Goal: Task Accomplishment & Management: Manage account settings

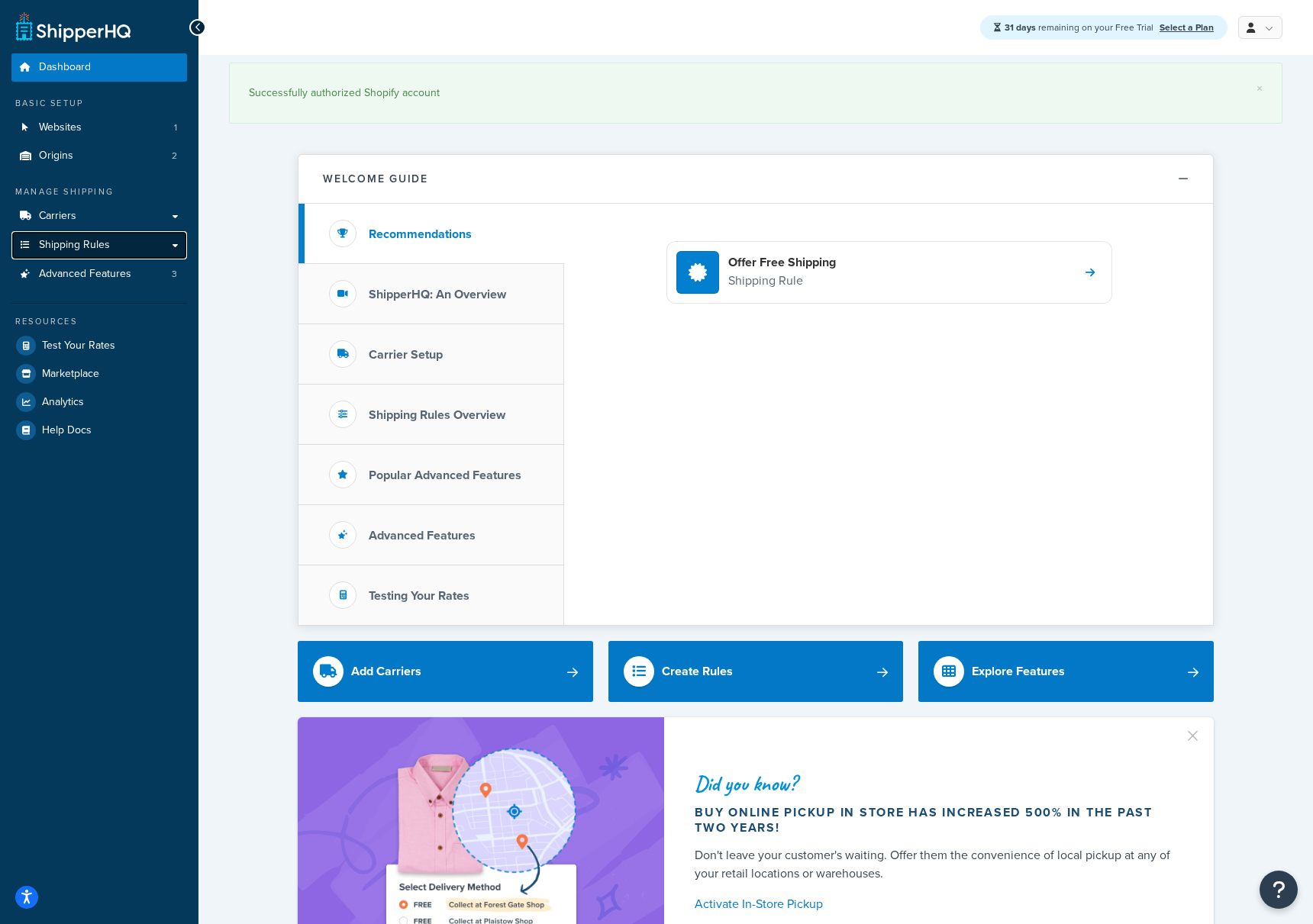
click at [96, 248] on span "Shipping Rules" at bounding box center [74, 245] width 71 height 13
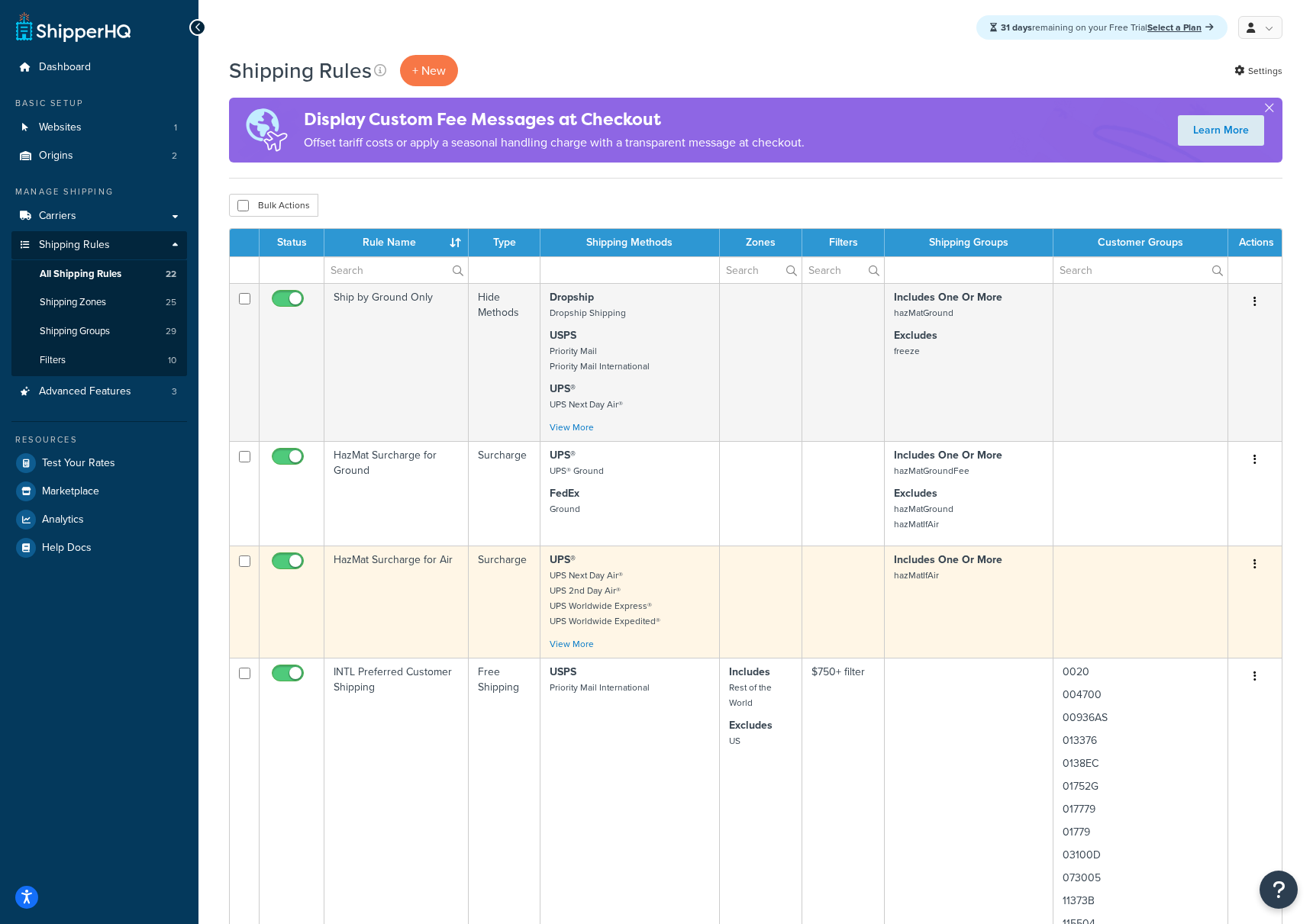
click at [392, 558] on td "HazMat Surcharge for Air" at bounding box center [397, 602] width 144 height 112
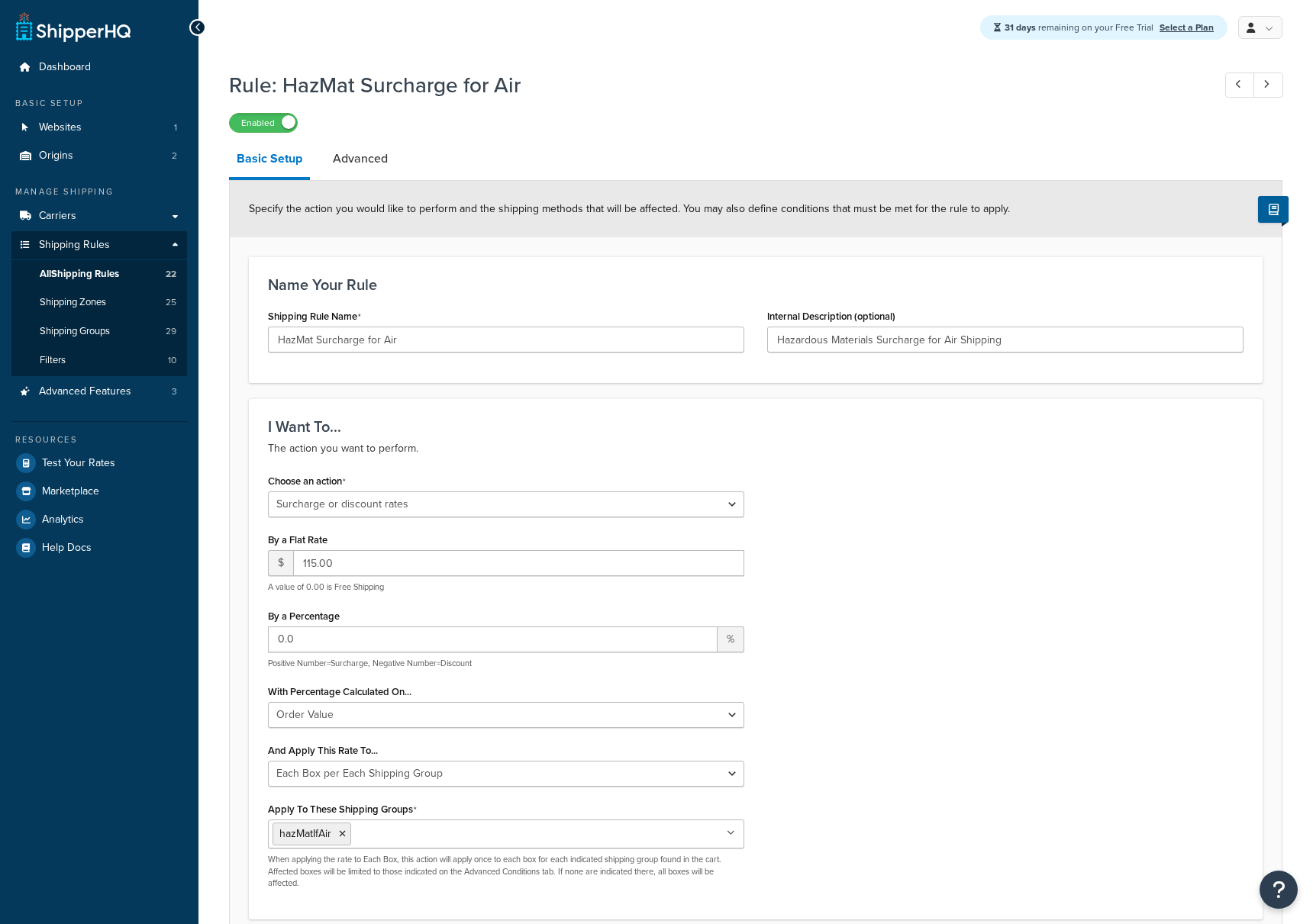
select select "SURCHARGE"
select select "ORDER"
select select "BOX"
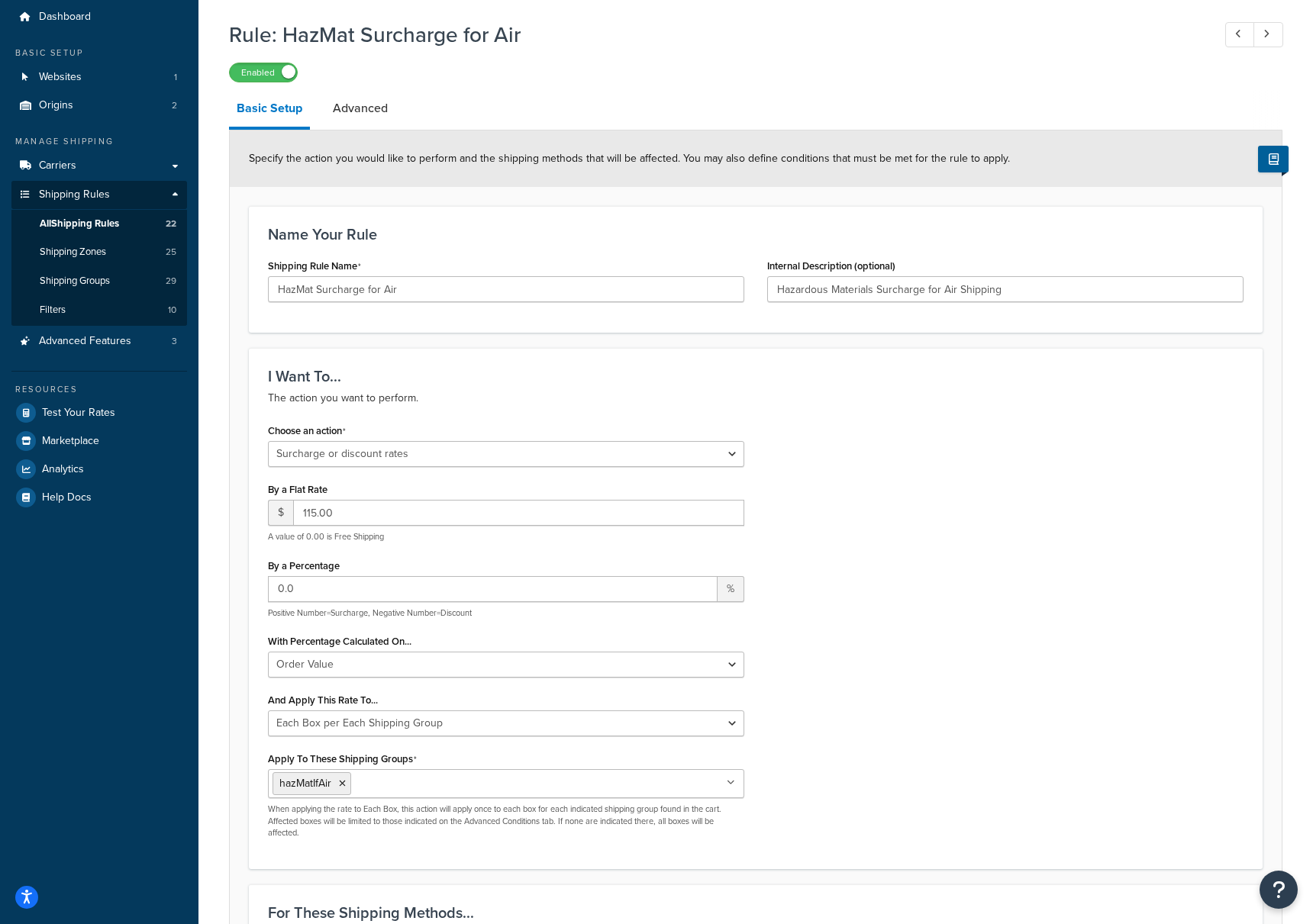
scroll to position [52, 0]
click at [731, 786] on icon at bounding box center [731, 781] width 9 height 9
click at [854, 733] on div "Choose an action Choose an action Override Rates Surcharge or discount rates Hi…" at bounding box center [756, 633] width 998 height 430
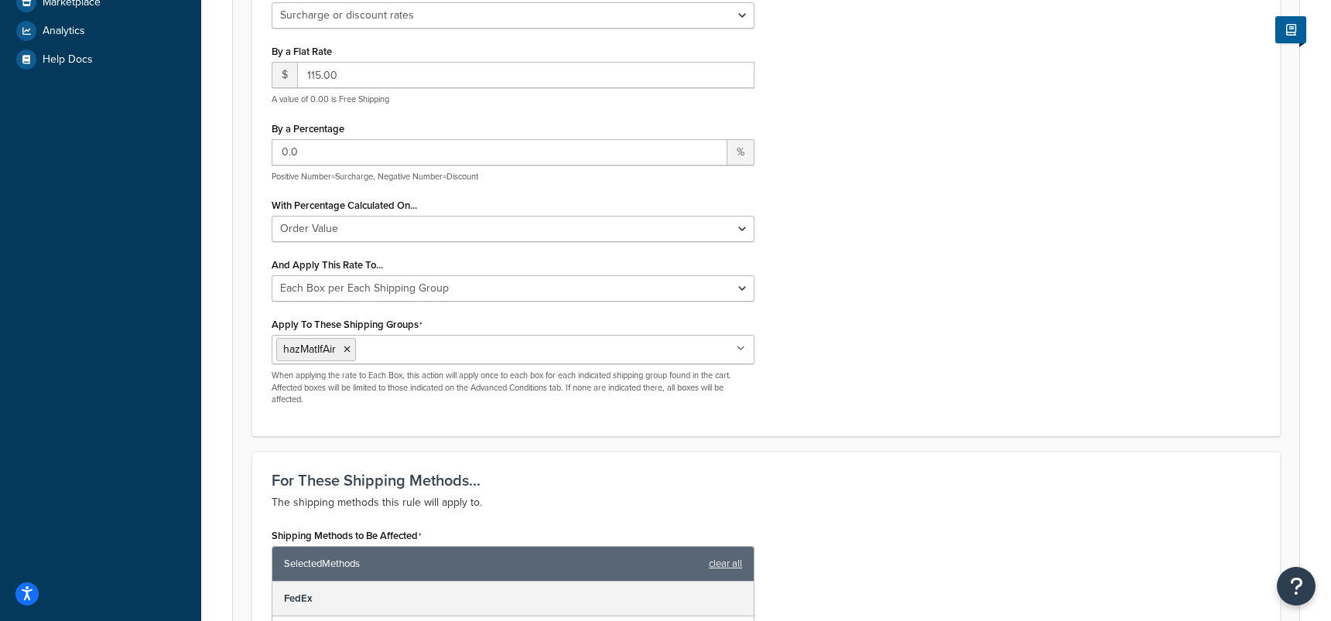
scroll to position [497, 0]
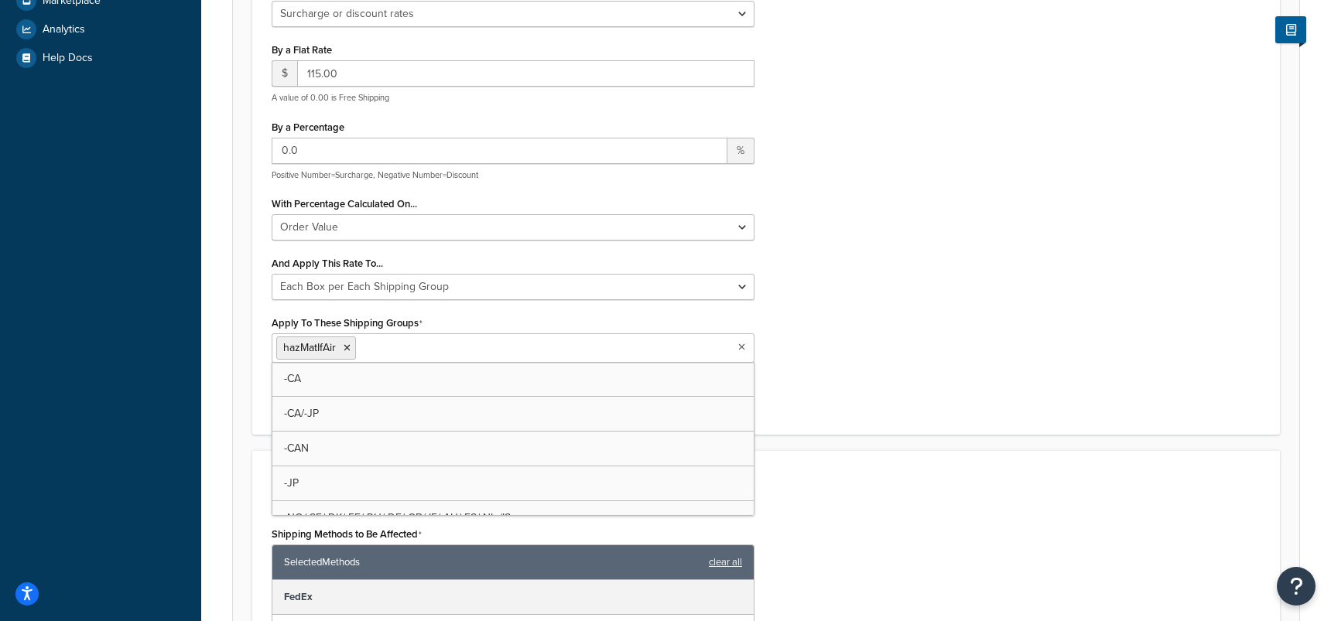
click at [653, 350] on ul "hazMatIfAir" at bounding box center [513, 347] width 483 height 29
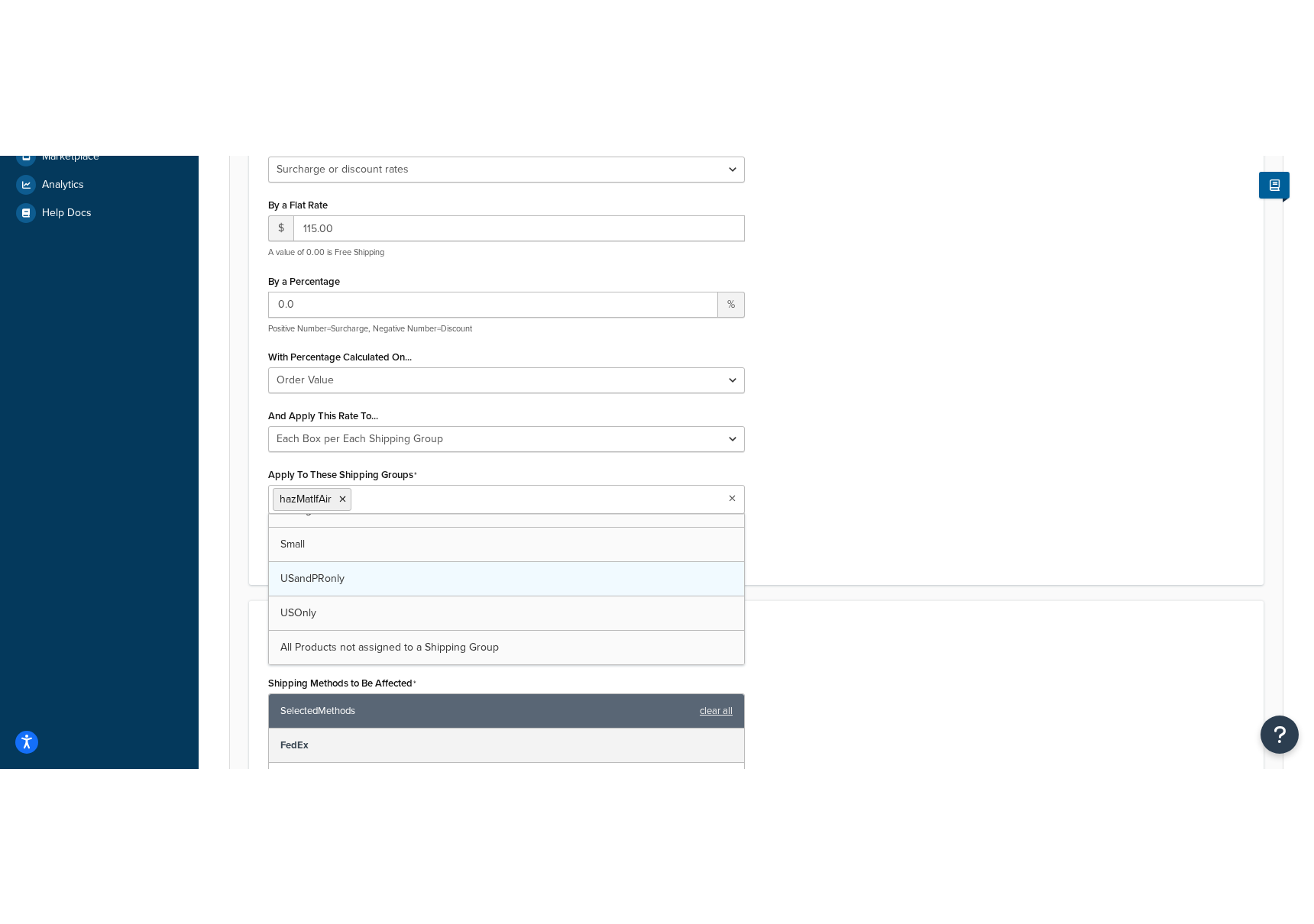
scroll to position [0, 0]
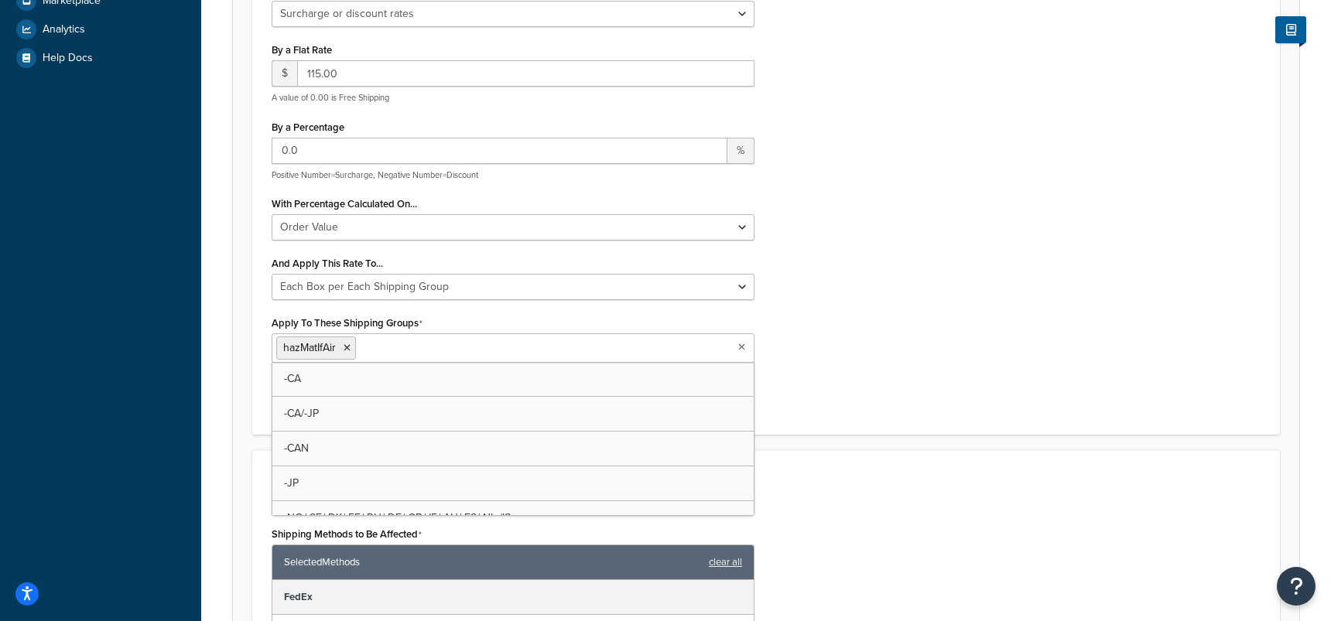
click at [892, 297] on div "Choose an action Choose an action Override Rates Surcharge or discount rates Hi…" at bounding box center [766, 197] width 1012 height 436
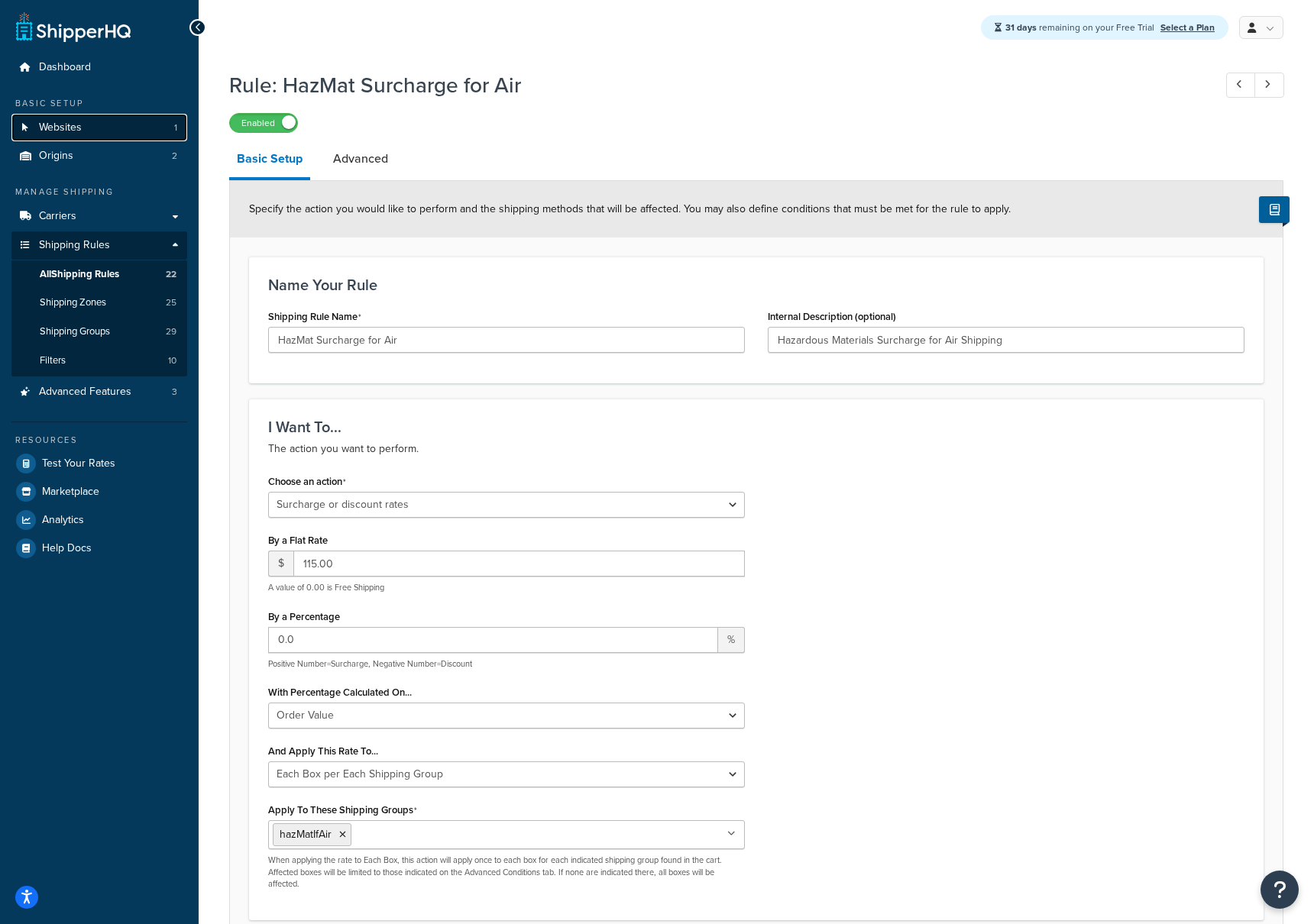
click at [56, 129] on span "Websites" at bounding box center [59, 127] width 42 height 13
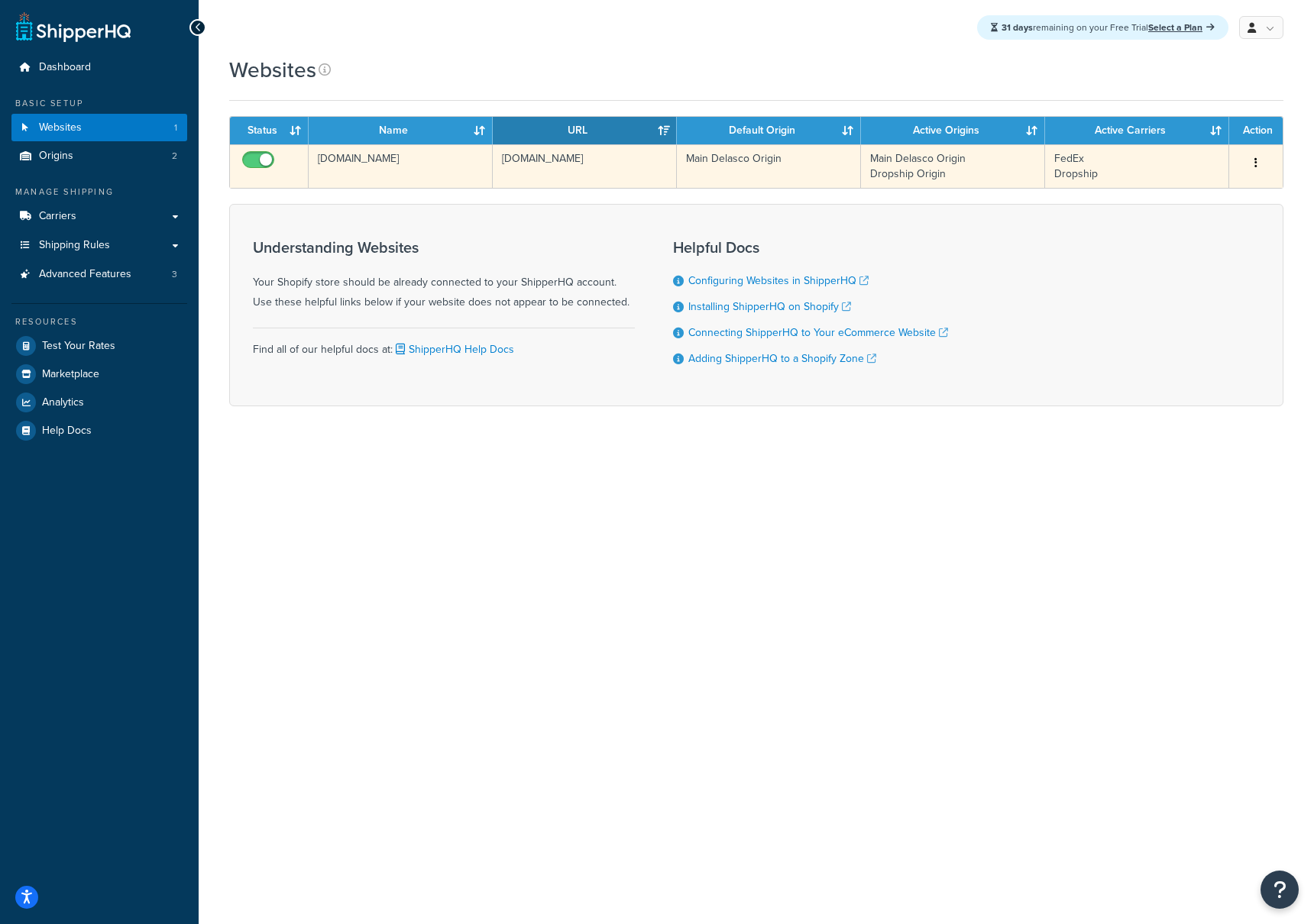
click at [579, 161] on td "dgxx7j-af.myshopify.com" at bounding box center [584, 166] width 184 height 43
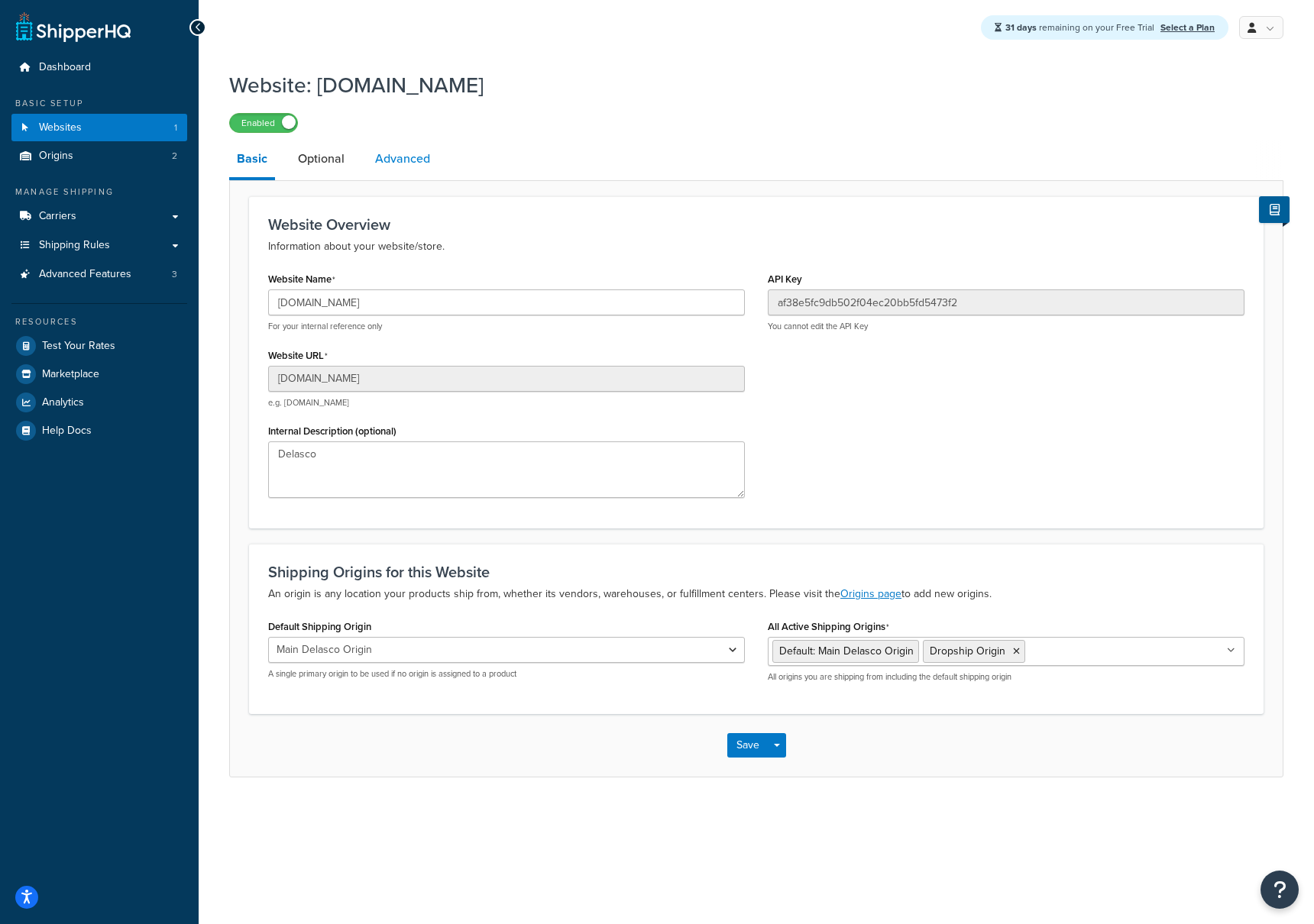
click at [419, 159] on link "Advanced" at bounding box center [402, 158] width 70 height 37
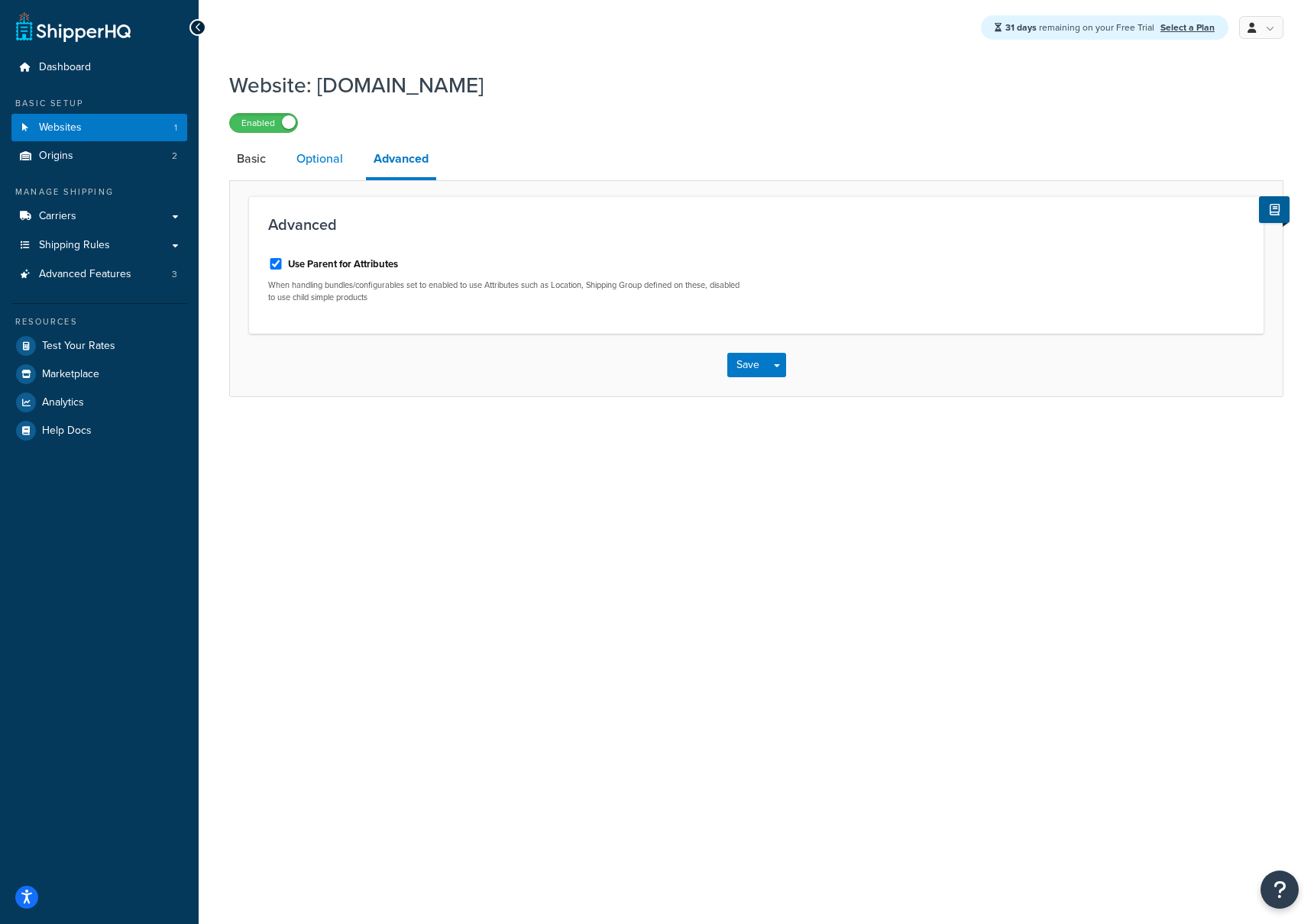
click at [320, 164] on link "Optional" at bounding box center [319, 158] width 62 height 37
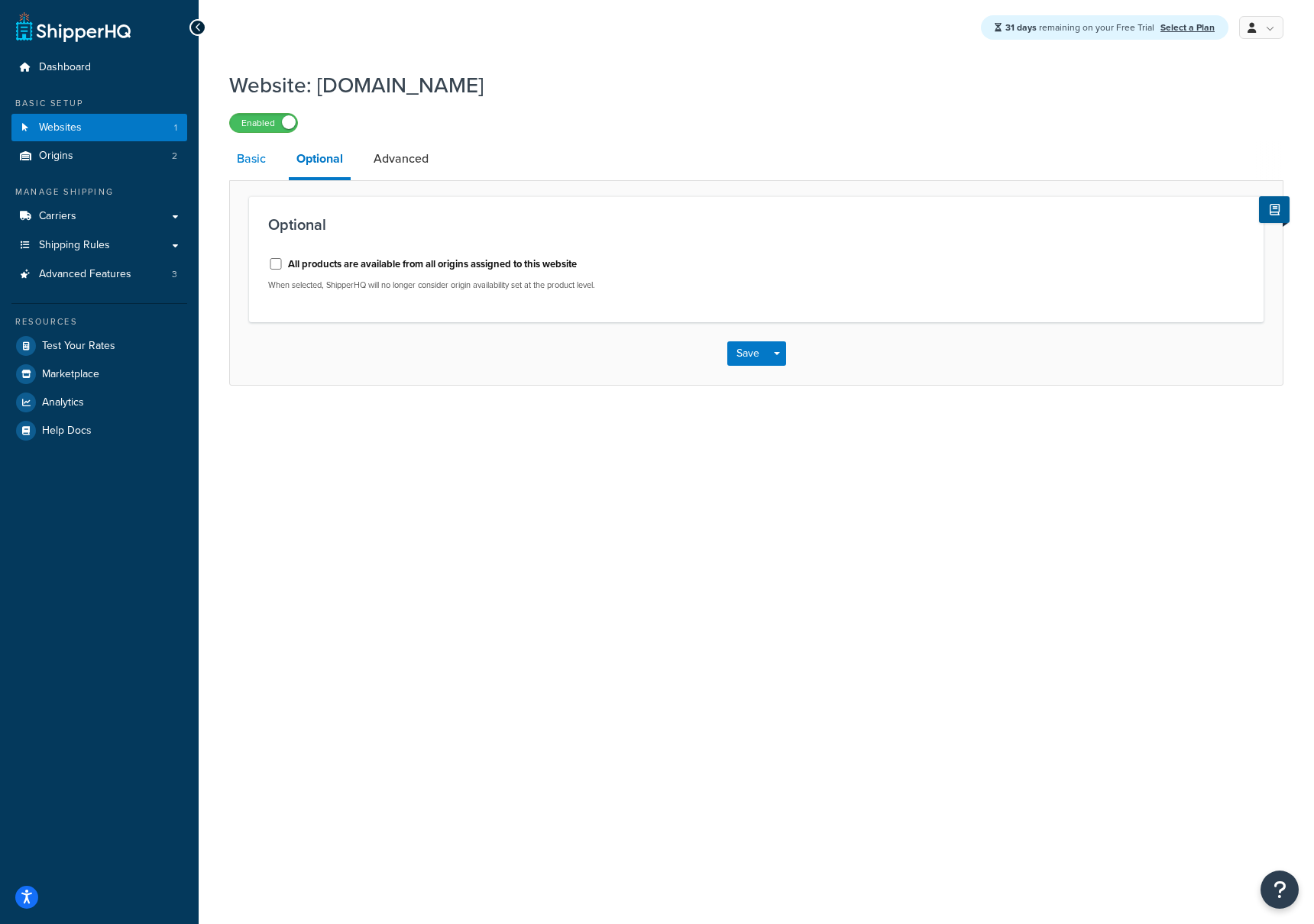
click at [264, 164] on link "Basic" at bounding box center [251, 158] width 44 height 37
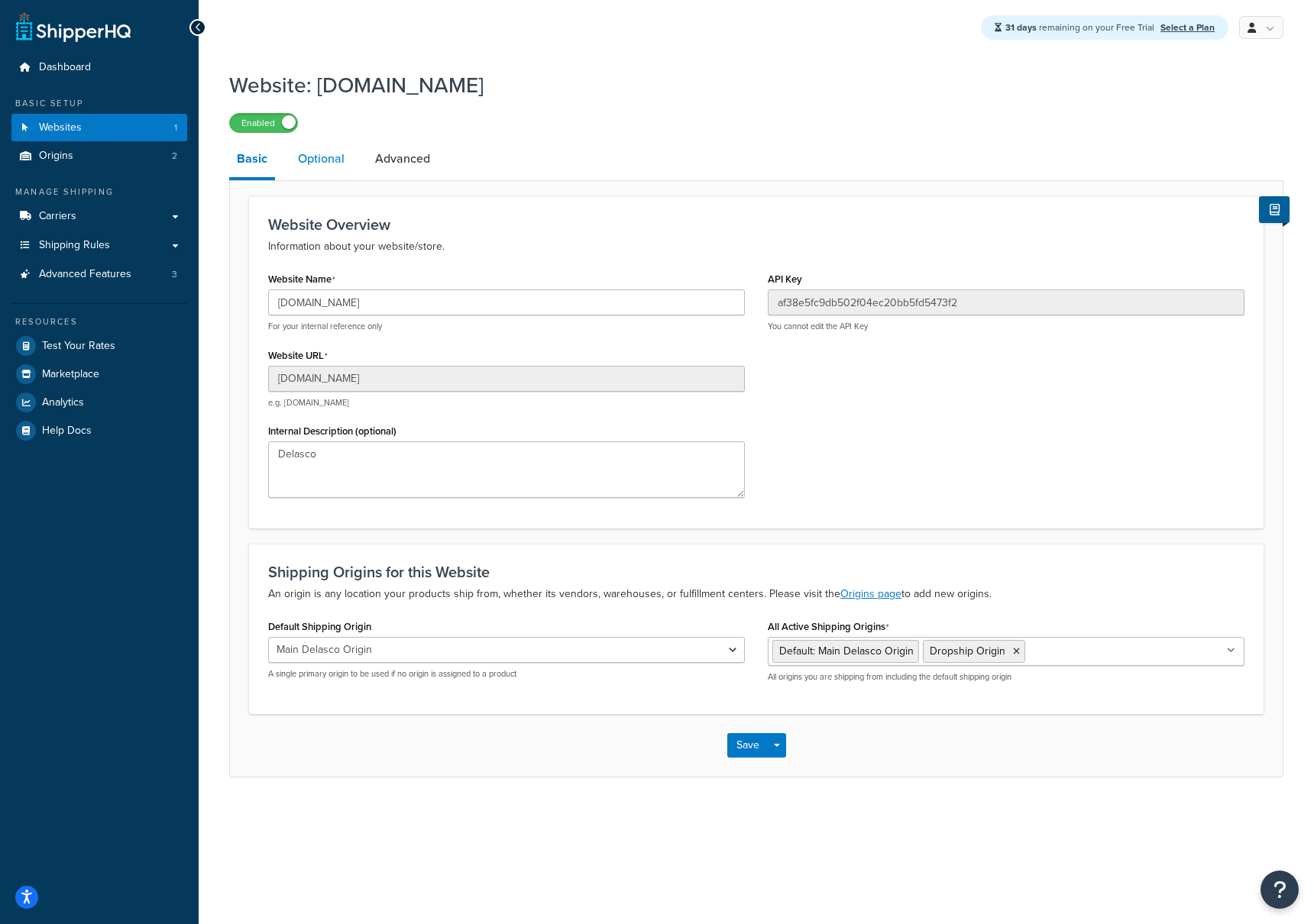
click at [331, 161] on link "Optional" at bounding box center [321, 158] width 62 height 37
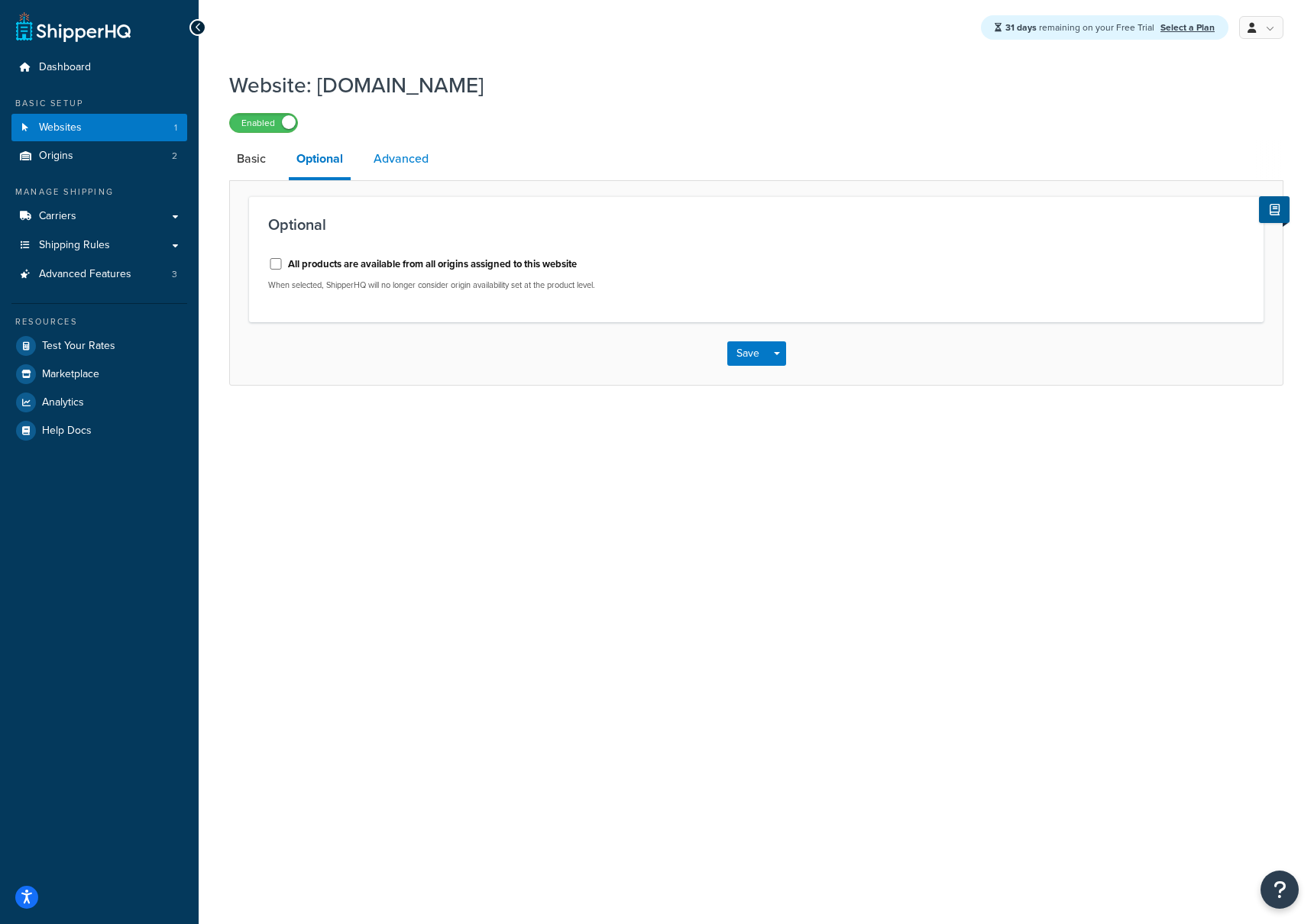
click at [394, 162] on link "Advanced" at bounding box center [401, 158] width 70 height 37
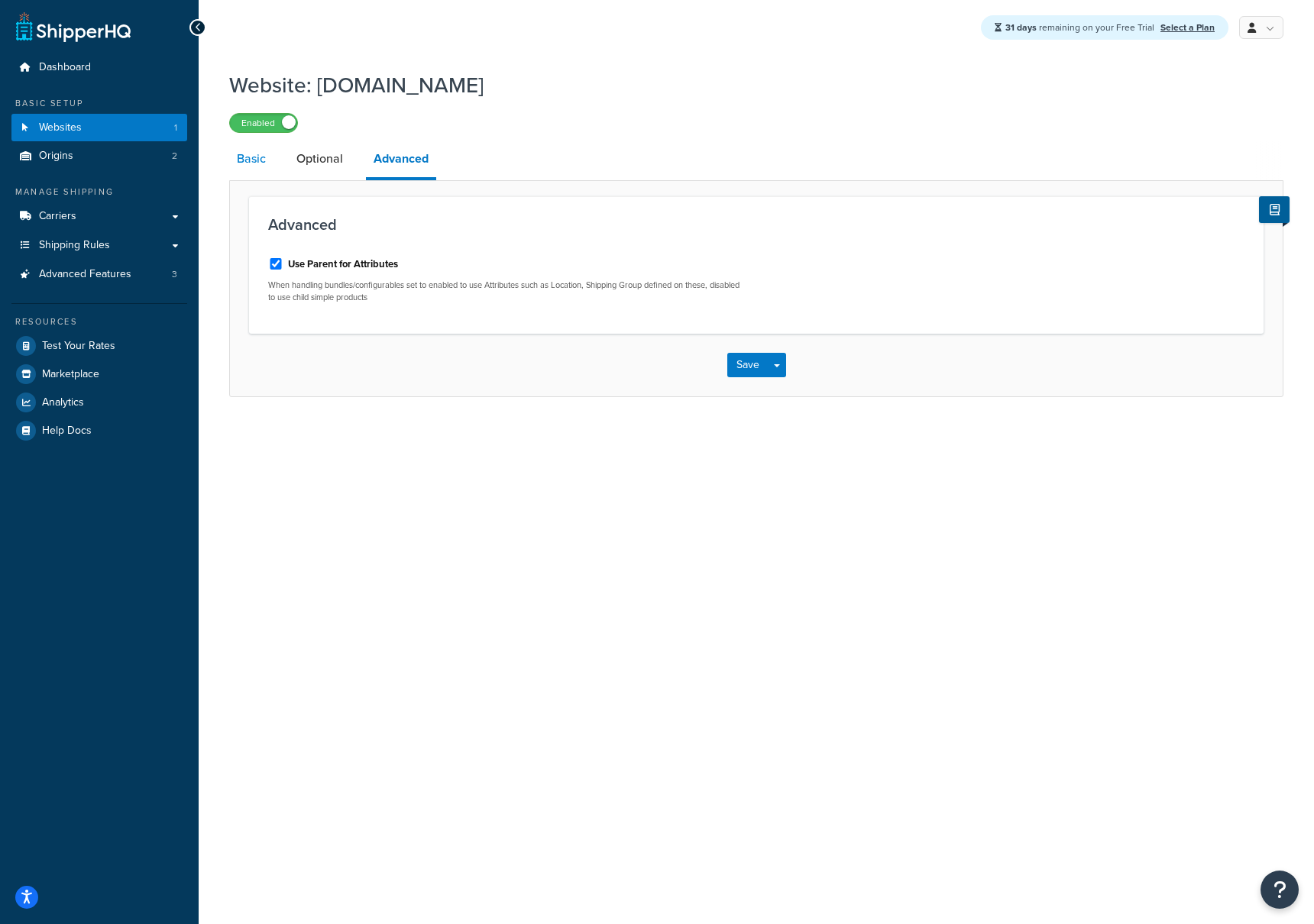
click at [247, 165] on link "Basic" at bounding box center [251, 158] width 44 height 37
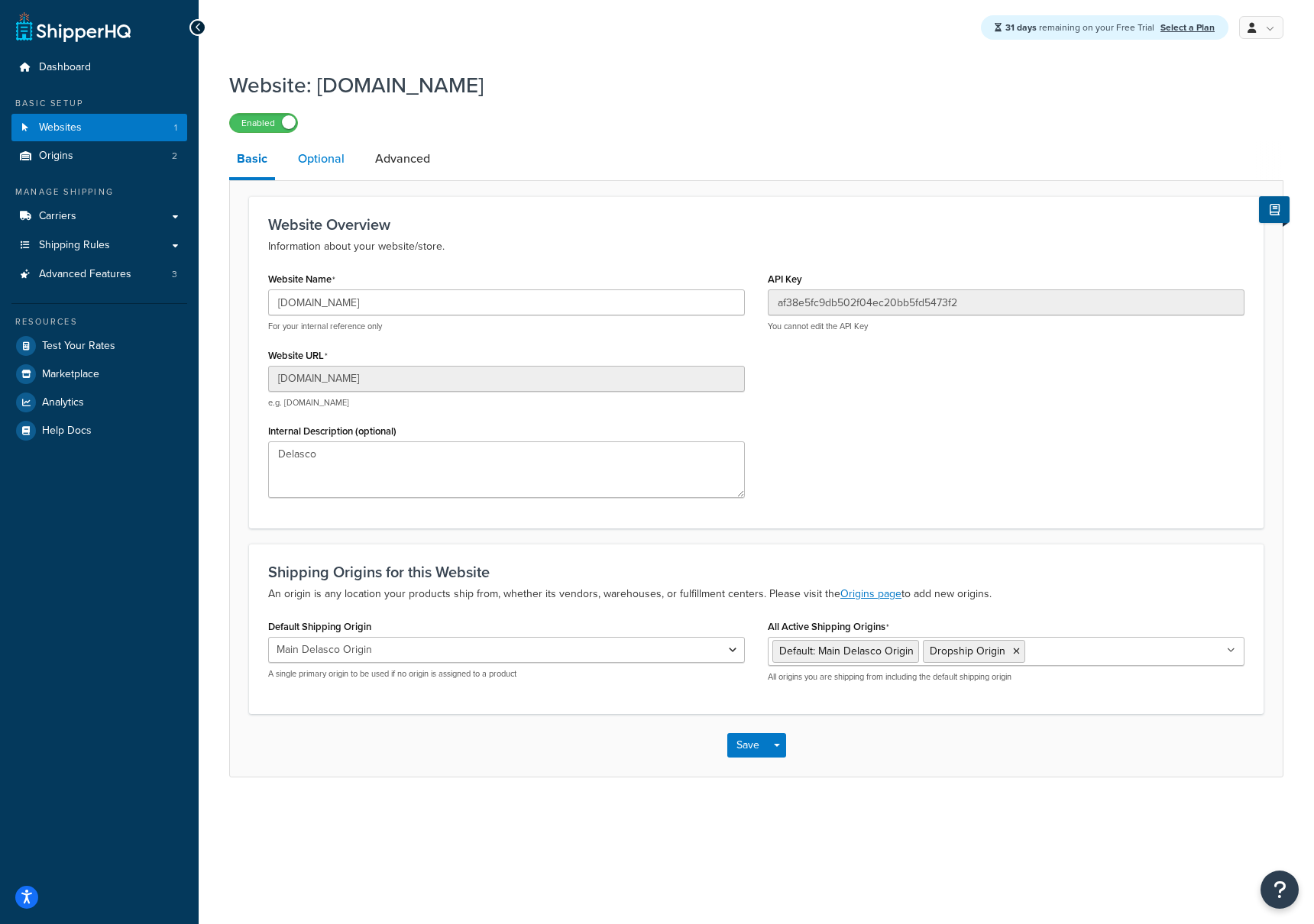
click at [326, 164] on link "Optional" at bounding box center [321, 158] width 62 height 37
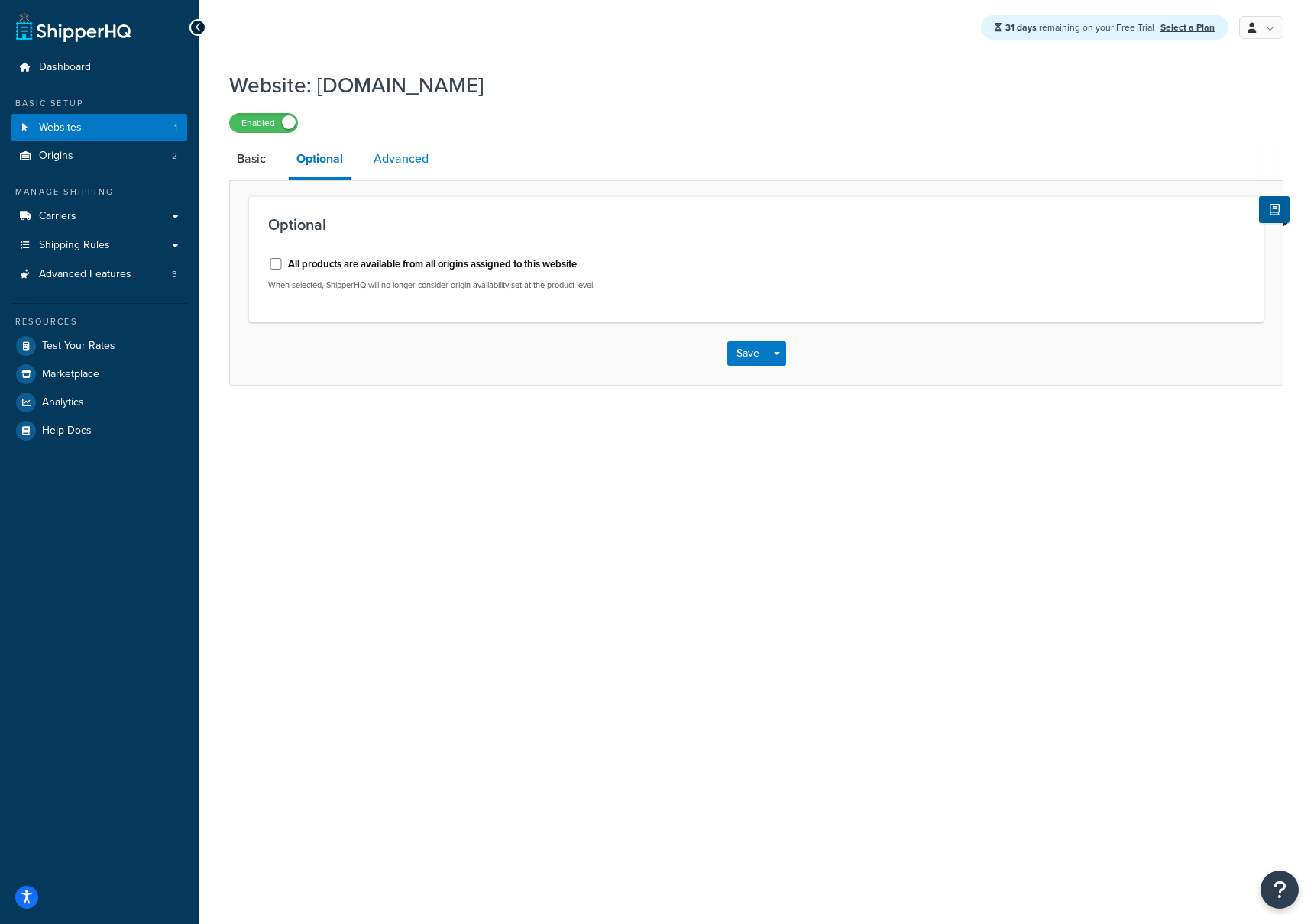
click at [401, 164] on link "Advanced" at bounding box center [401, 158] width 70 height 37
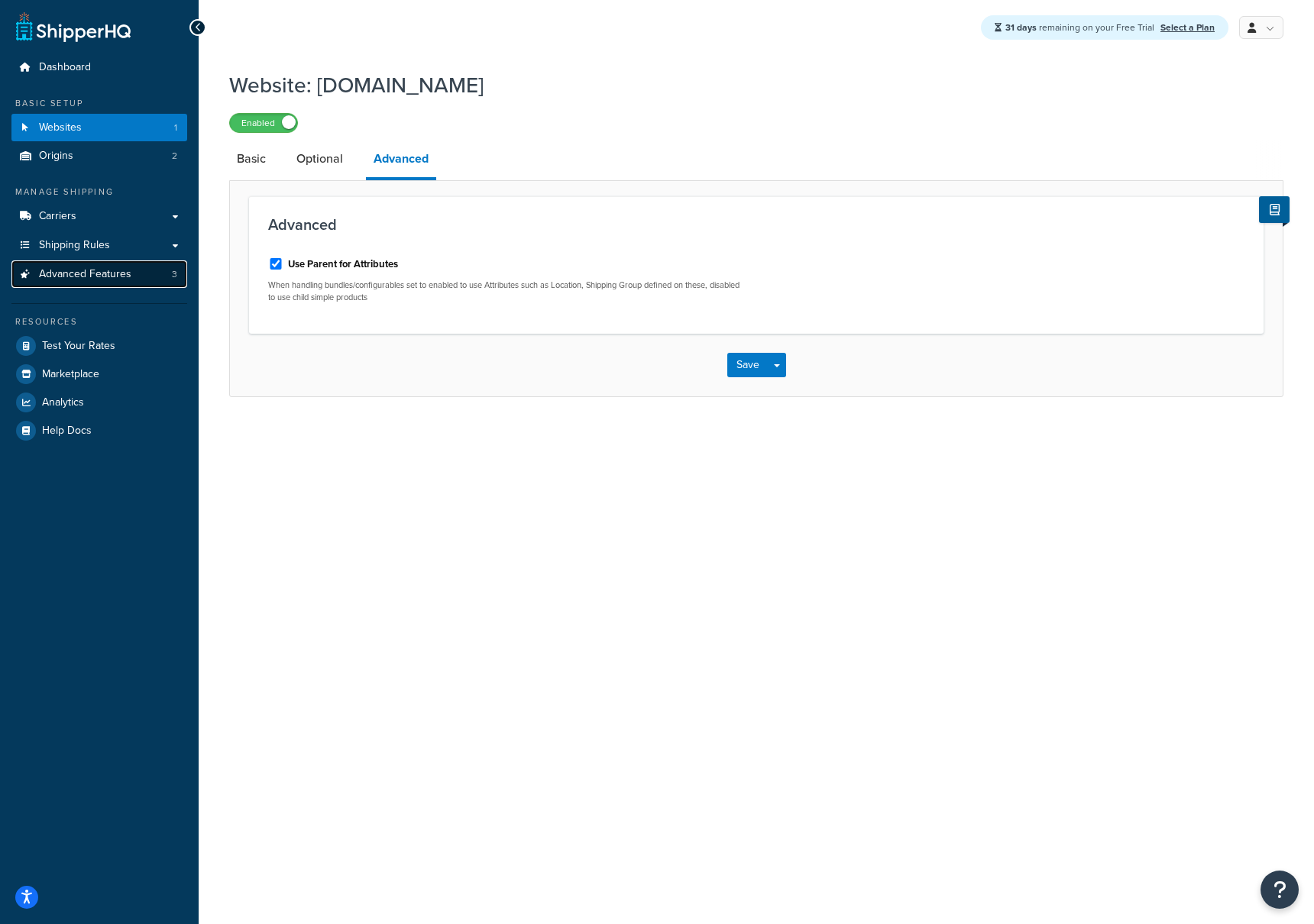
click at [103, 279] on span "Advanced Features" at bounding box center [85, 274] width 93 height 13
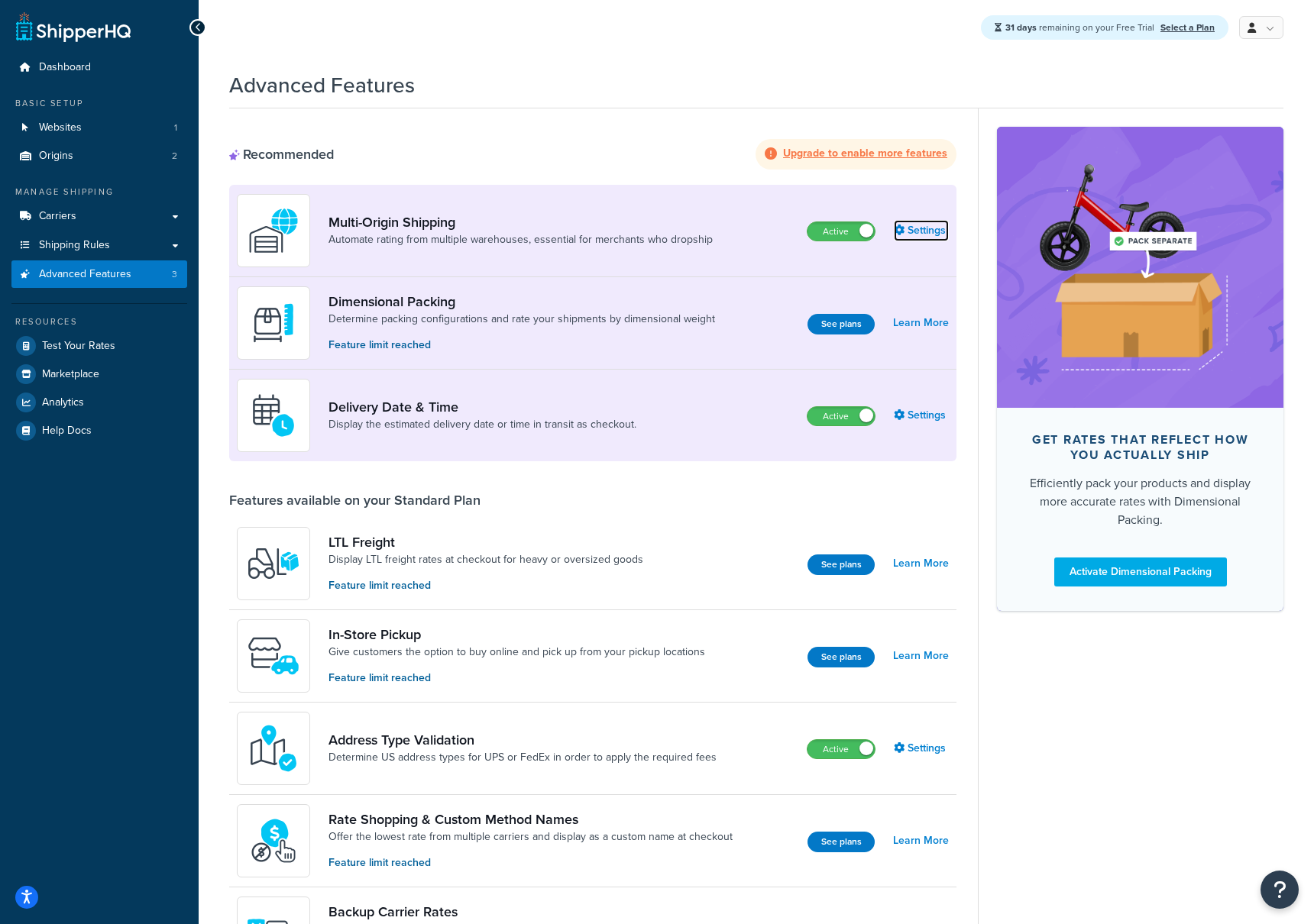
click at [912, 235] on link "Settings" at bounding box center [921, 231] width 55 height 22
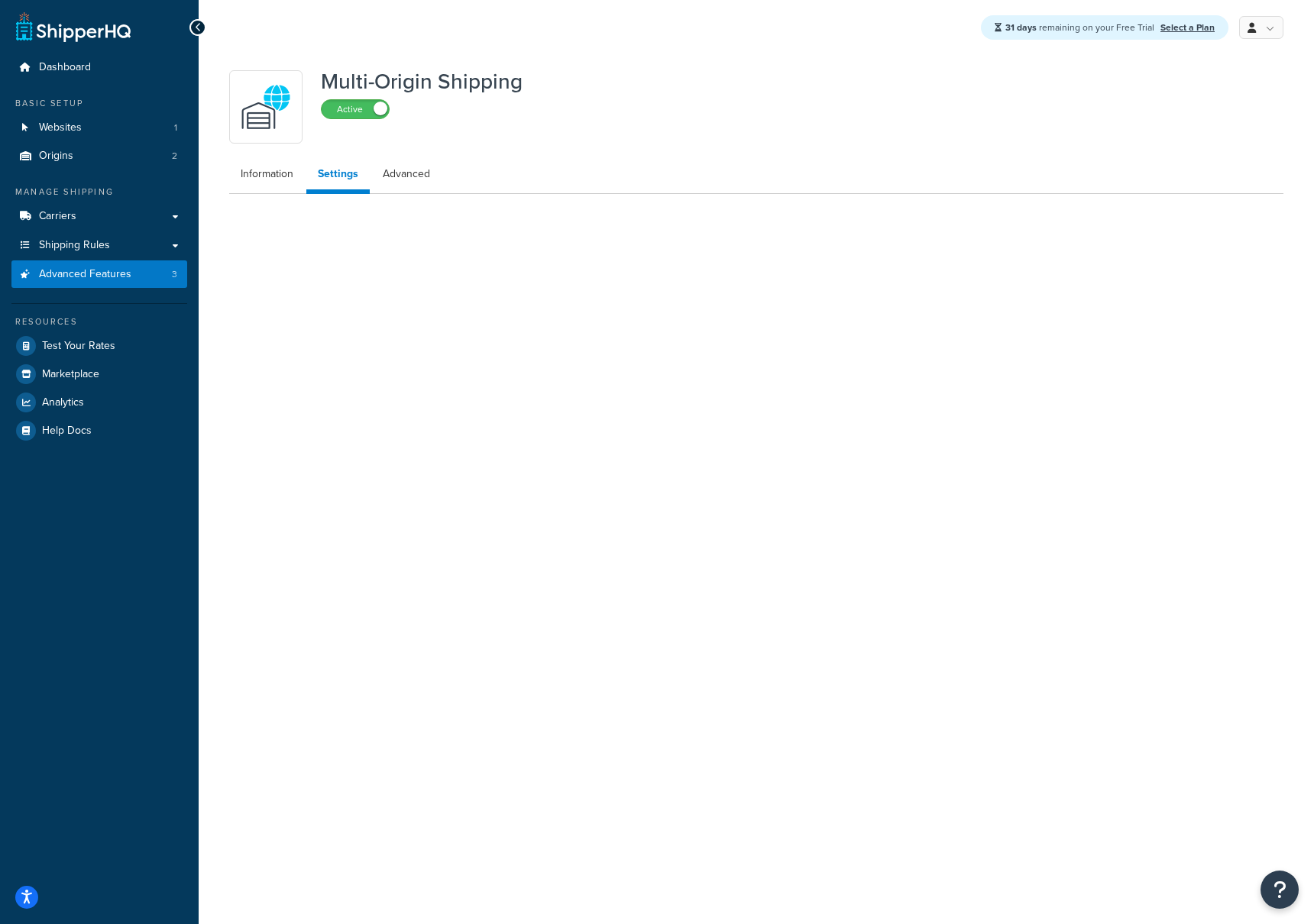
select select "false"
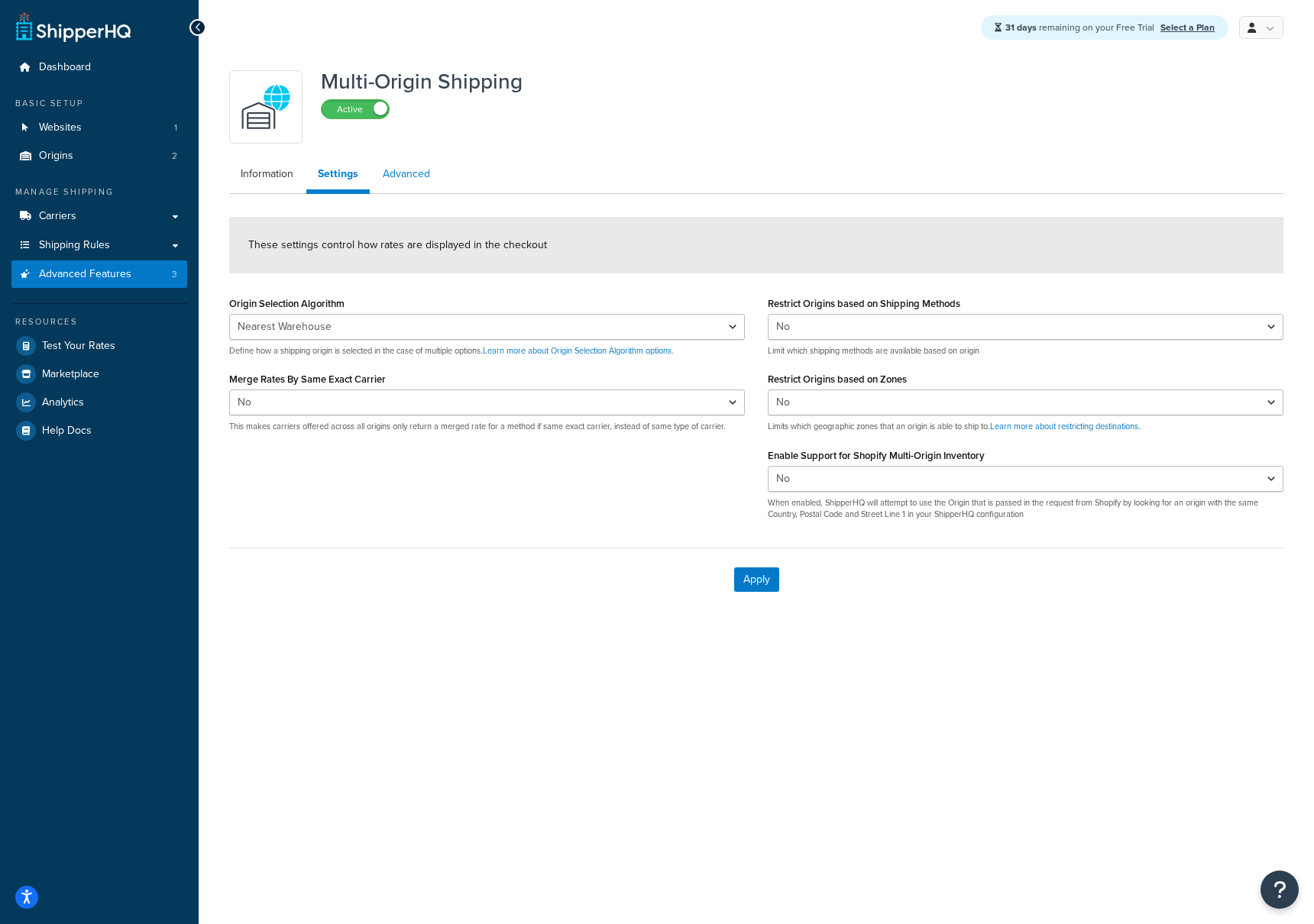
click at [423, 184] on link "Advanced" at bounding box center [406, 174] width 70 height 31
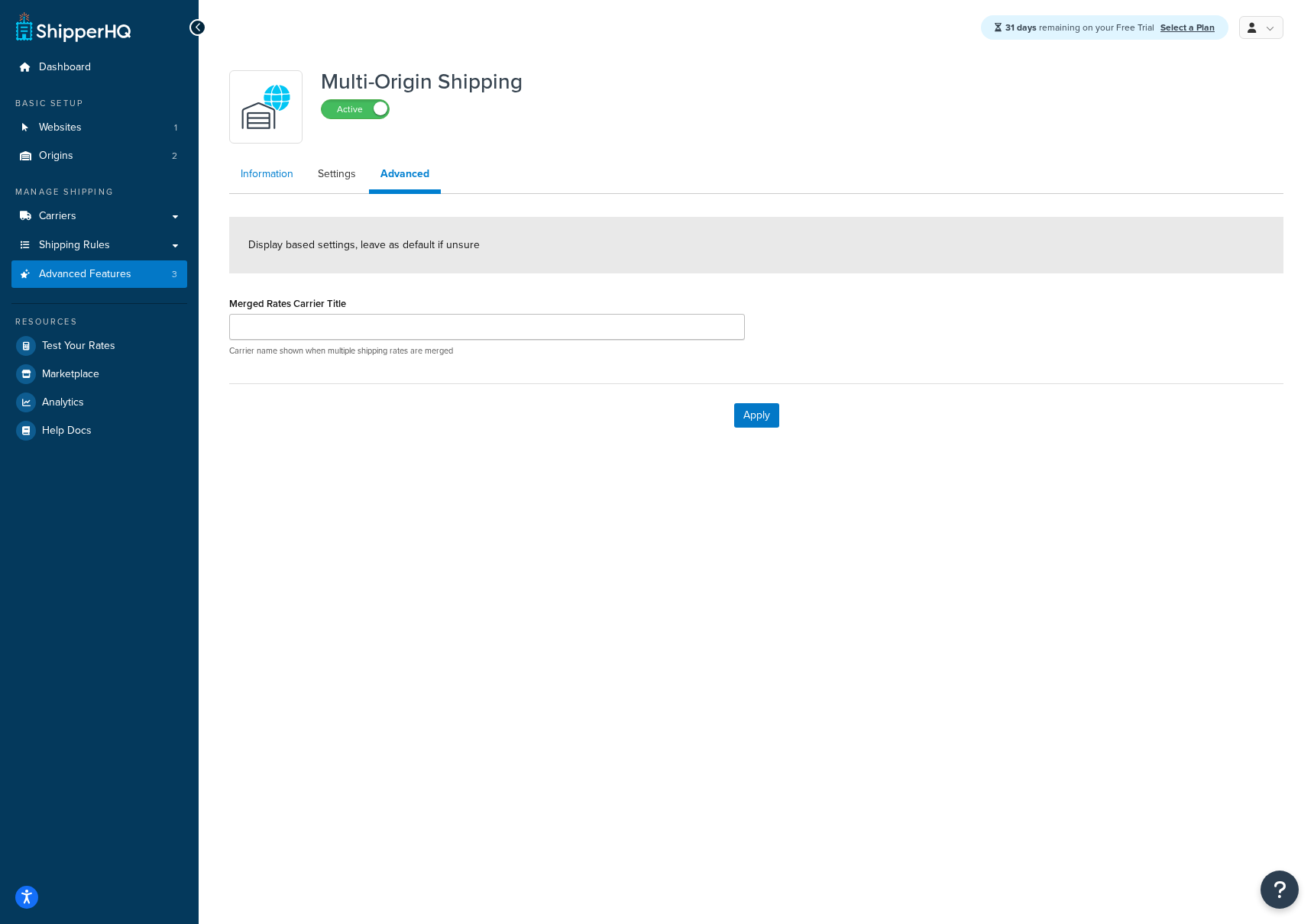
click at [276, 180] on link "Information" at bounding box center [267, 174] width 76 height 31
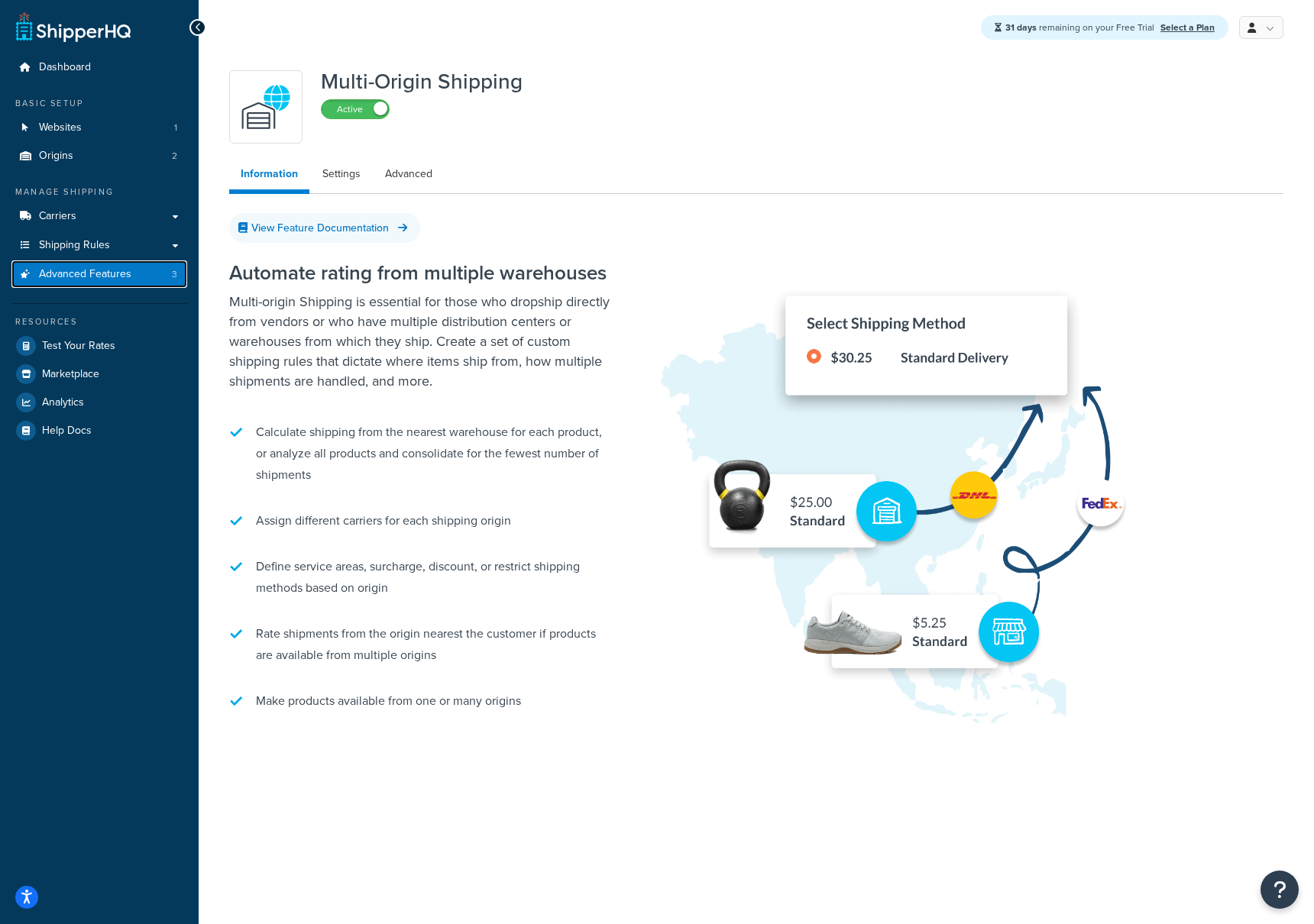
click at [110, 275] on span "Advanced Features" at bounding box center [85, 274] width 93 height 13
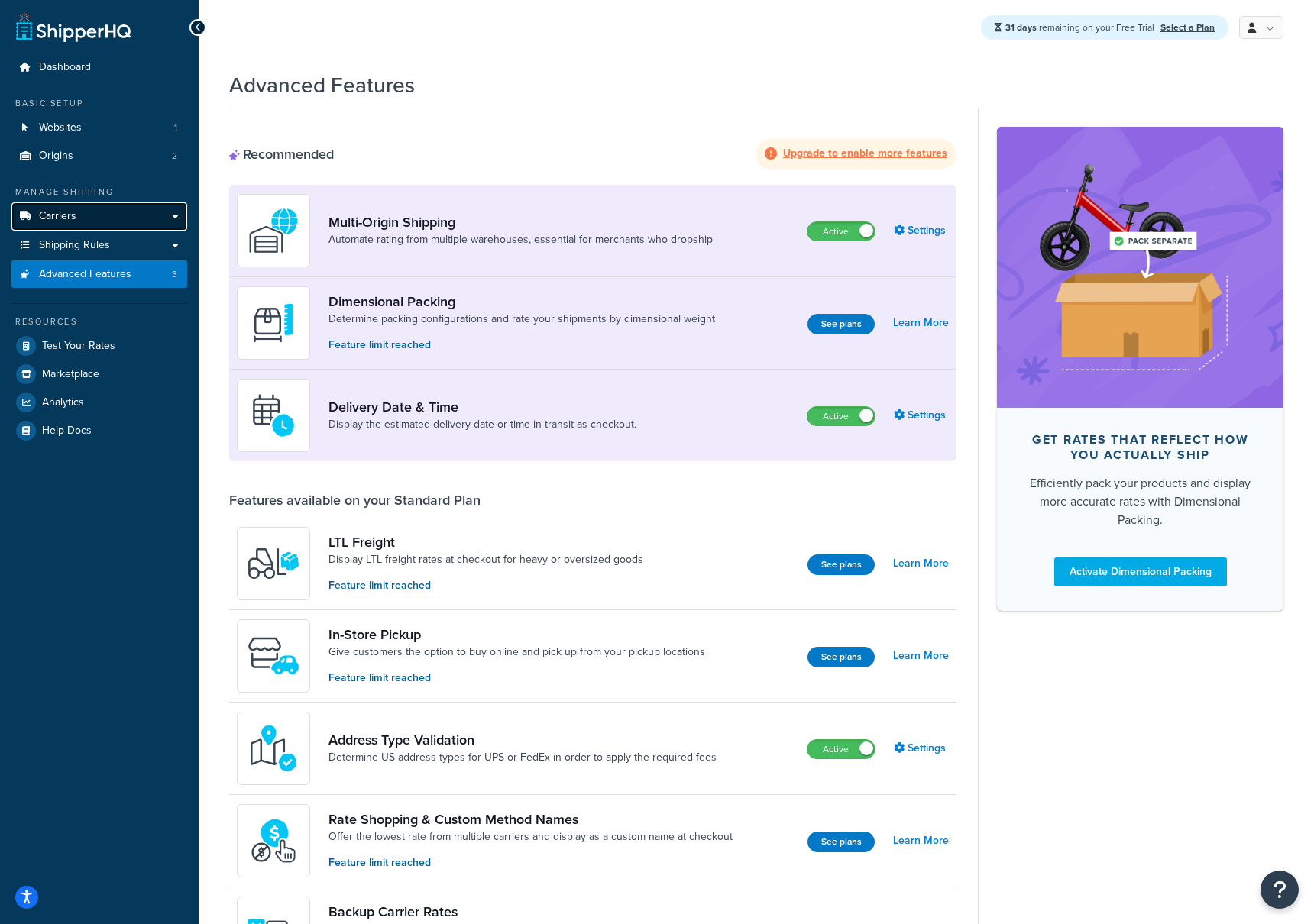
click at [76, 221] on link "Carriers" at bounding box center [100, 216] width 176 height 29
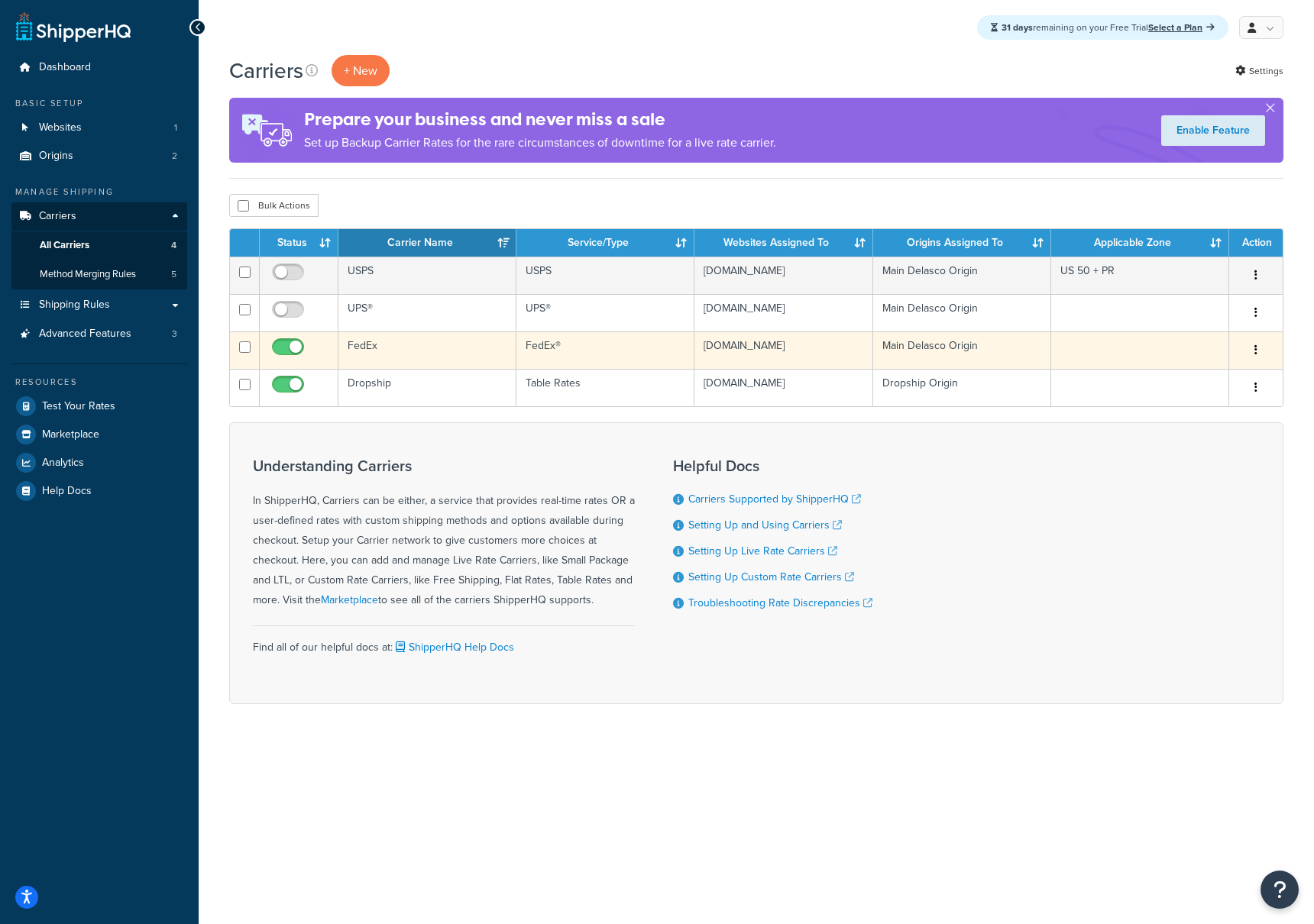
click at [1261, 352] on button "button" at bounding box center [1256, 350] width 22 height 25
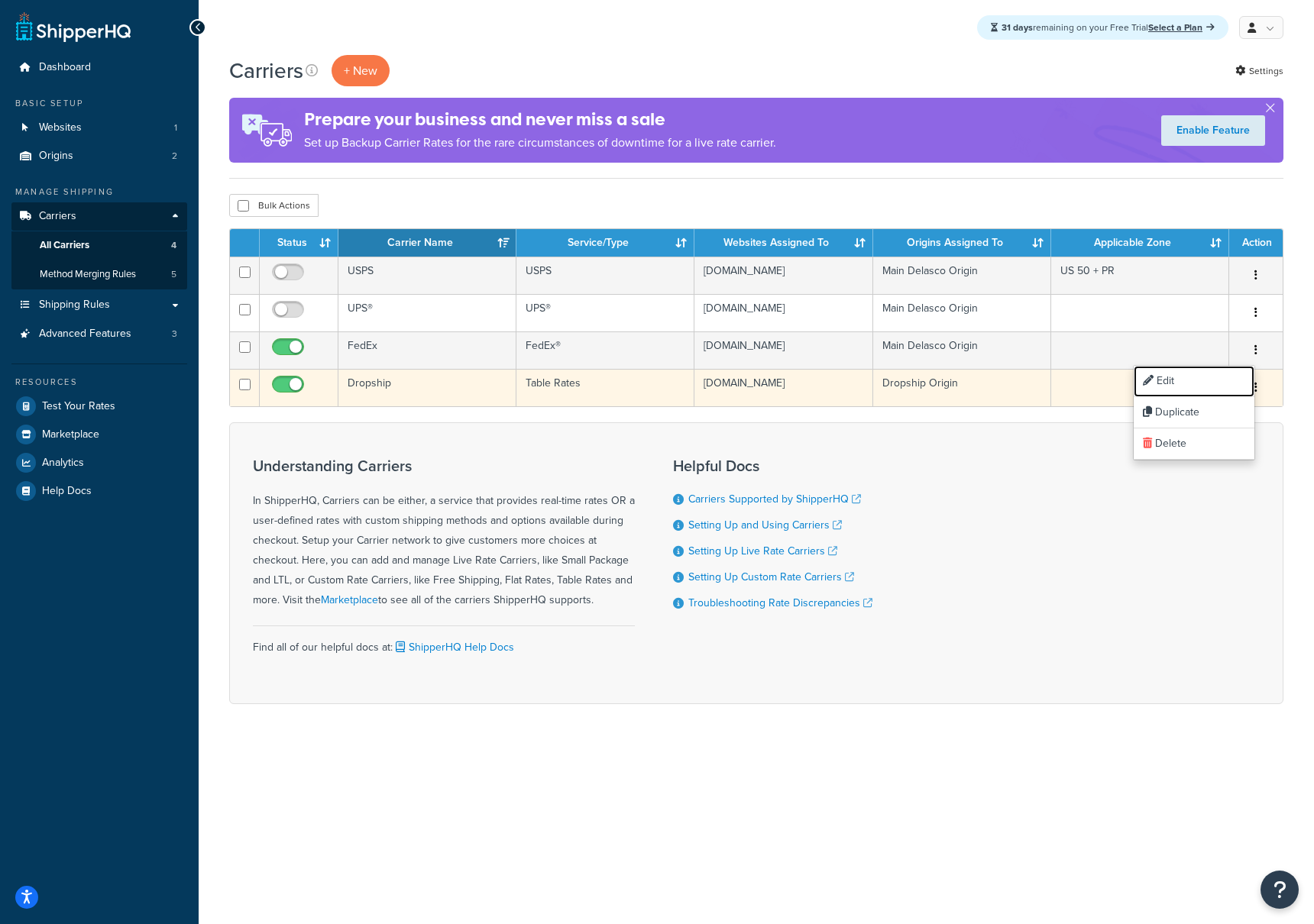
click at [1198, 376] on link "Edit" at bounding box center [1194, 382] width 120 height 32
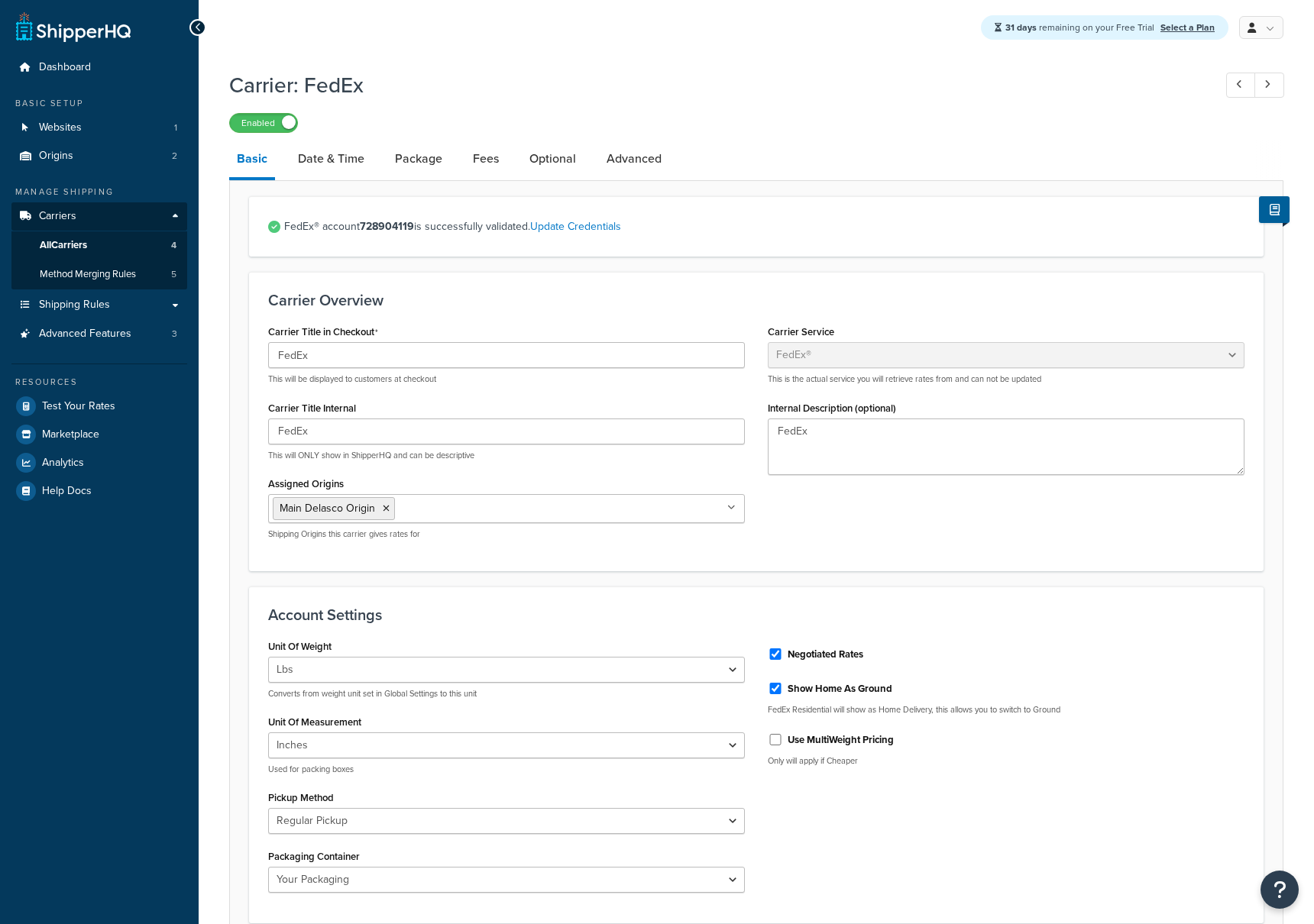
select select "fedEx"
select select "REGULAR_PICKUP"
select select "YOUR_PACKAGING"
click at [618, 164] on link "Advanced" at bounding box center [634, 158] width 70 height 37
select select "false"
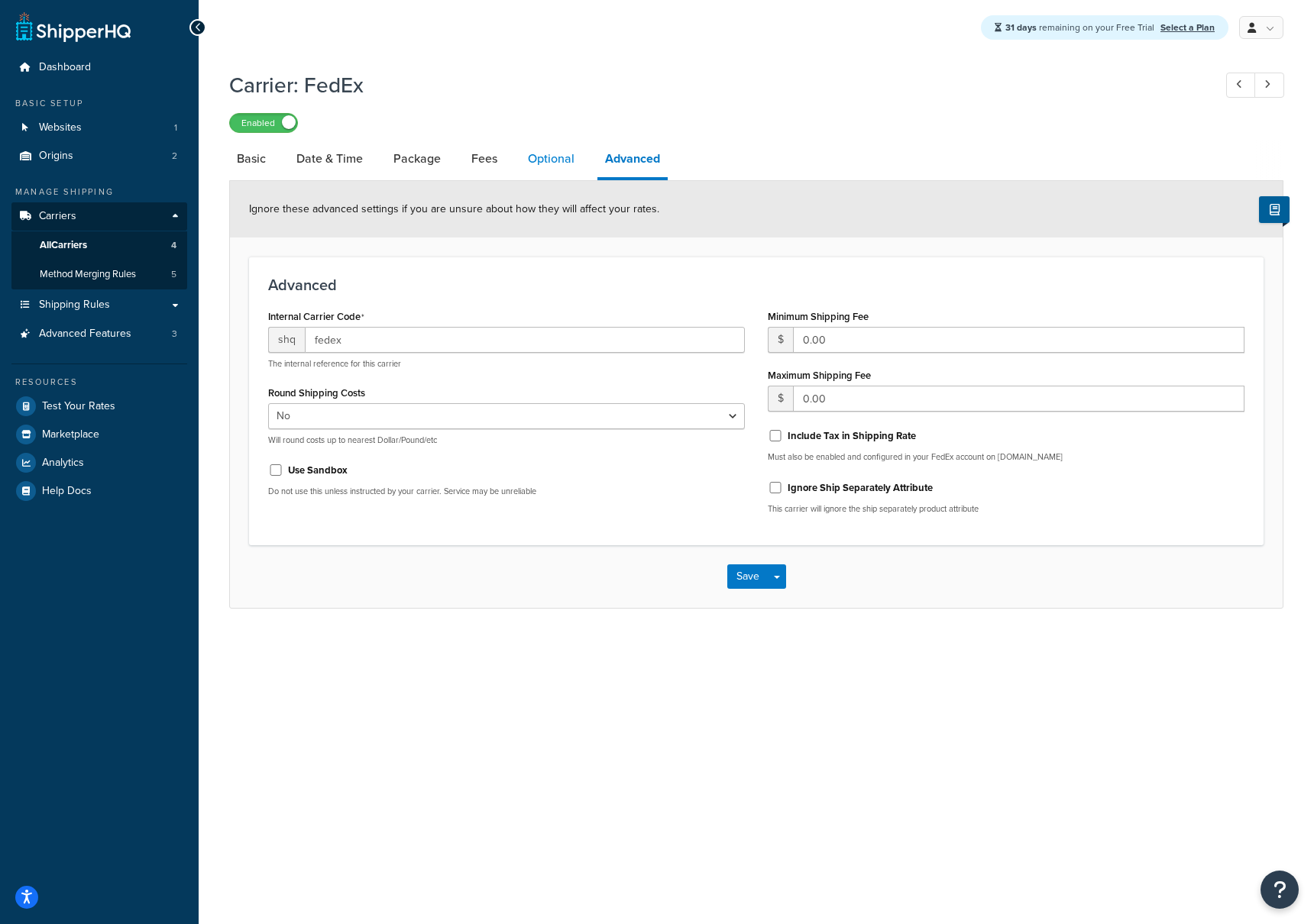
click at [553, 157] on link "Optional" at bounding box center [551, 158] width 62 height 37
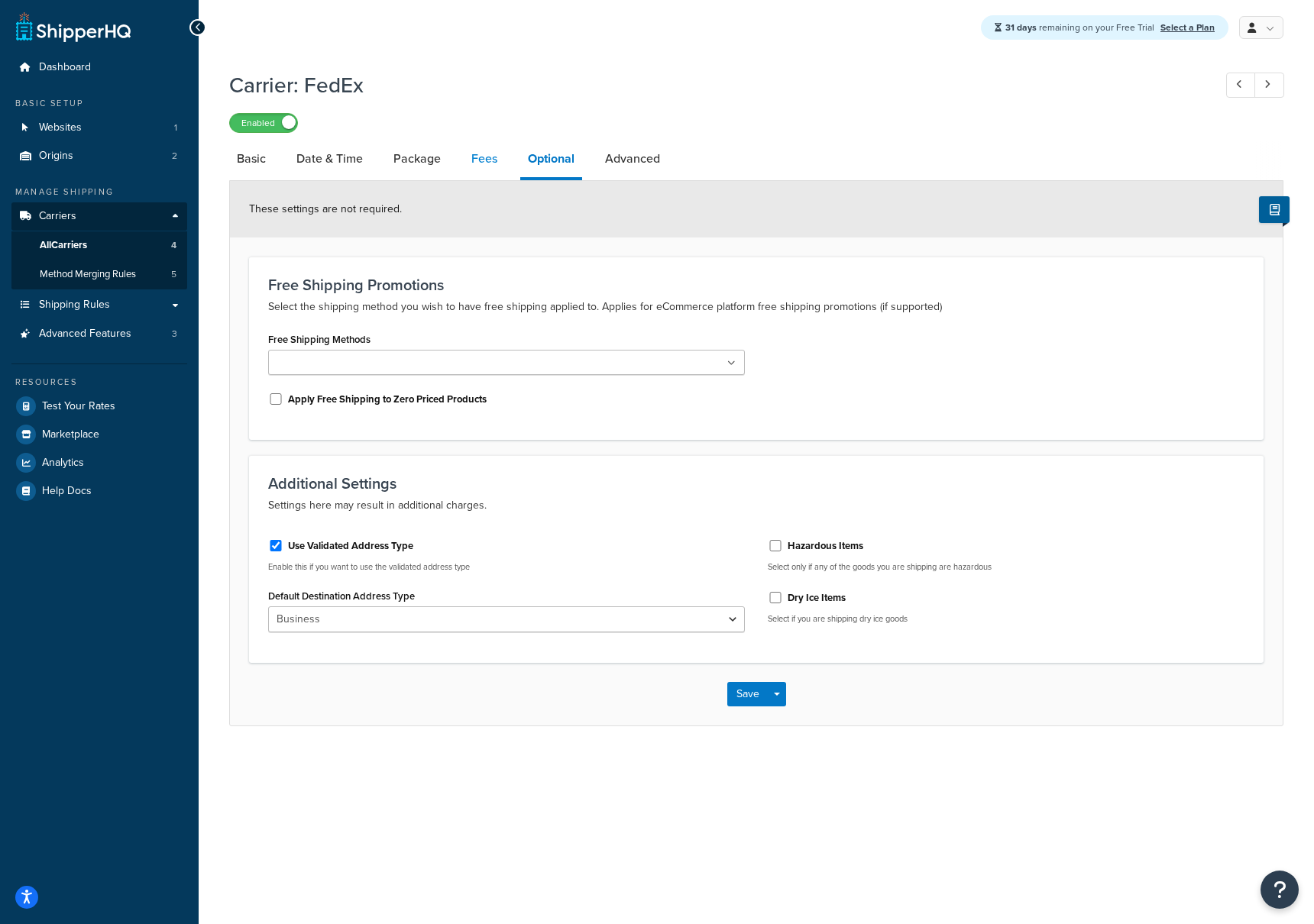
click at [483, 158] on link "Fees" at bounding box center [485, 158] width 41 height 37
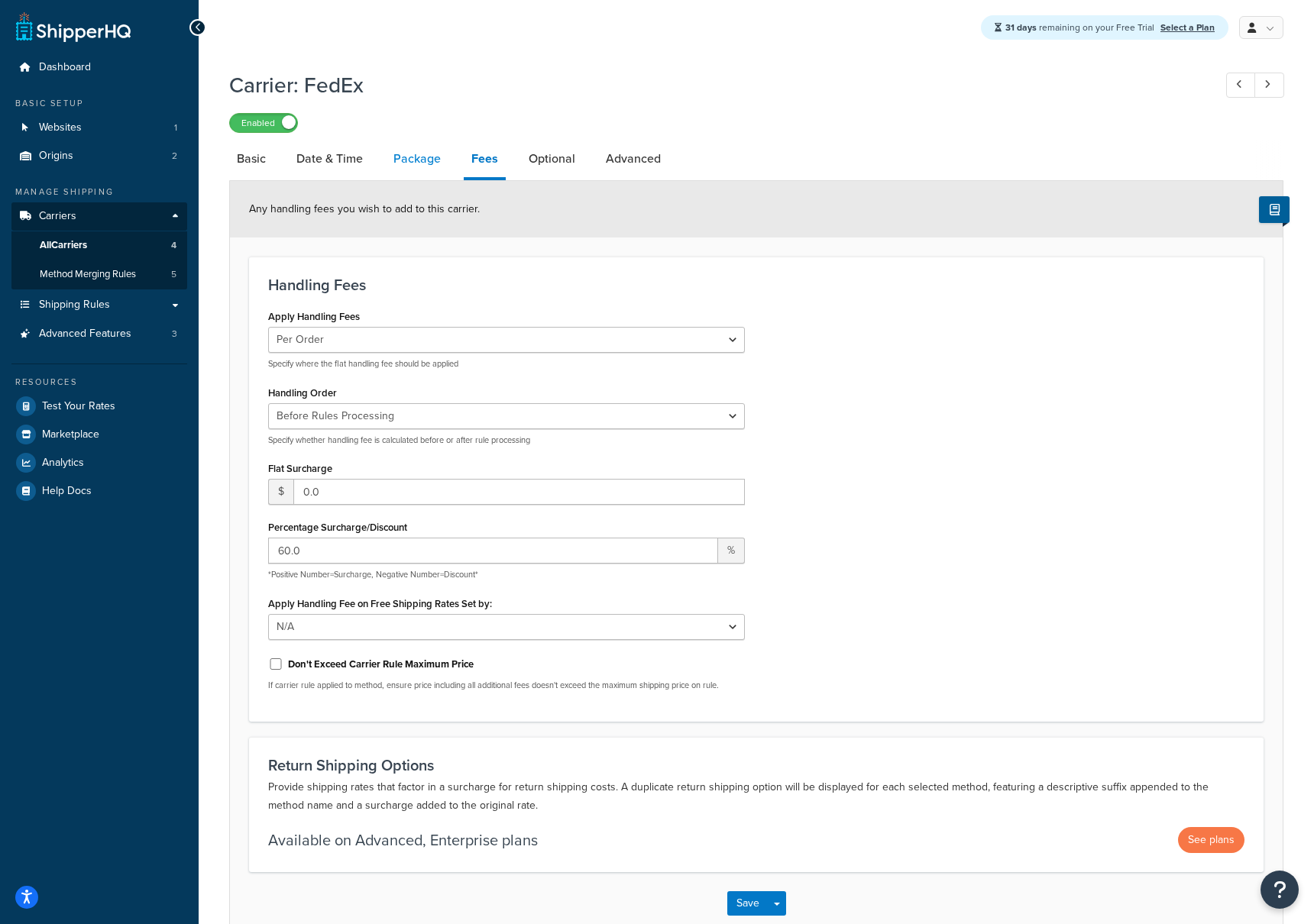
click at [420, 159] on link "Package" at bounding box center [417, 158] width 62 height 37
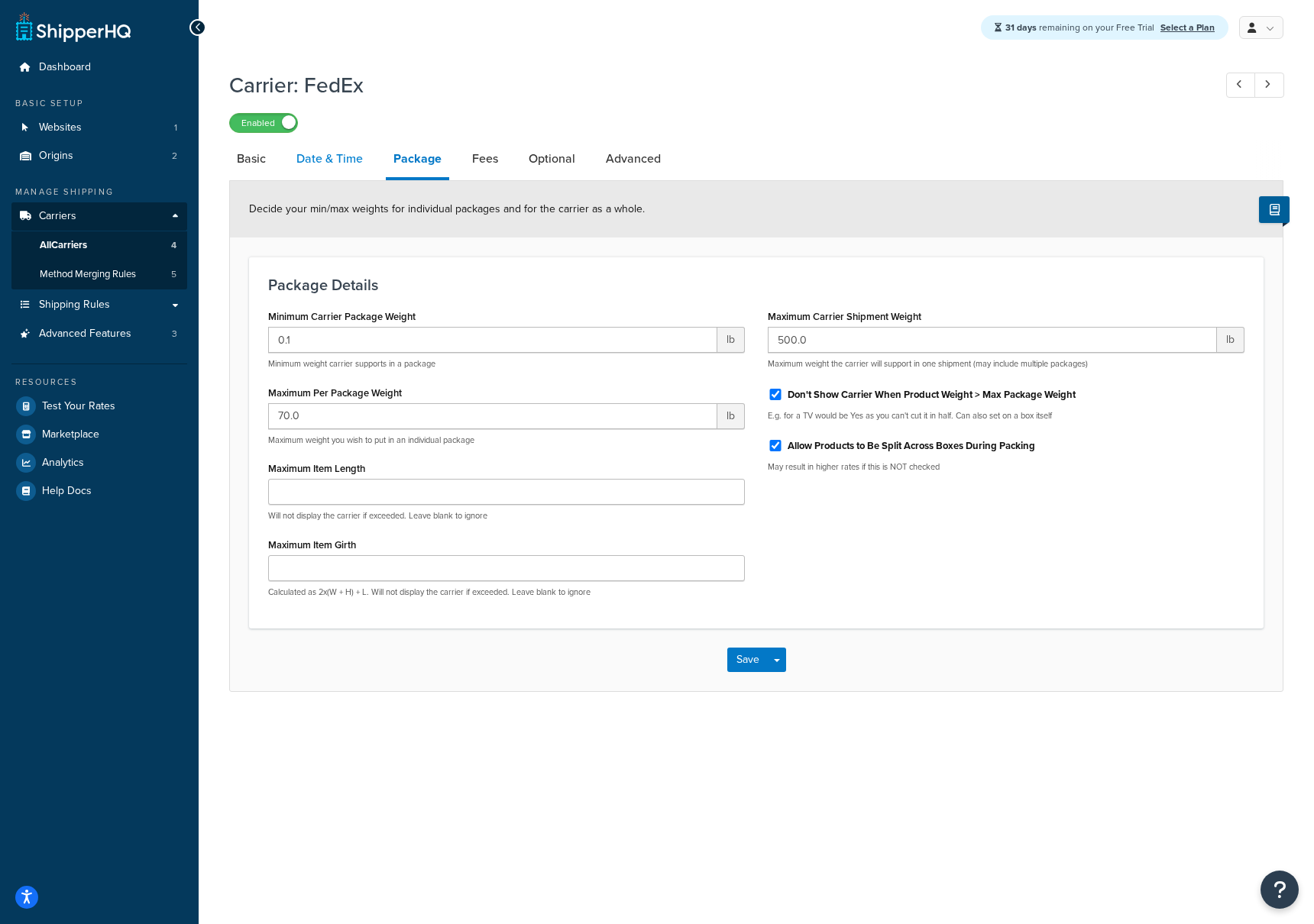
click at [356, 157] on link "Date & Time" at bounding box center [329, 158] width 82 height 37
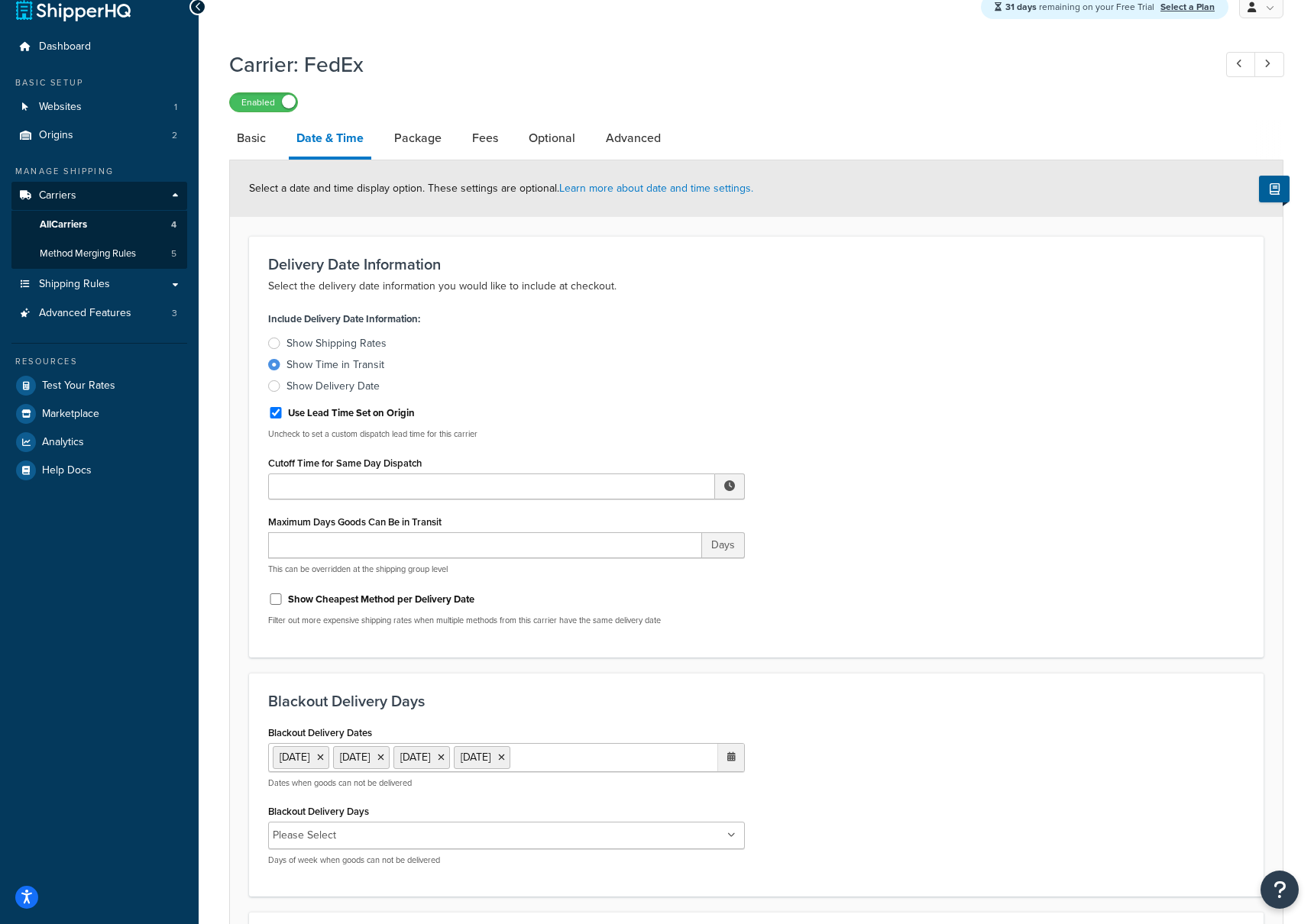
scroll to position [20, 0]
click at [225, 143] on div "Carrier: FedEx Enabled Basic Date & Time Package Fees Optional Advanced Select …" at bounding box center [756, 638] width 1116 height 1192
click at [275, 143] on li "Basic" at bounding box center [259, 138] width 59 height 37
click at [260, 145] on link "Basic" at bounding box center [251, 138] width 44 height 37
select select "fedEx"
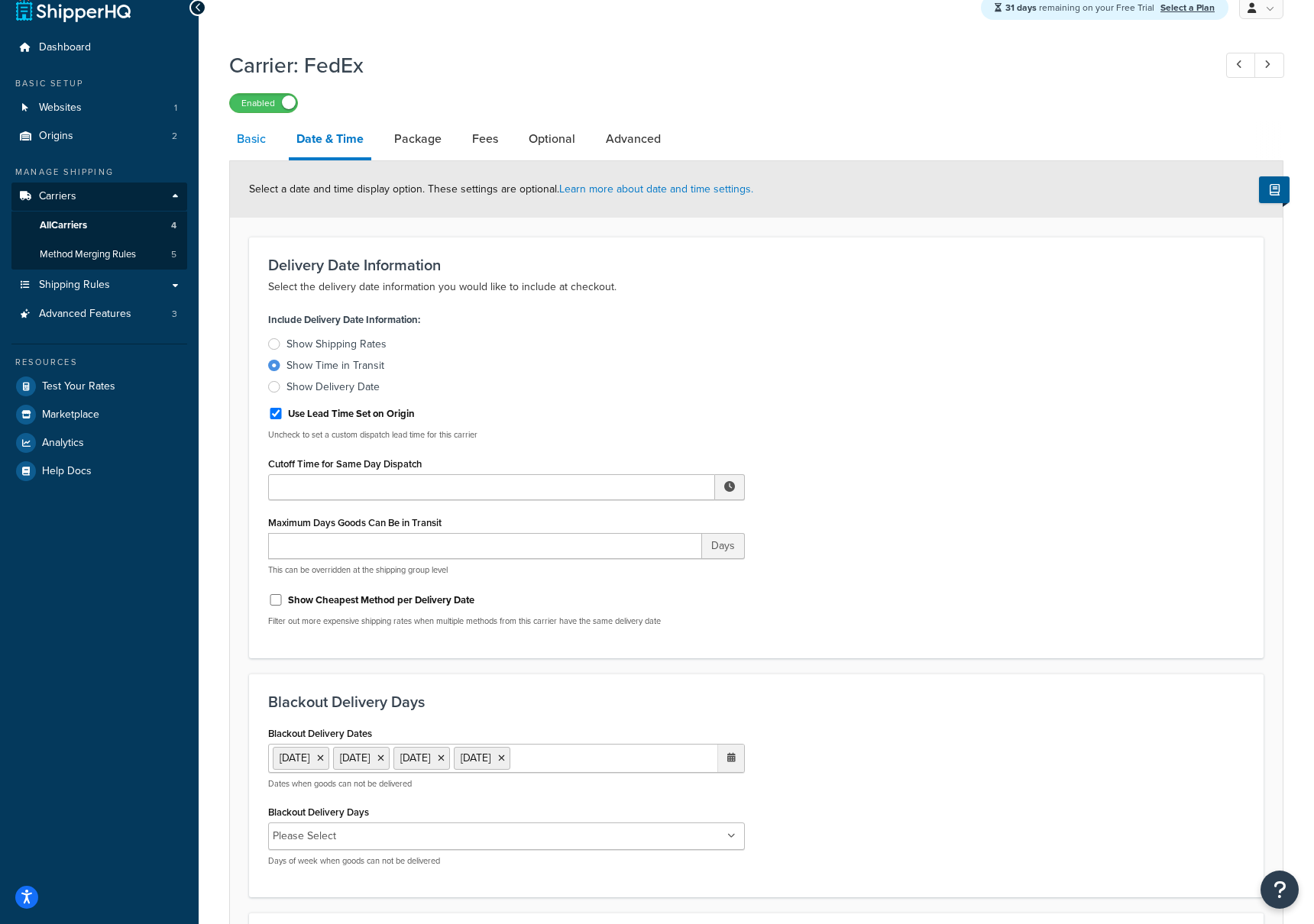
select select "REGULAR_PICKUP"
select select "YOUR_PACKAGING"
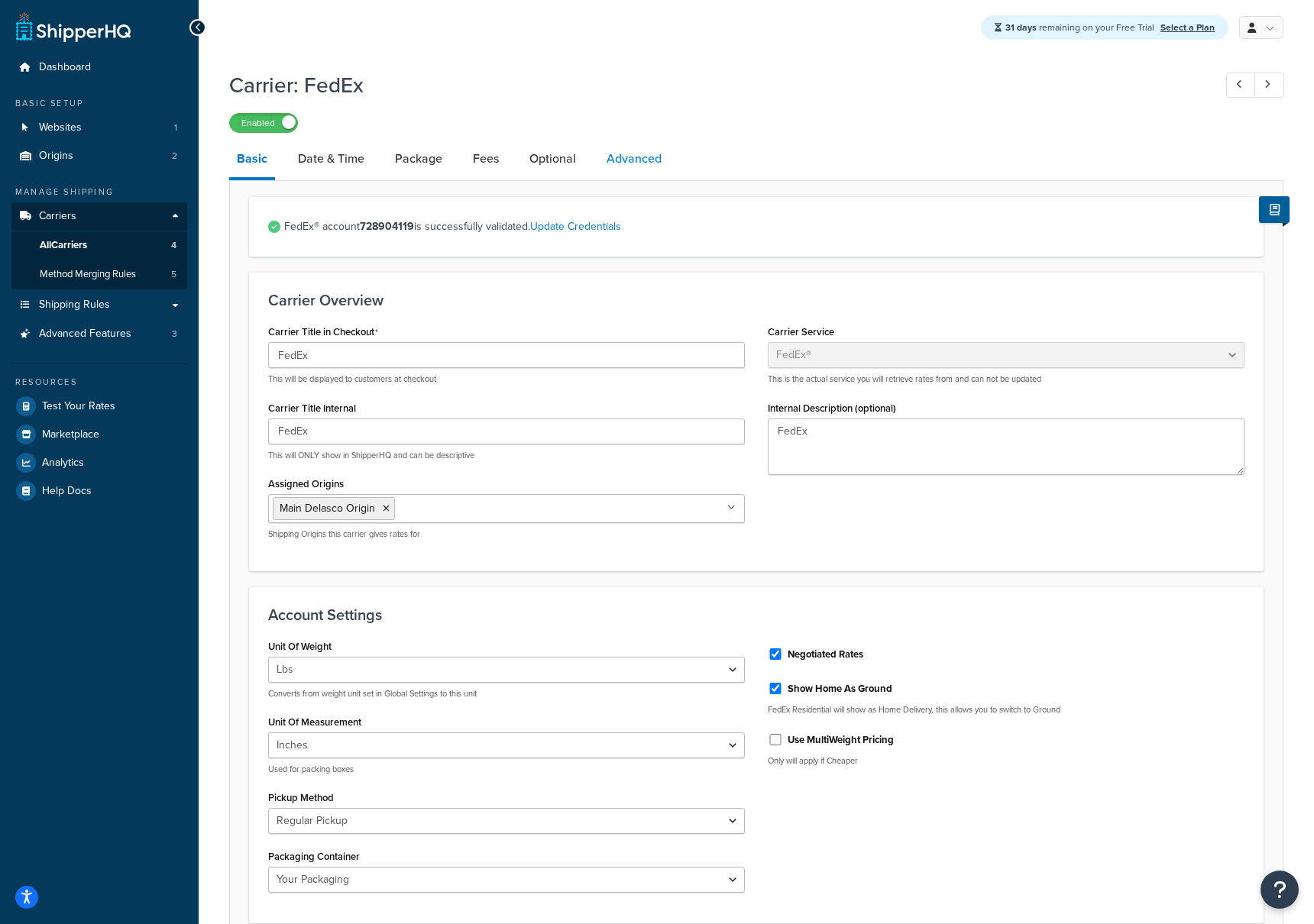
click at [633, 164] on link "Advanced" at bounding box center [634, 158] width 70 height 37
select select "false"
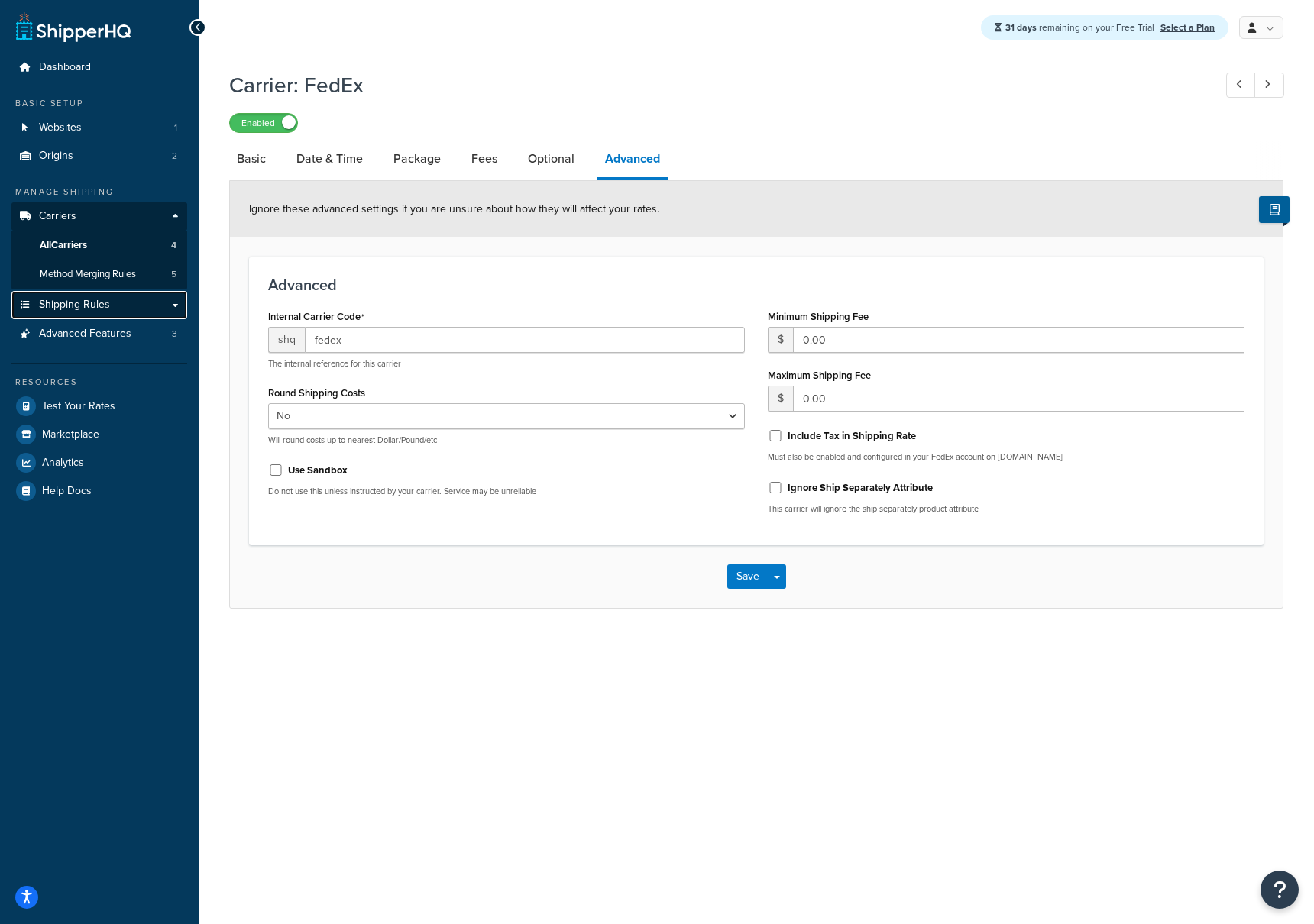
click at [176, 302] on link "Shipping Rules" at bounding box center [100, 305] width 176 height 29
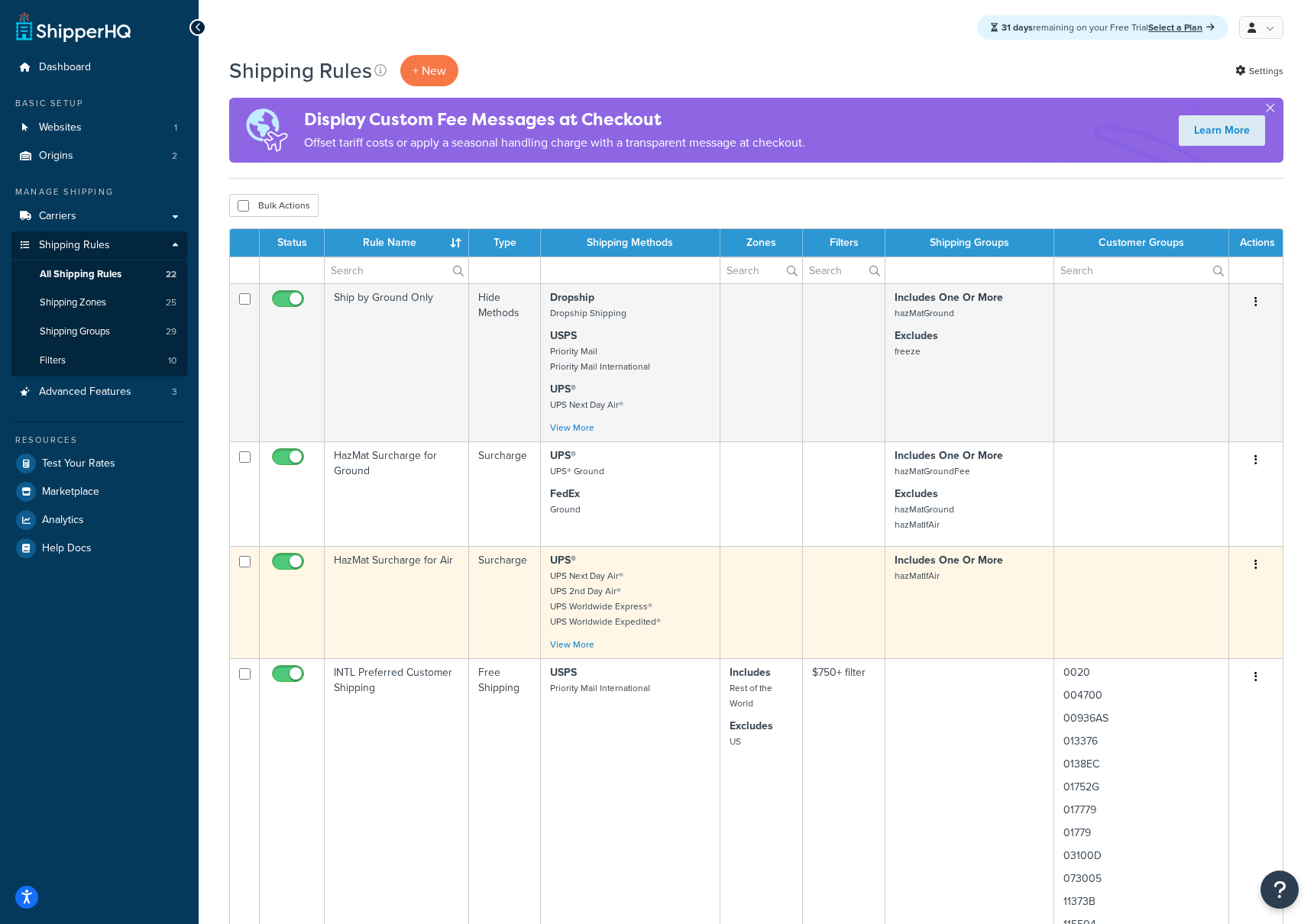
click at [397, 559] on td "HazMat Surcharge for Air" at bounding box center [397, 602] width 144 height 113
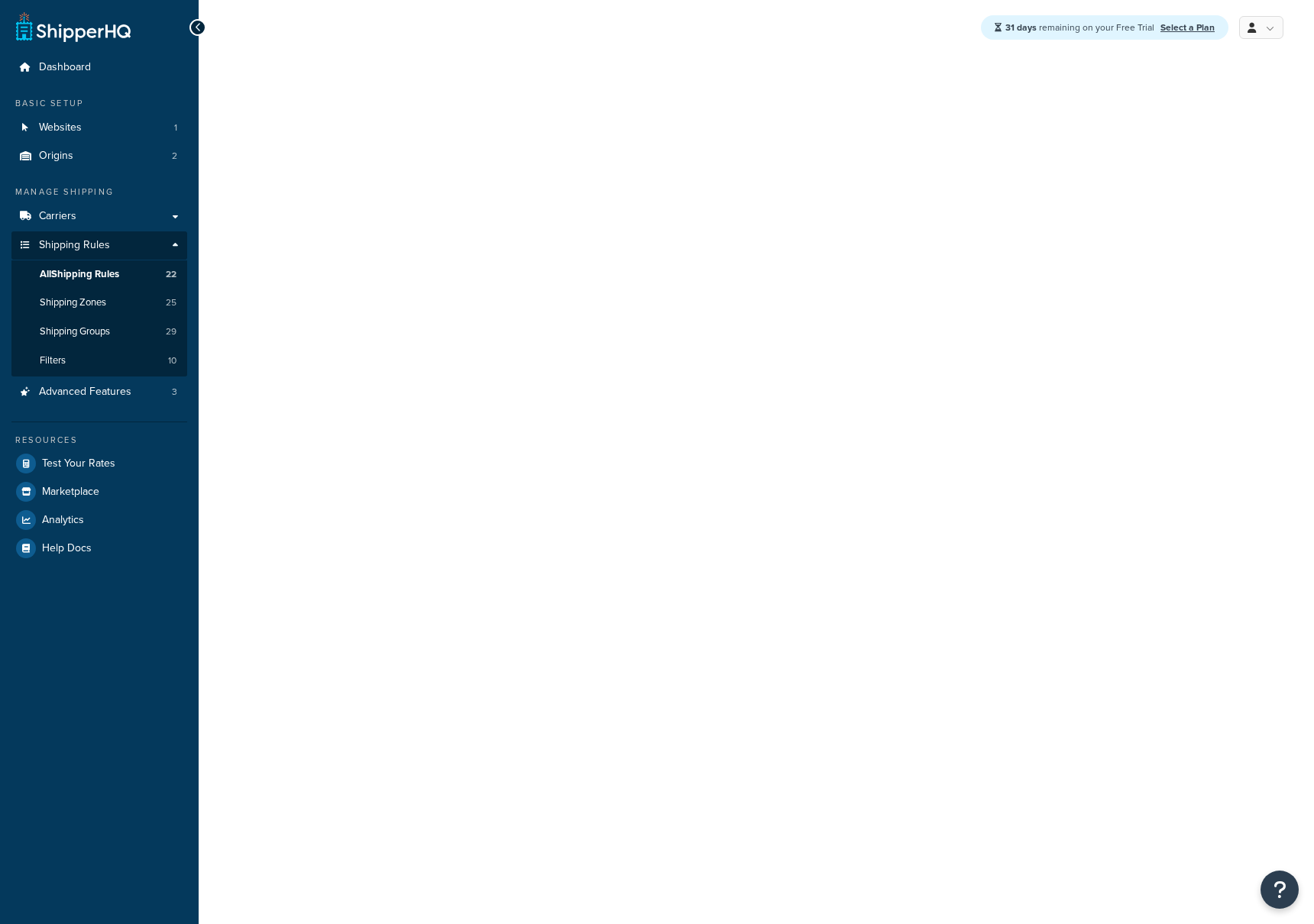
select select "SURCHARGE"
select select "ORDER"
select select "BOX"
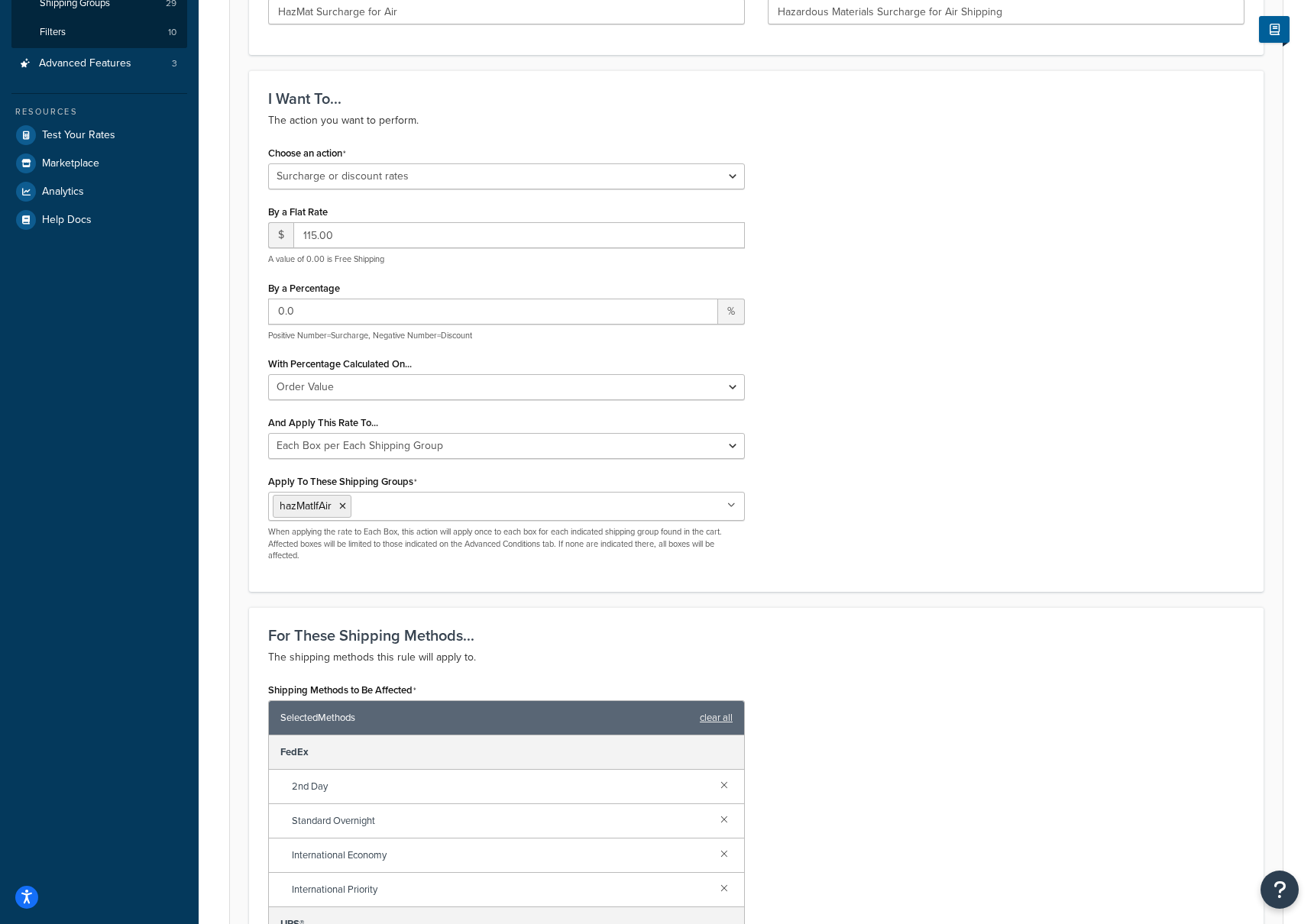
scroll to position [331, 0]
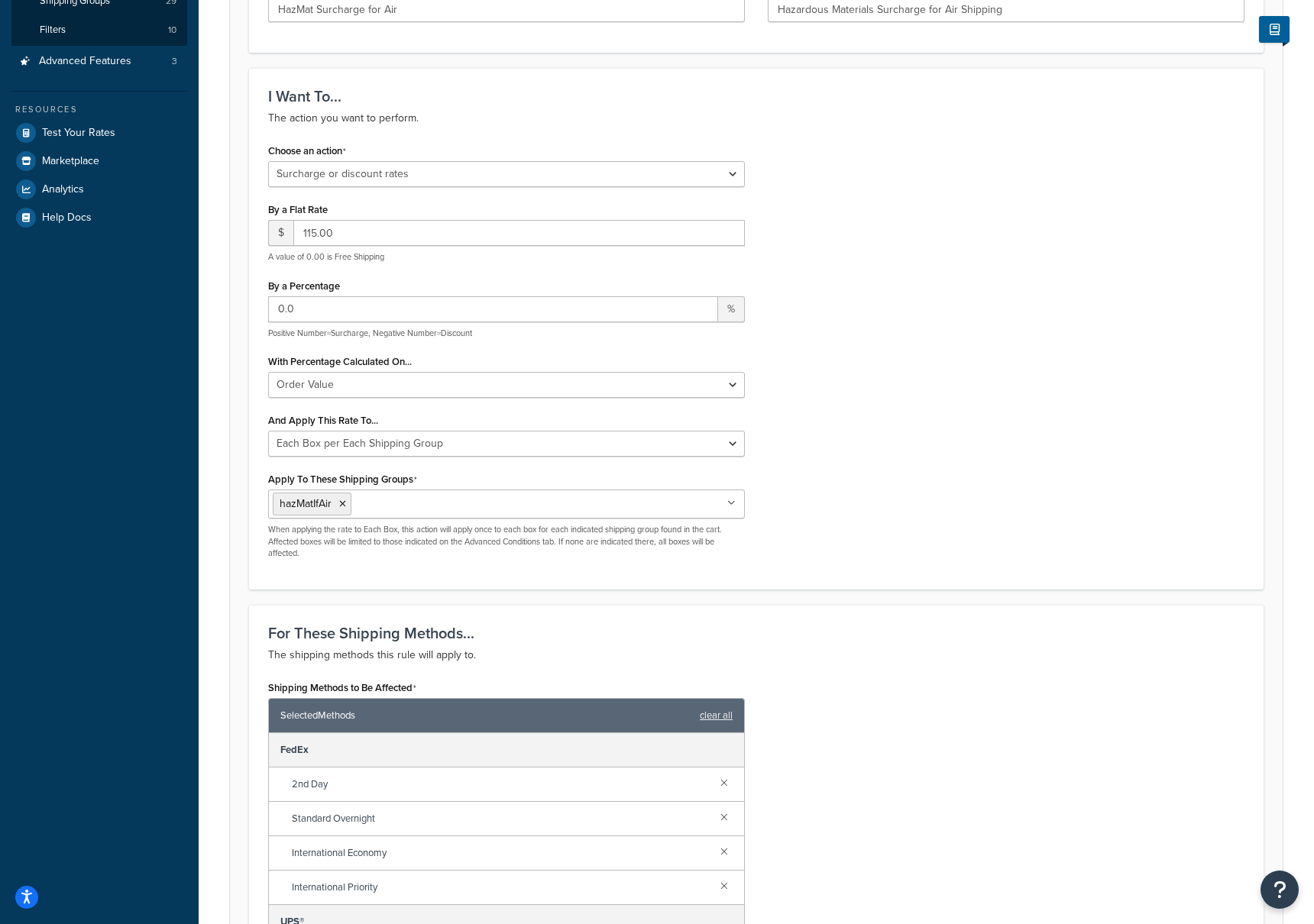
click at [486, 506] on ul "hazMatIfAir" at bounding box center [506, 503] width 477 height 29
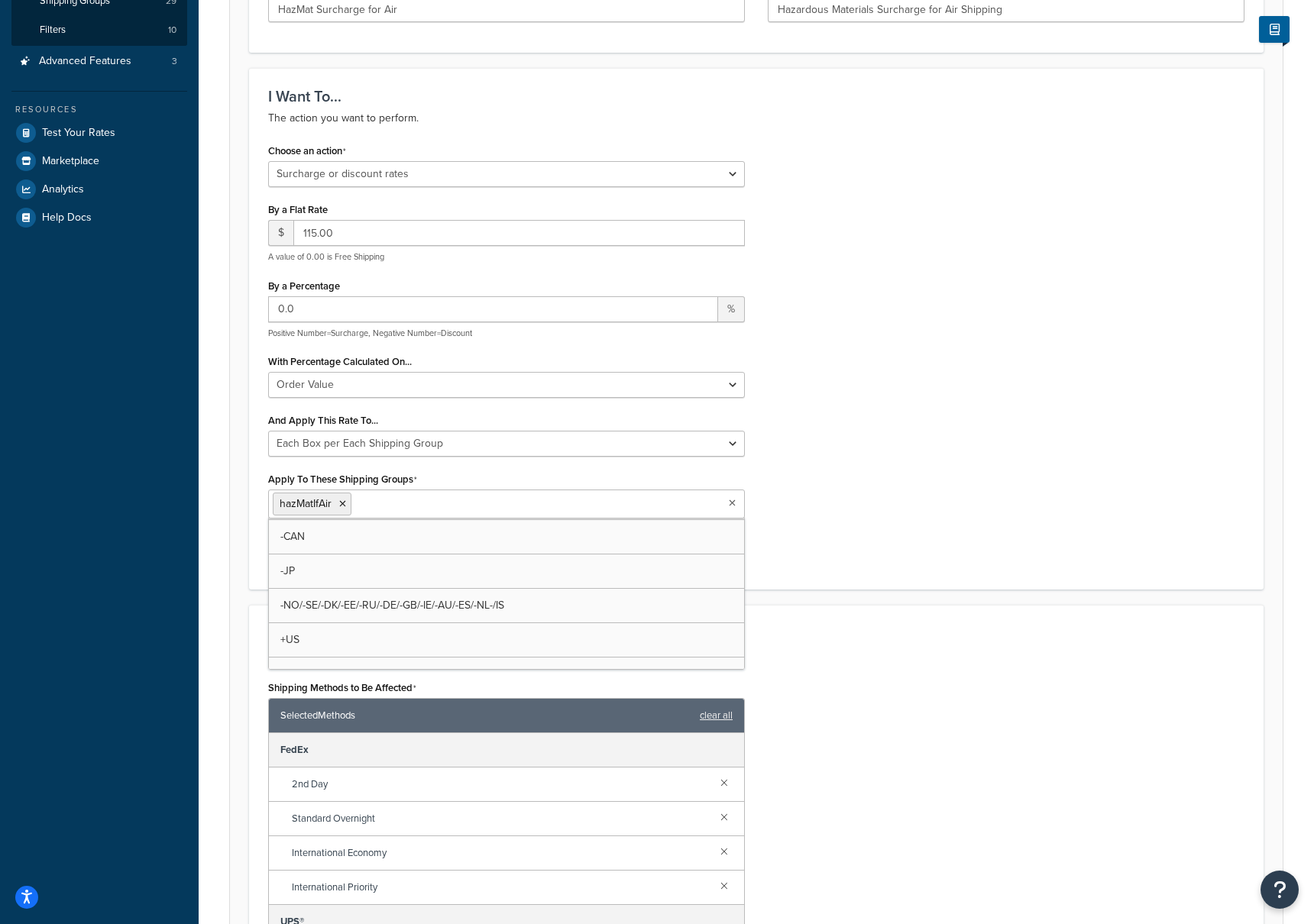
scroll to position [0, 0]
click at [1070, 439] on div "Choose an action Choose an action Override Rates Surcharge or discount rates Hi…" at bounding box center [756, 355] width 999 height 430
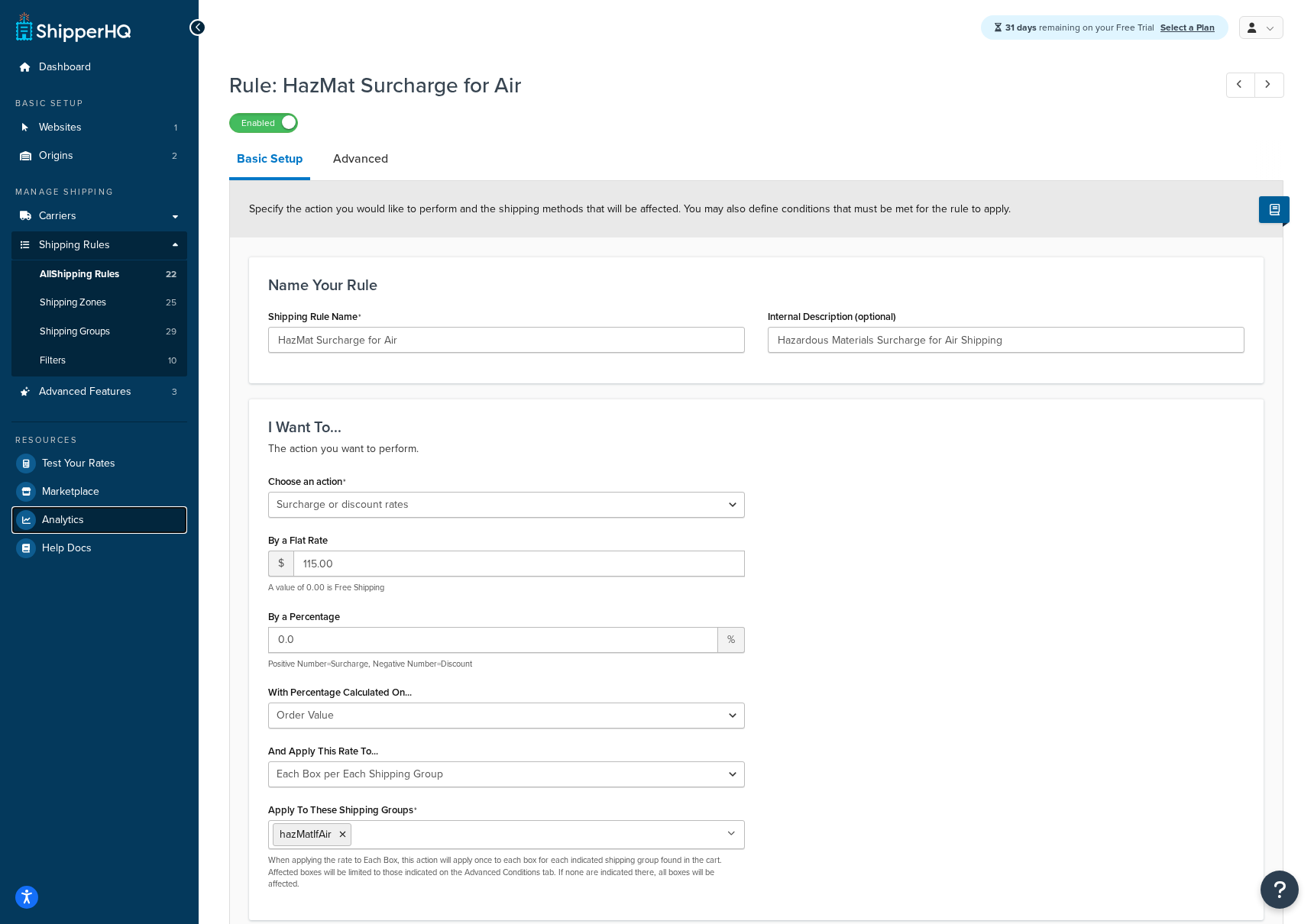
click at [78, 516] on span "Analytics" at bounding box center [63, 520] width 42 height 13
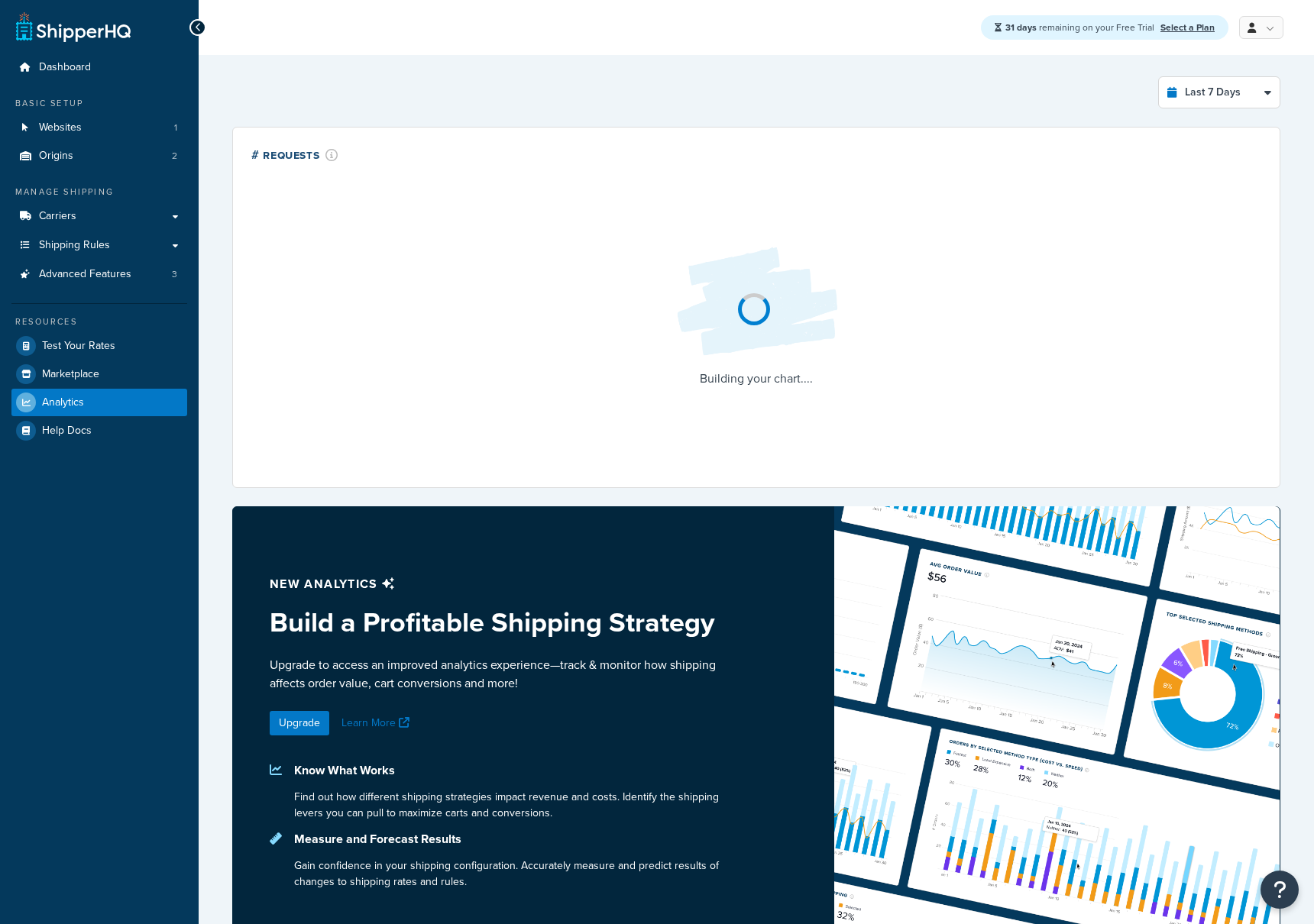
select select "last_7_days"
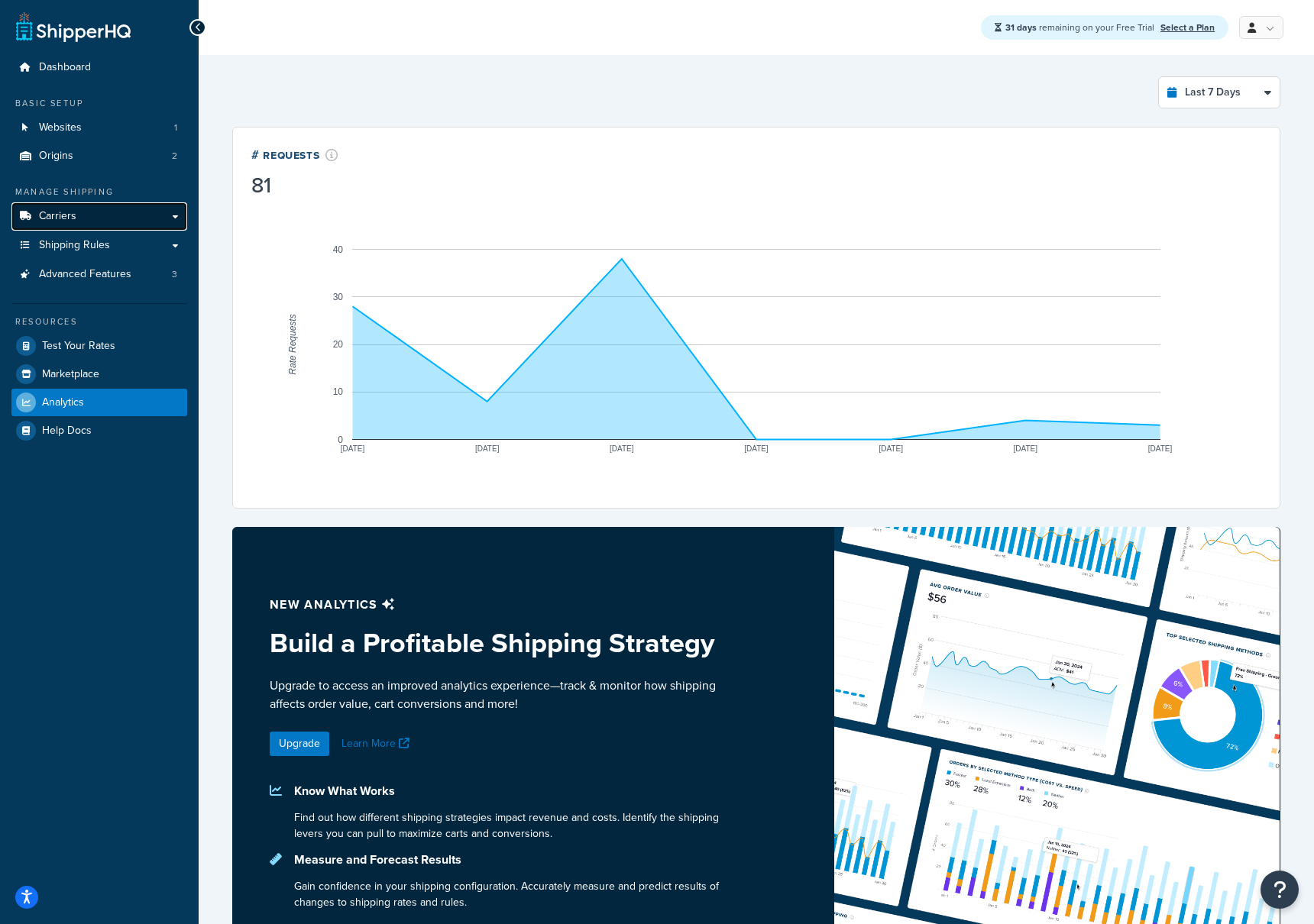
click at [175, 218] on link "Carriers" at bounding box center [100, 216] width 176 height 29
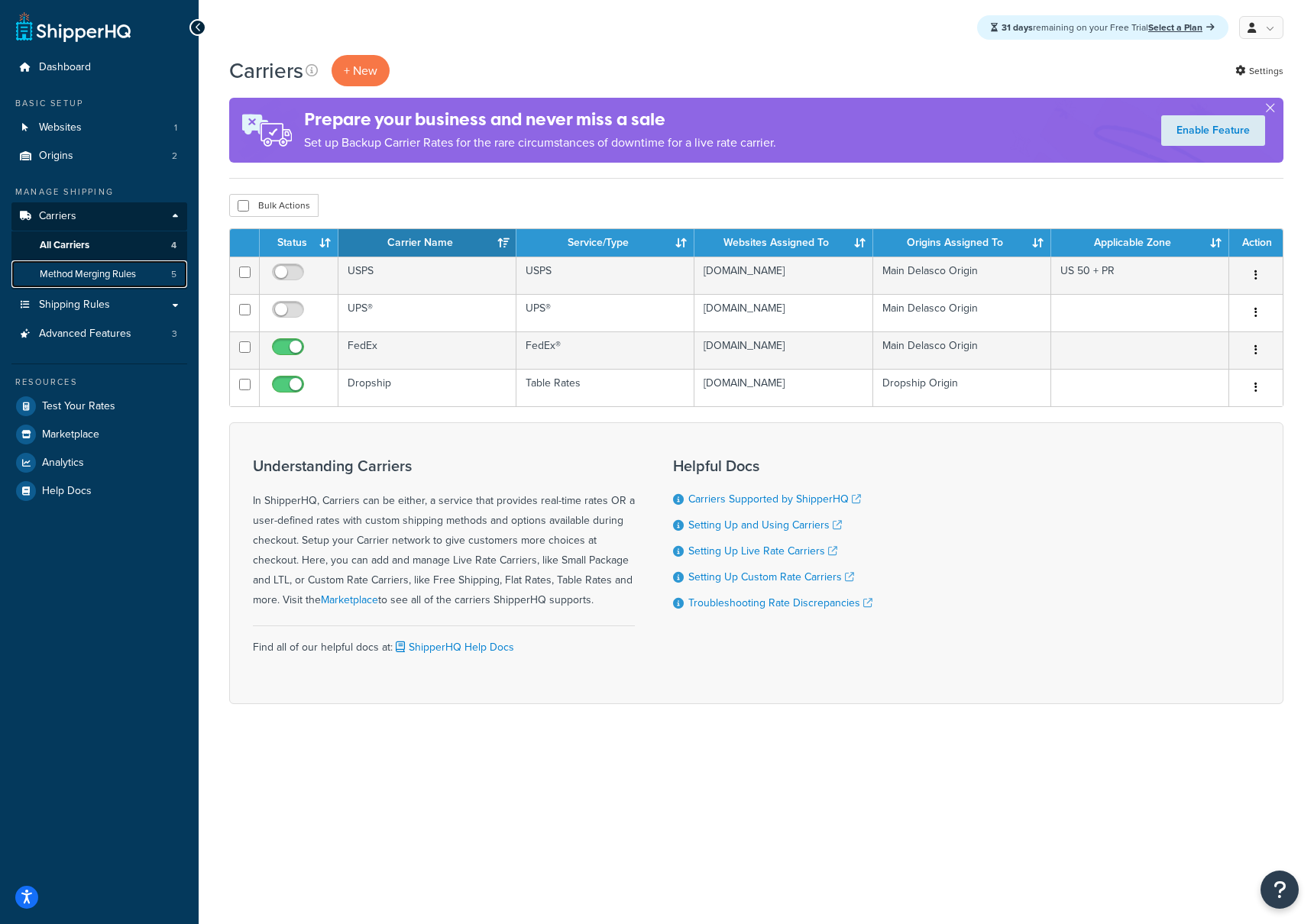
click at [82, 275] on span "Method Merging Rules" at bounding box center [87, 274] width 96 height 13
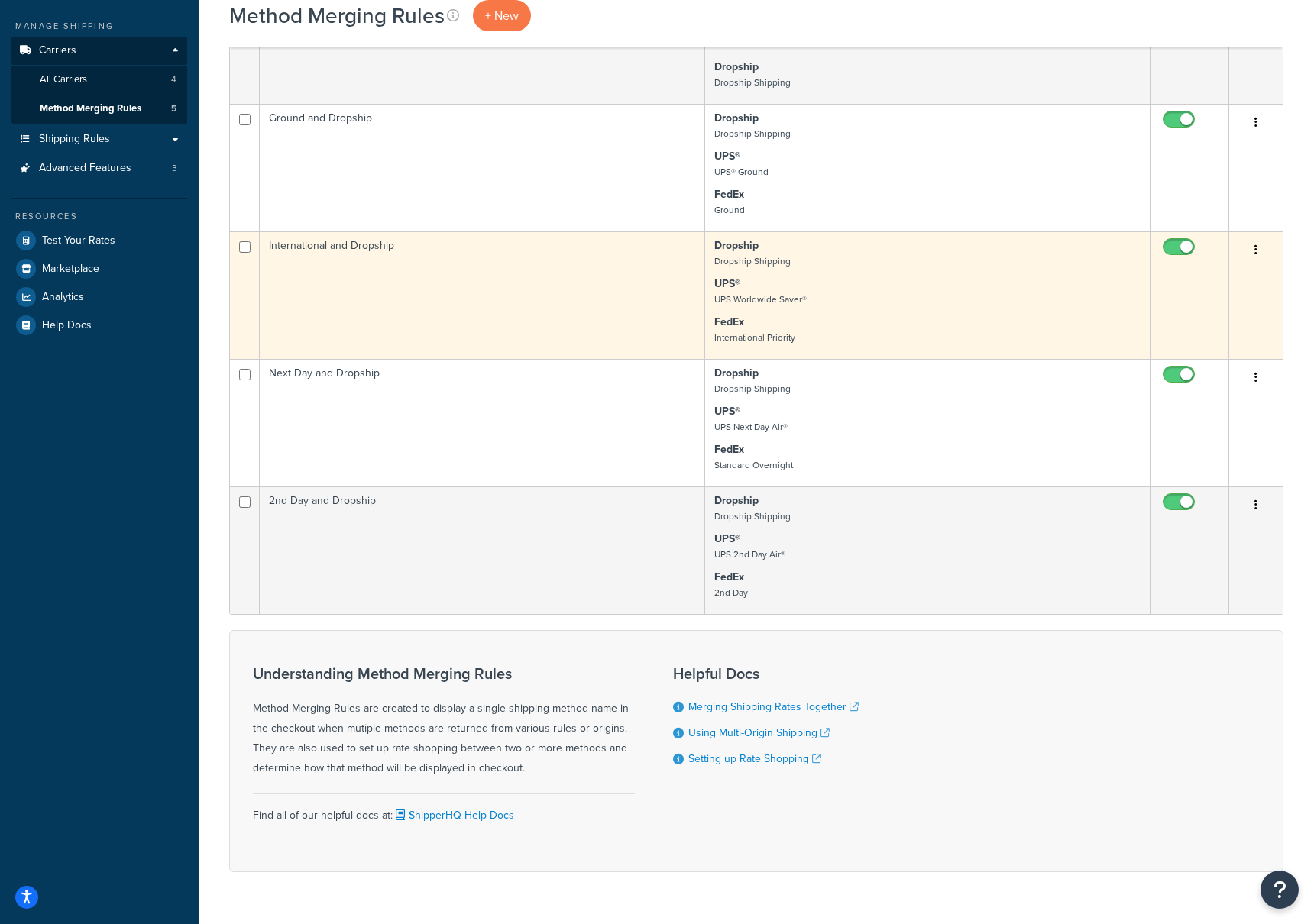
scroll to position [206, 0]
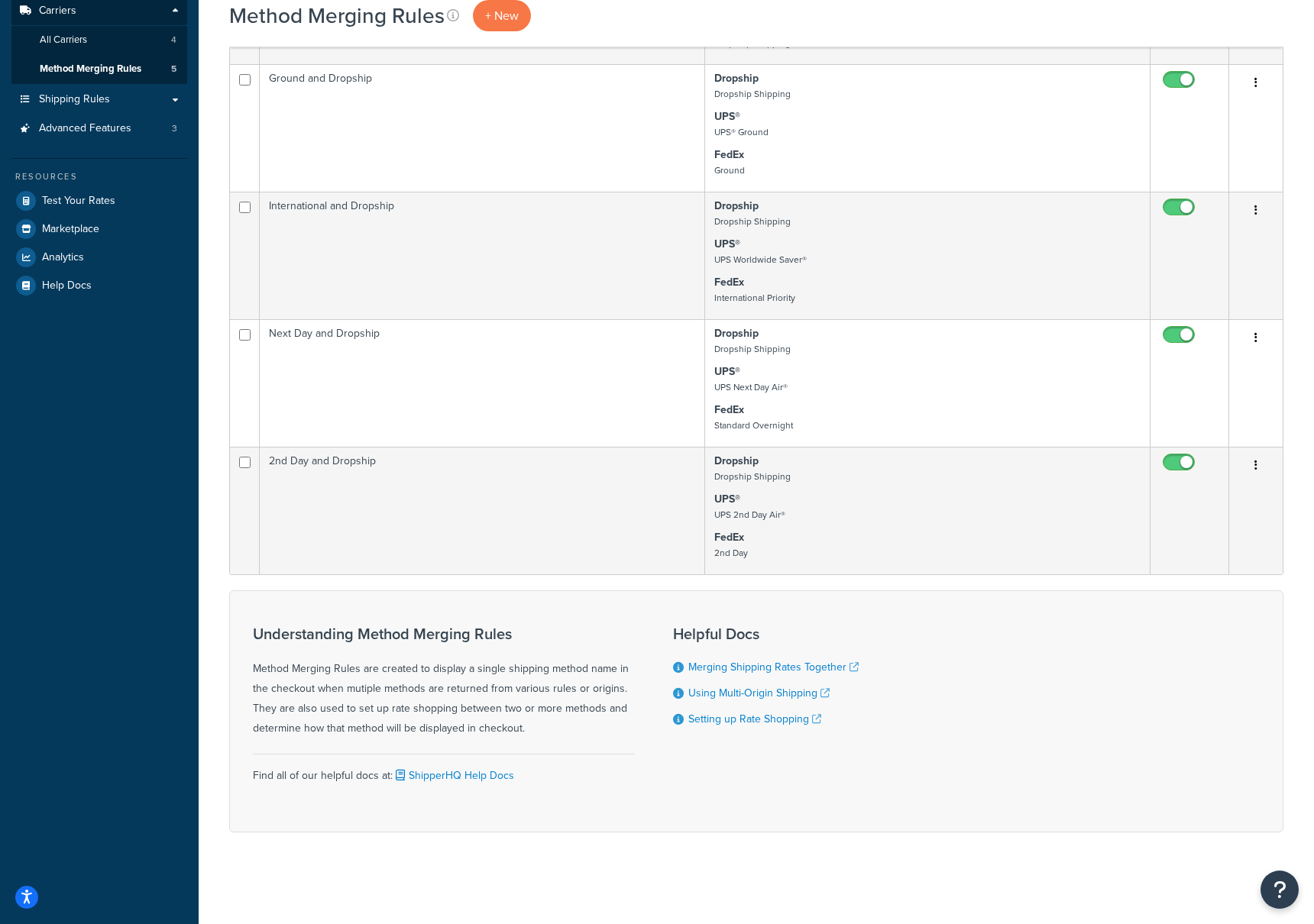
click at [1246, 889] on div "31 days remaining on your Free Trial Select a Plan My Profile Billing Global Se…" at bounding box center [756, 359] width 1116 height 1129
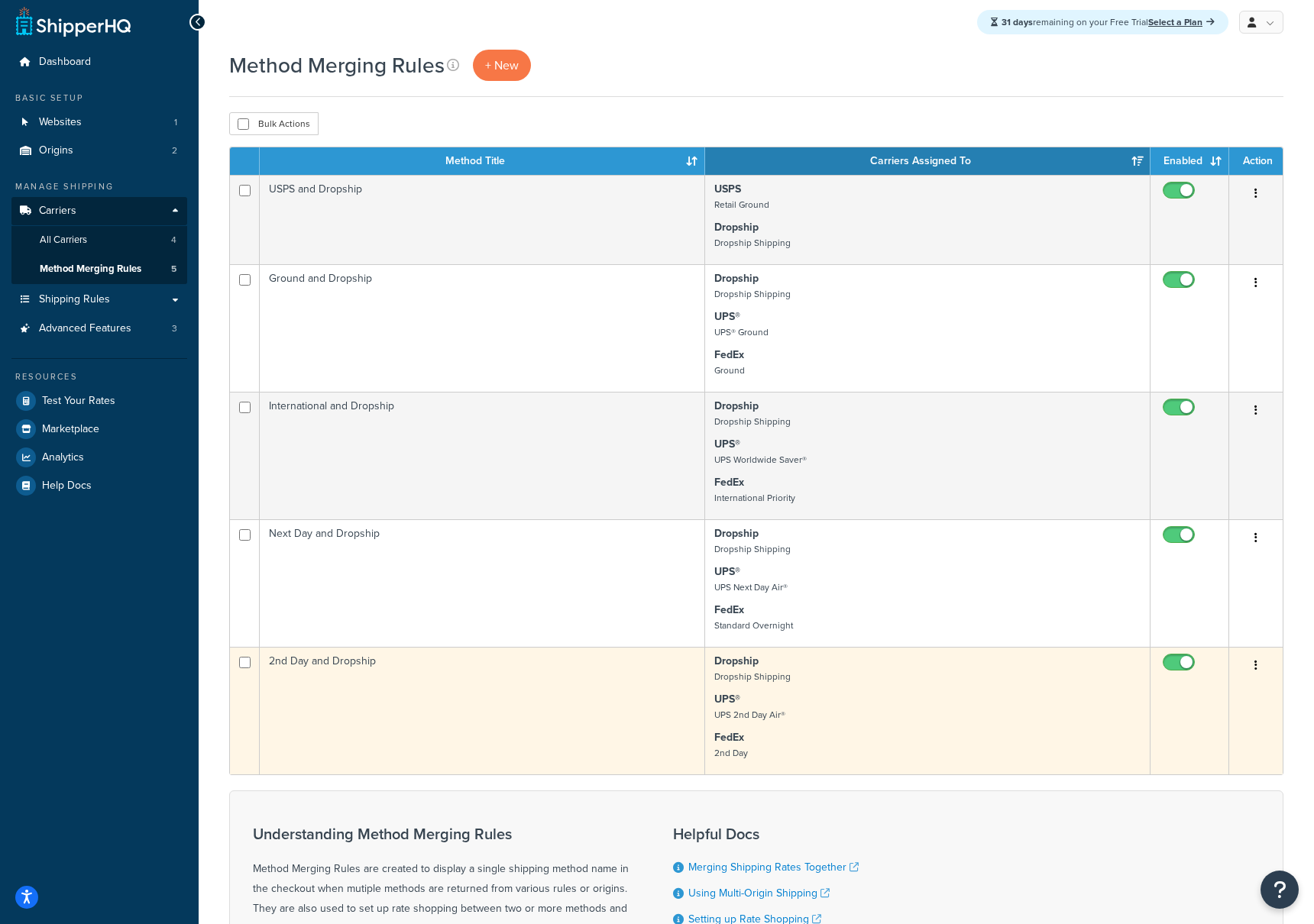
scroll to position [0, 0]
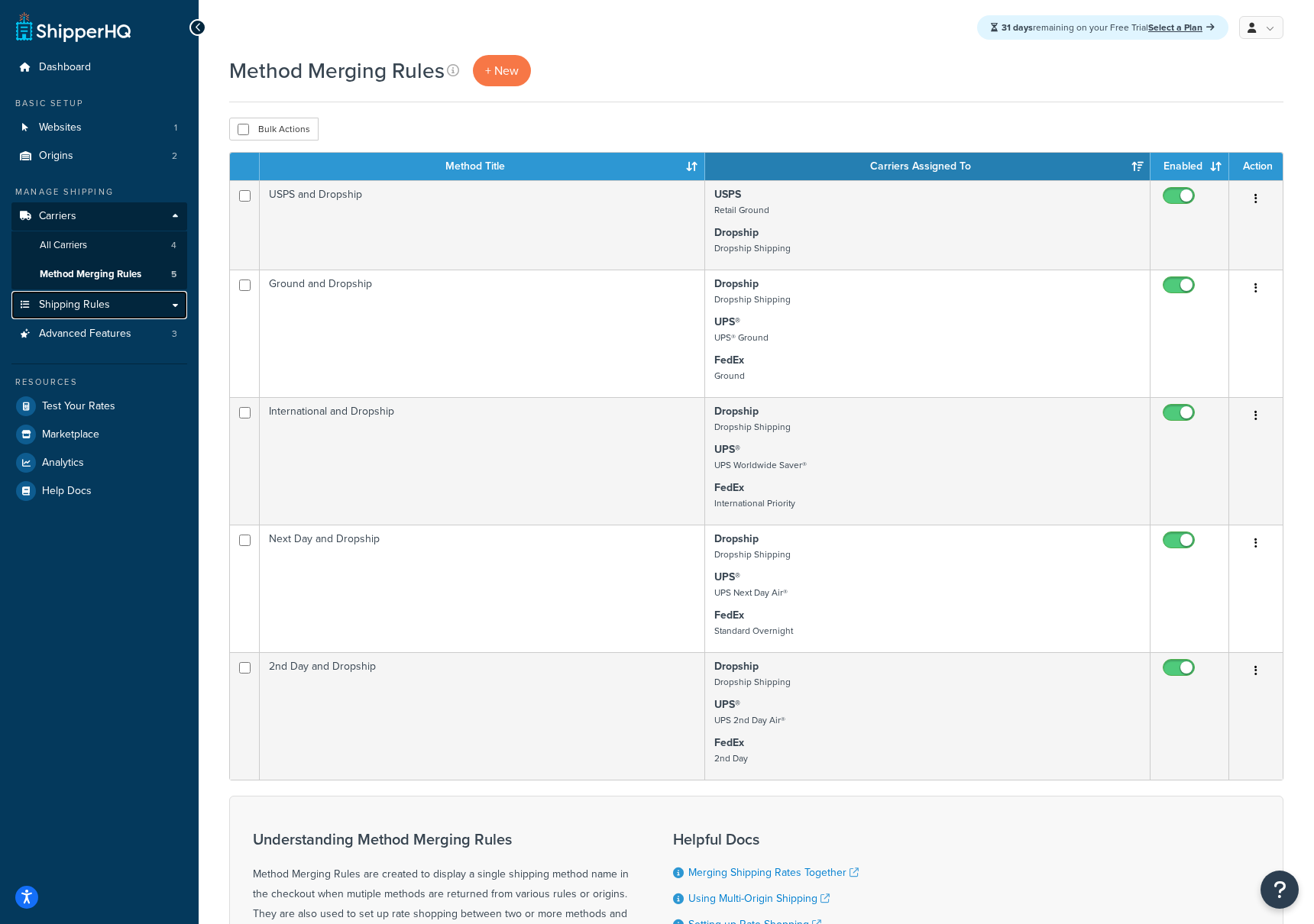
click at [78, 306] on span "Shipping Rules" at bounding box center [74, 305] width 71 height 13
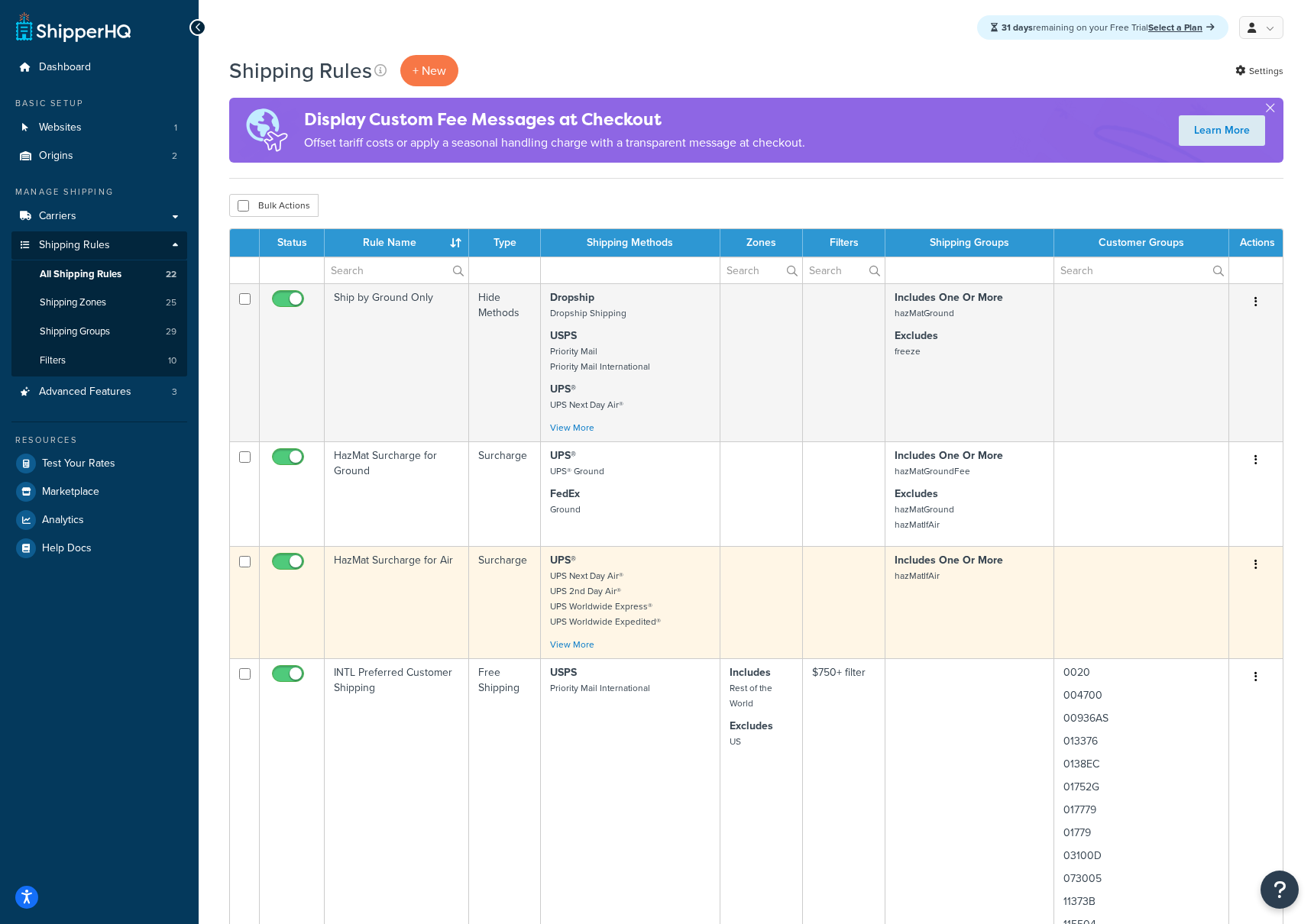
click at [390, 565] on td "HazMat Surcharge for Air" at bounding box center [397, 602] width 144 height 113
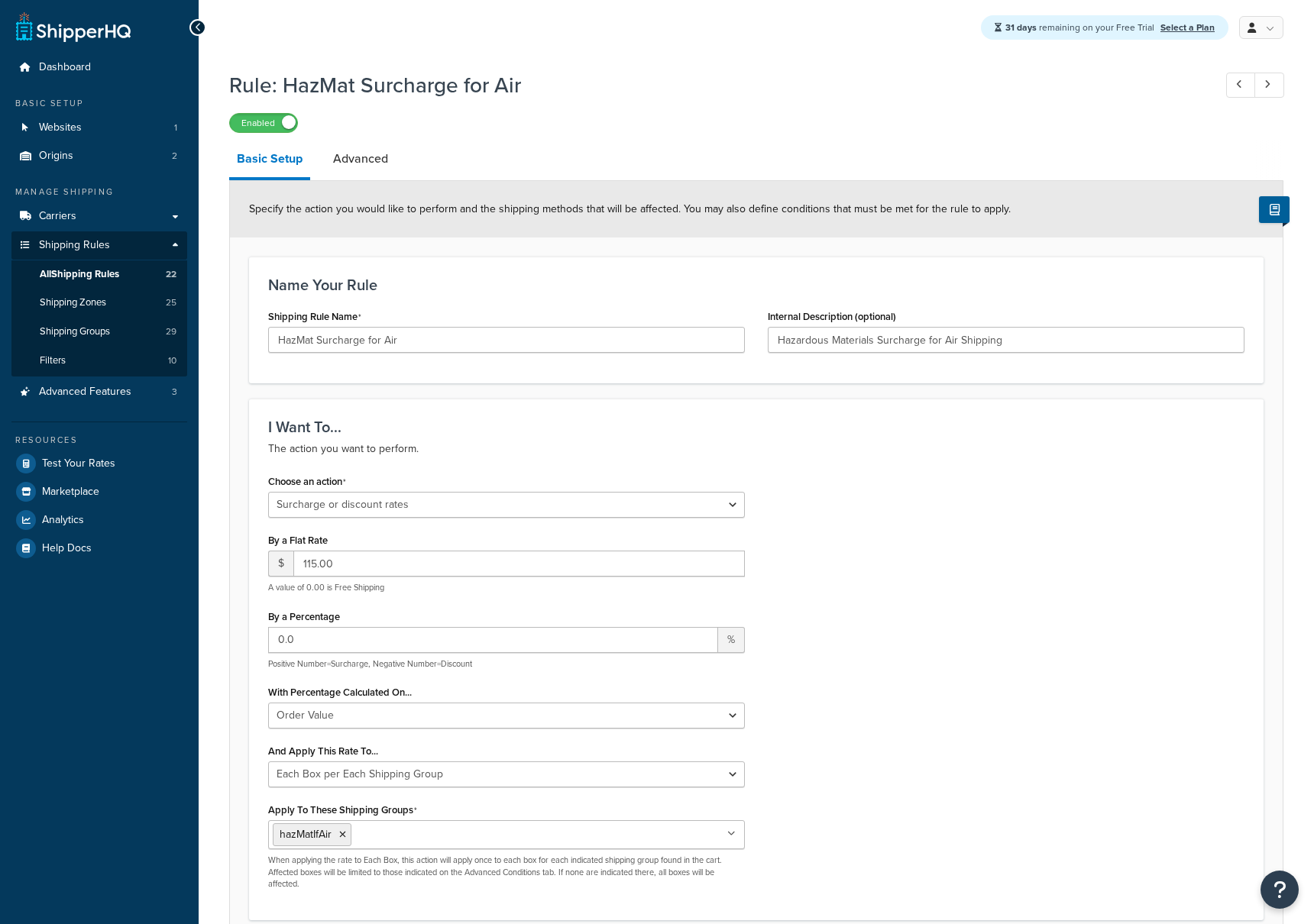
select select "SURCHARGE"
select select "ORDER"
select select "BOX"
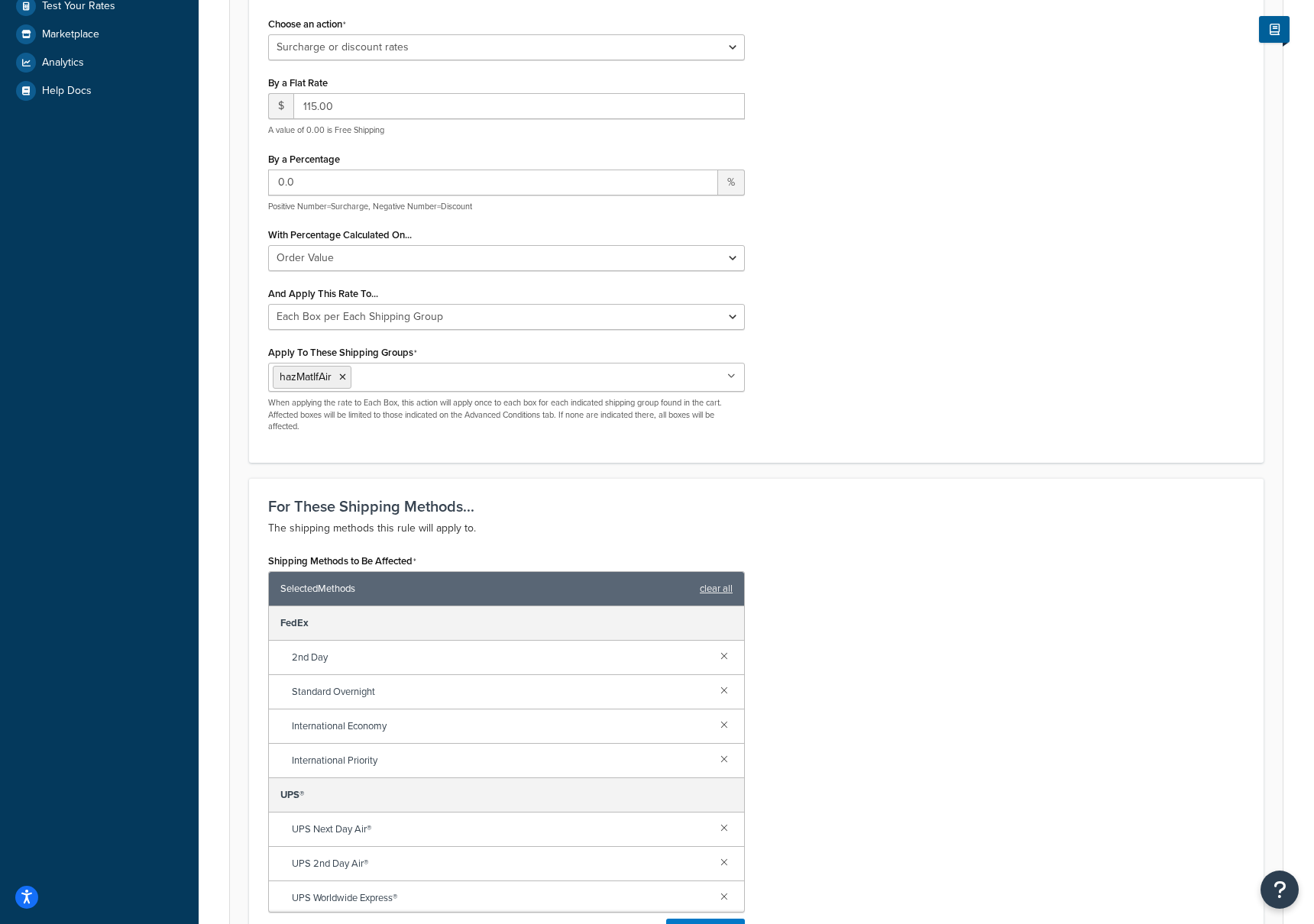
scroll to position [463, 0]
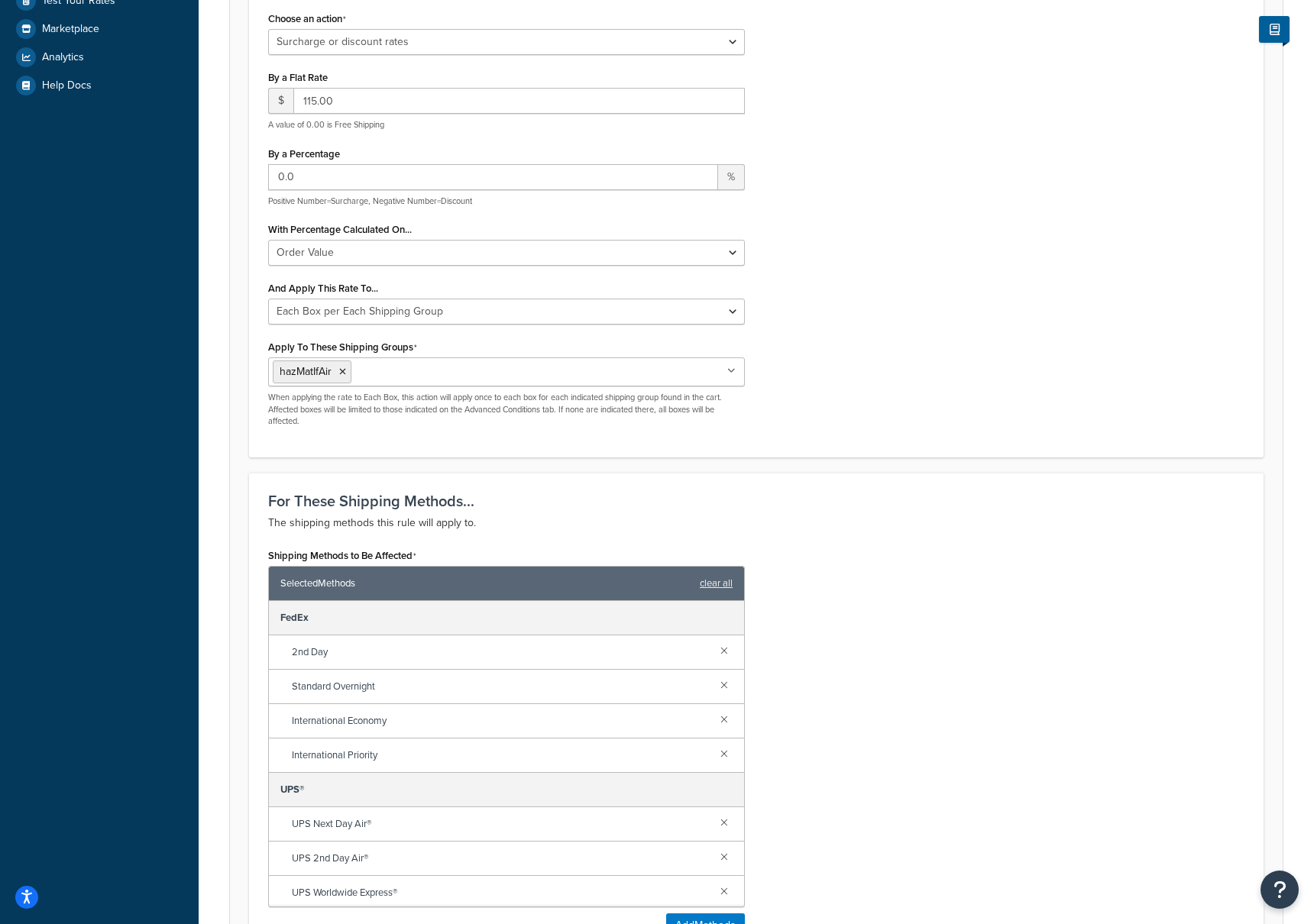
click at [522, 373] on ul "hazMatIfAir" at bounding box center [506, 371] width 477 height 29
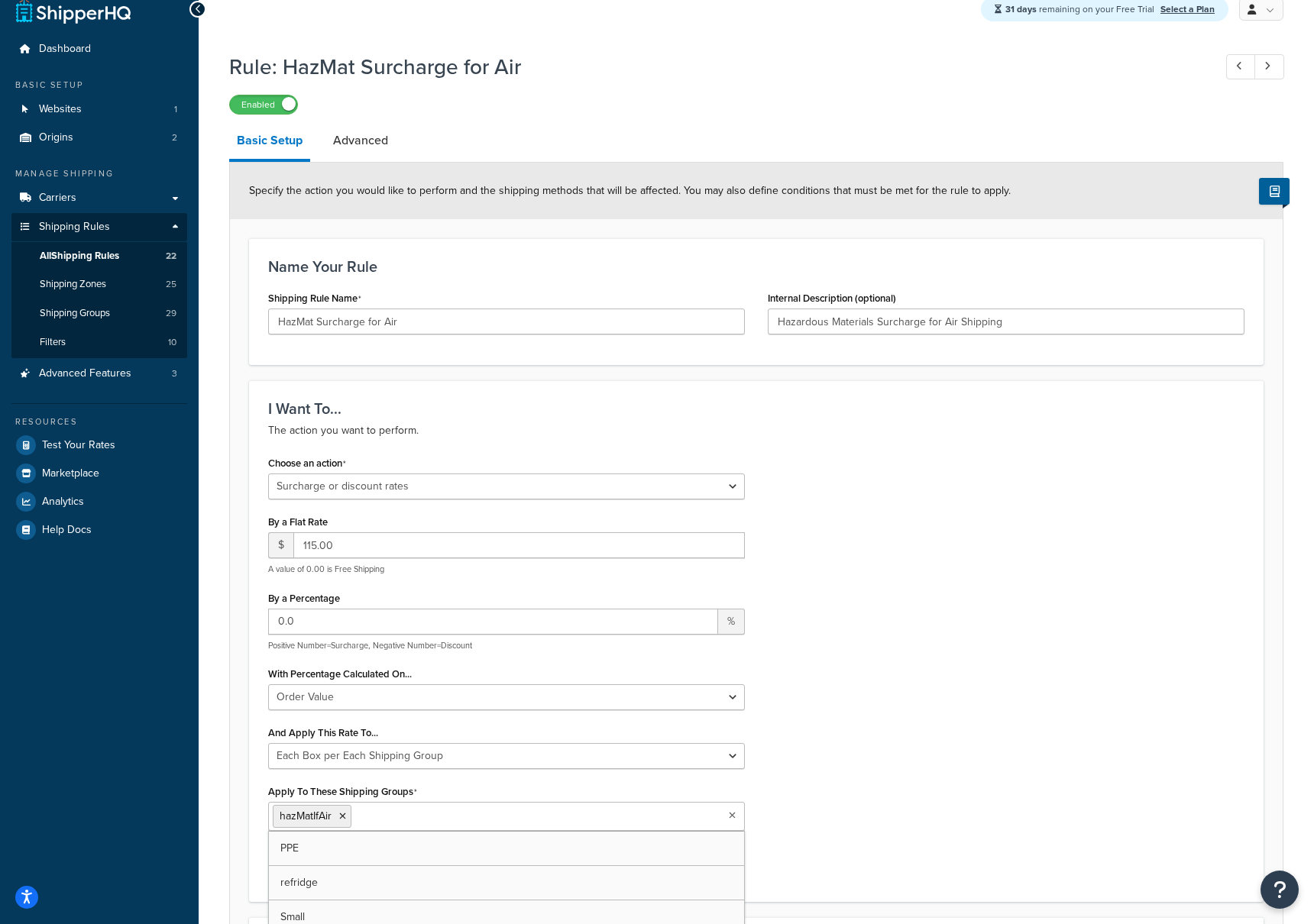
scroll to position [0, 0]
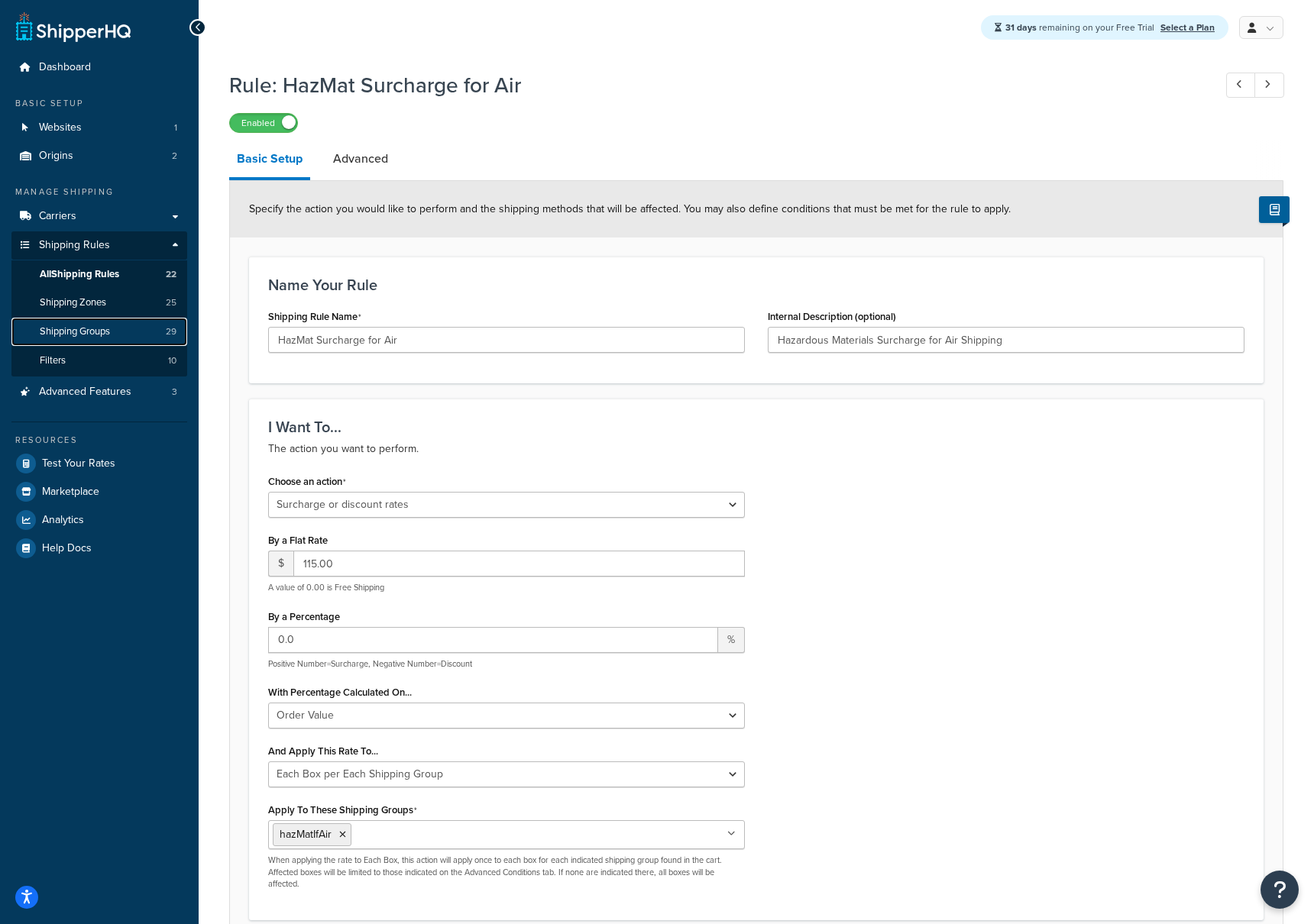
click at [97, 335] on span "Shipping Groups" at bounding box center [74, 332] width 70 height 13
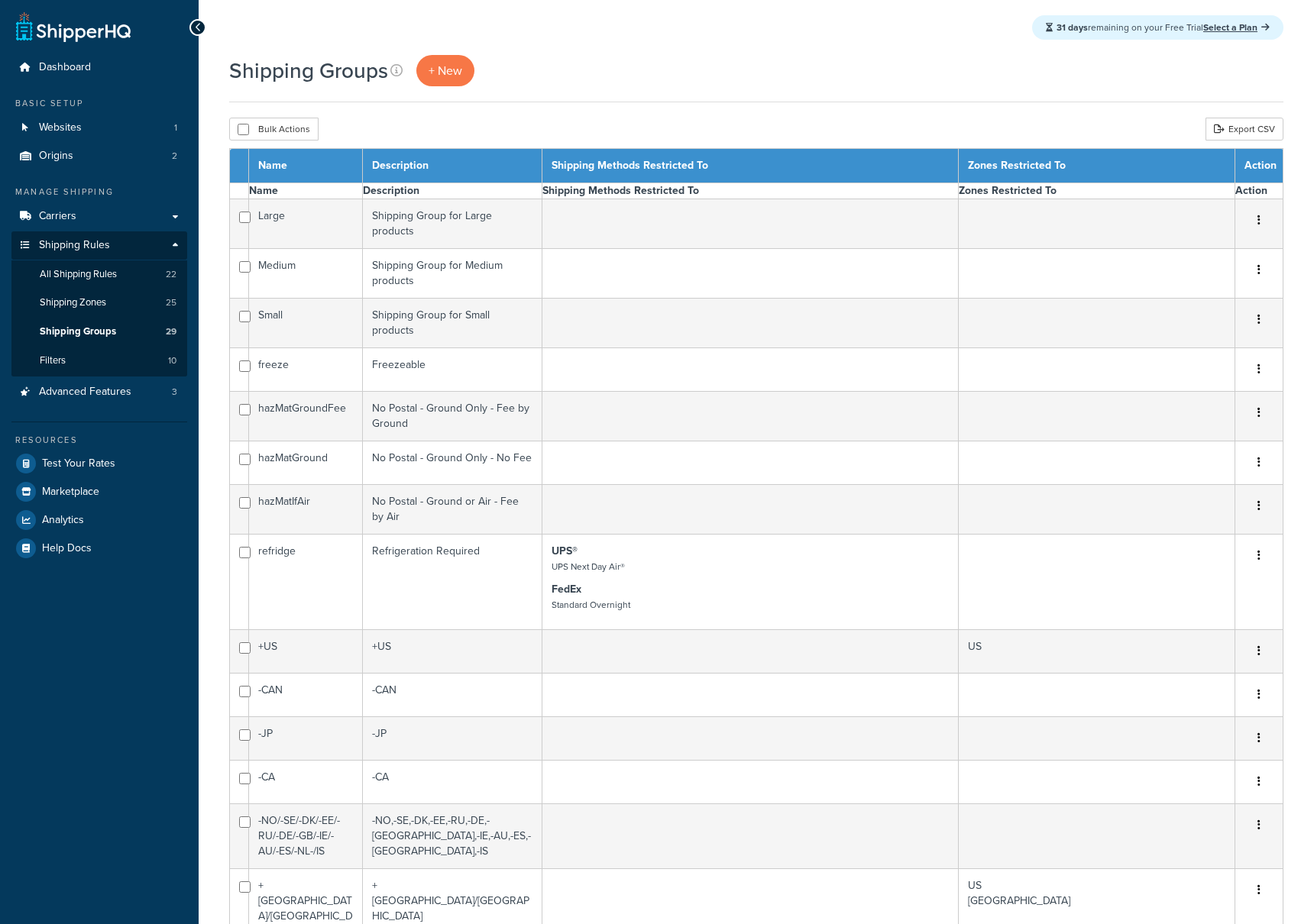
select select "15"
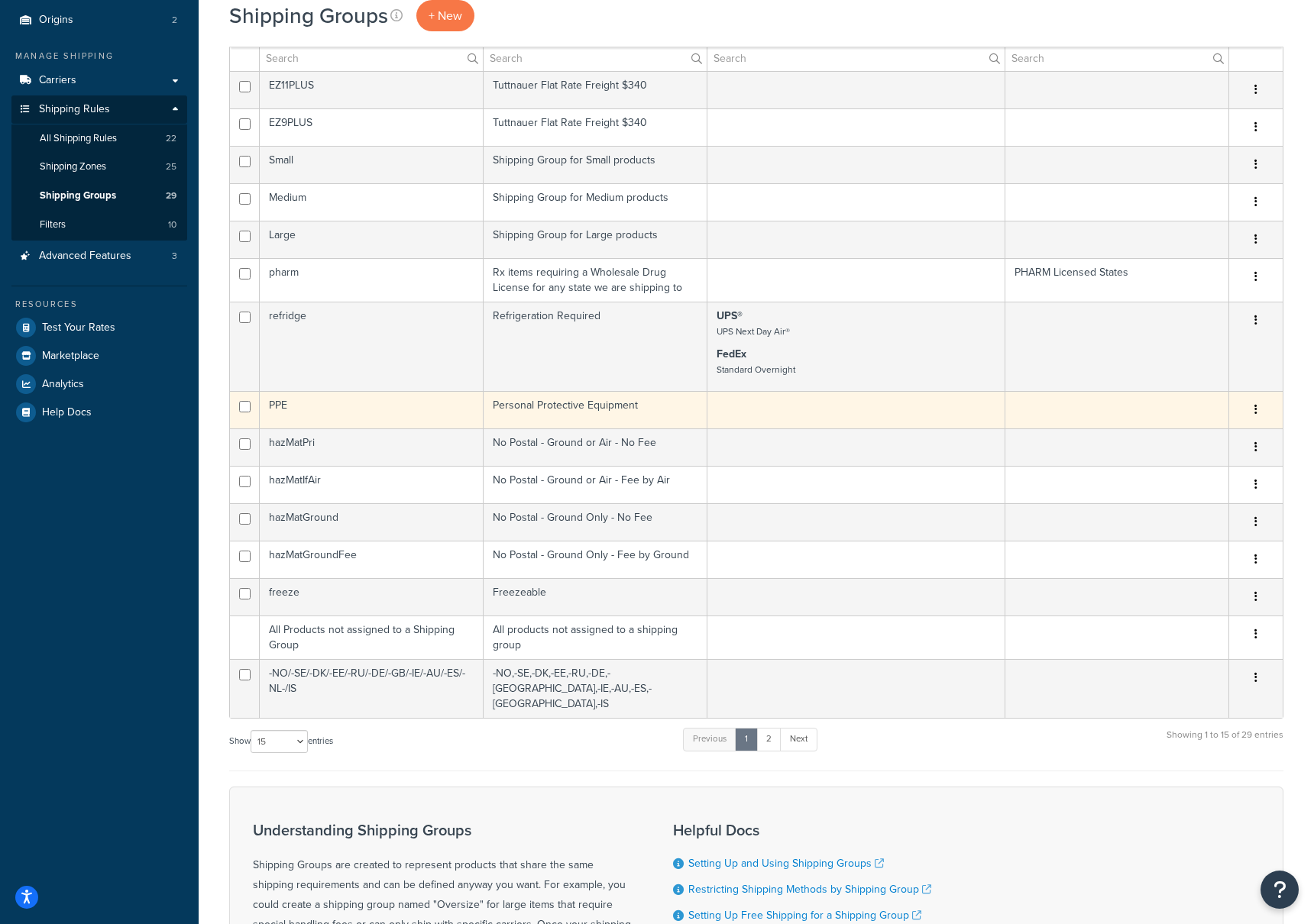
scroll to position [139, 0]
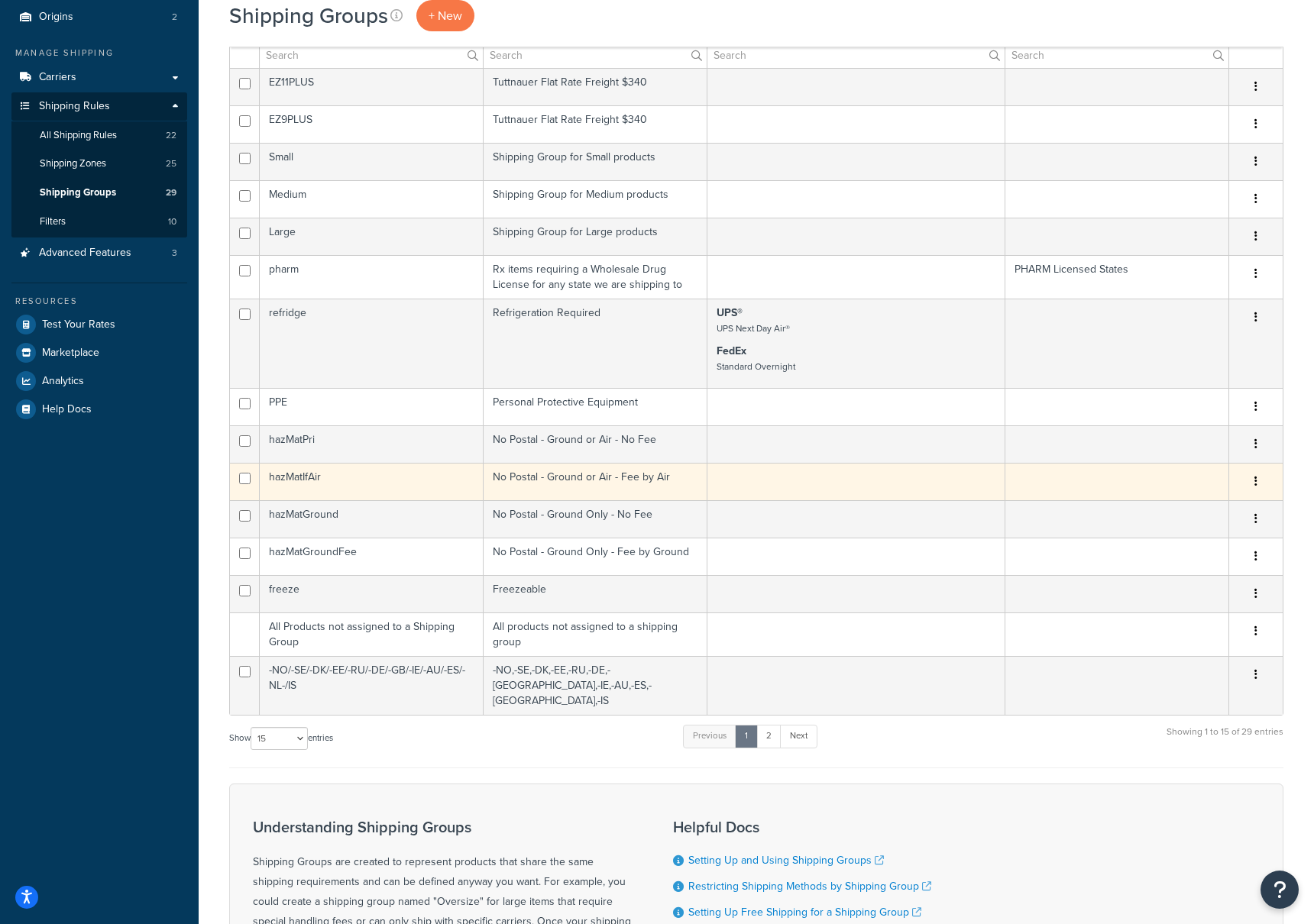
click at [303, 474] on td "hazMatIfAir" at bounding box center [371, 482] width 224 height 38
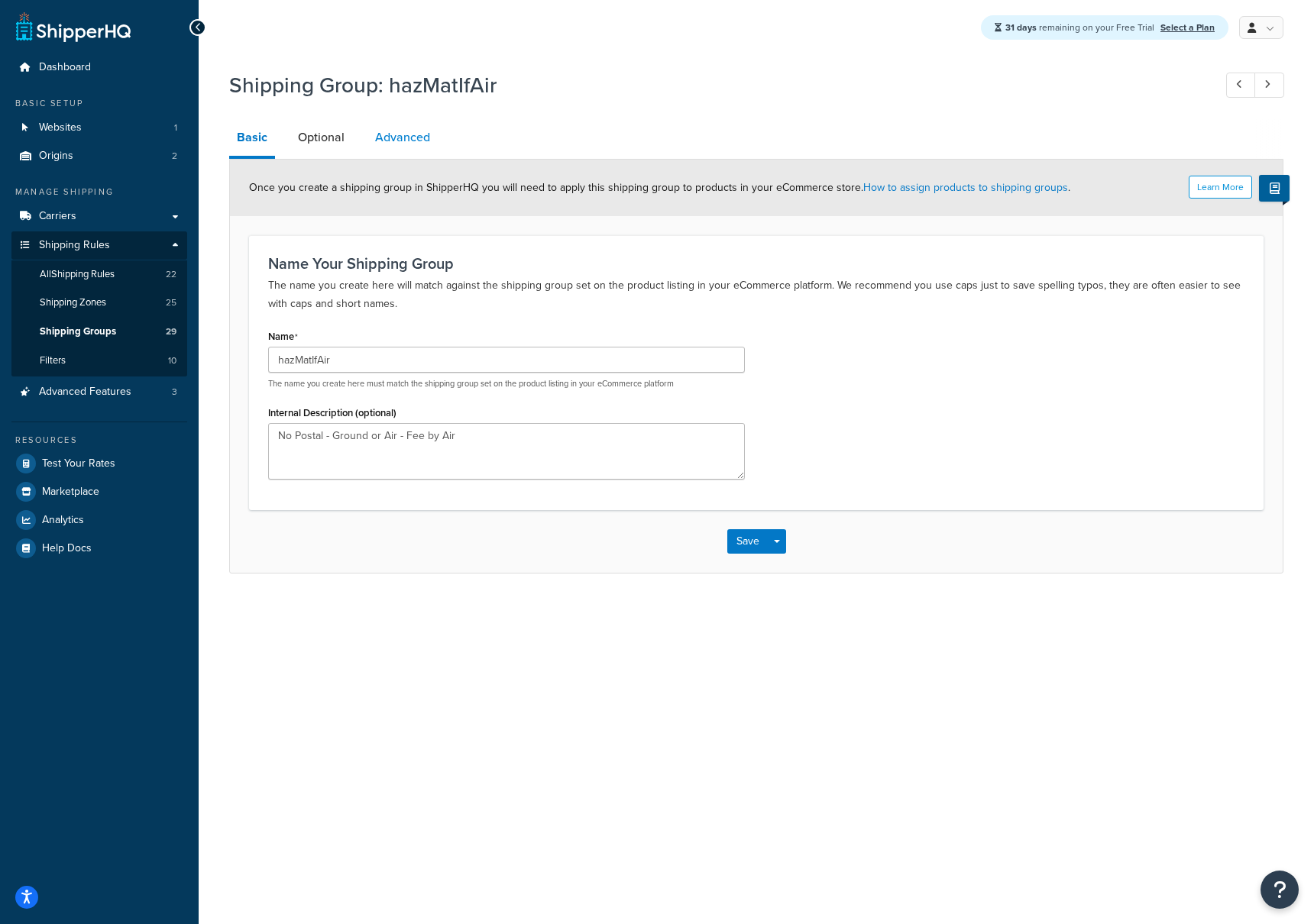
click at [398, 138] on link "Advanced" at bounding box center [402, 137] width 70 height 37
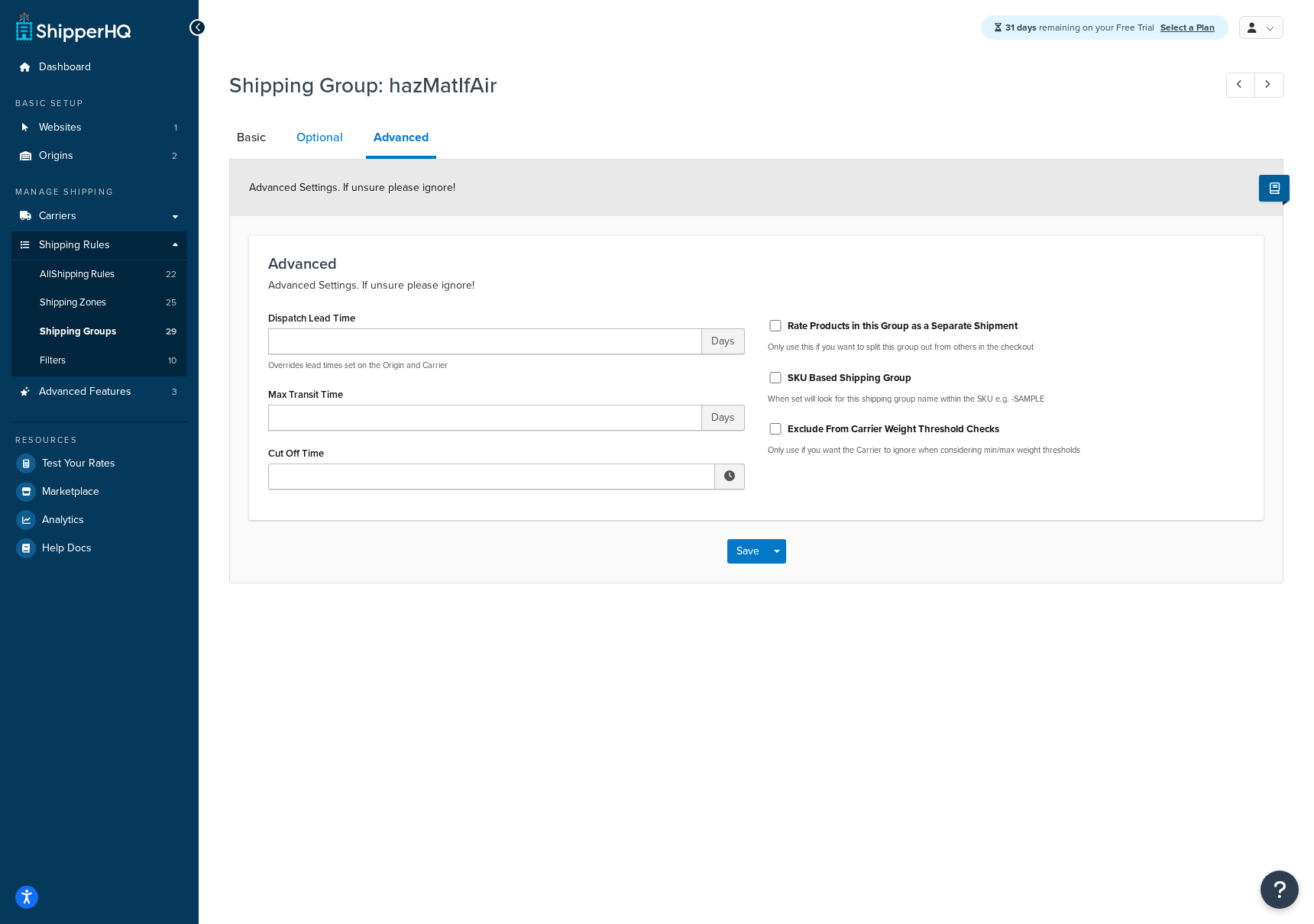
click at [340, 138] on link "Optional" at bounding box center [319, 137] width 62 height 37
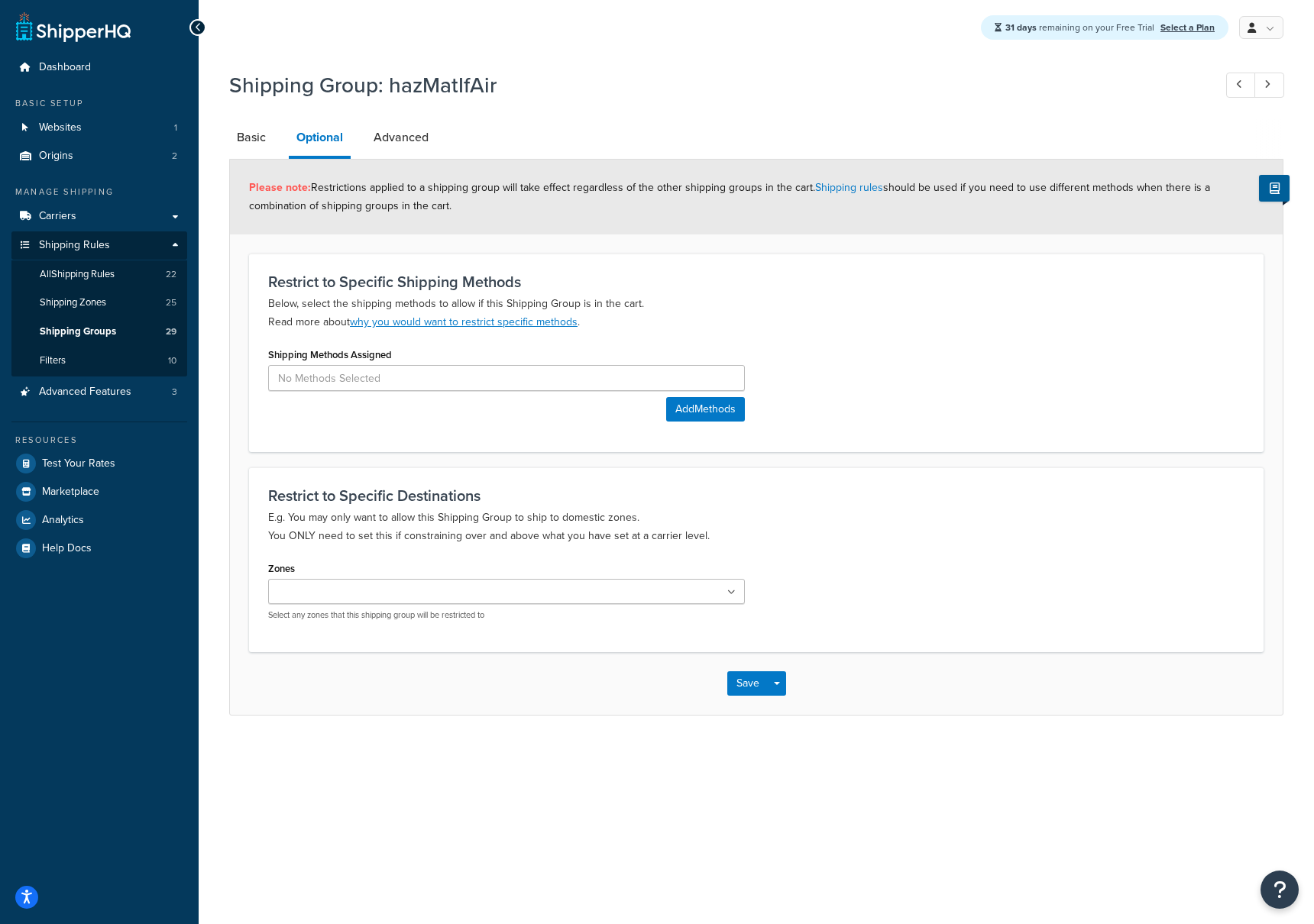
click at [290, 140] on link "Optional" at bounding box center [319, 139] width 62 height 39
click at [251, 140] on link "Basic" at bounding box center [251, 137] width 44 height 37
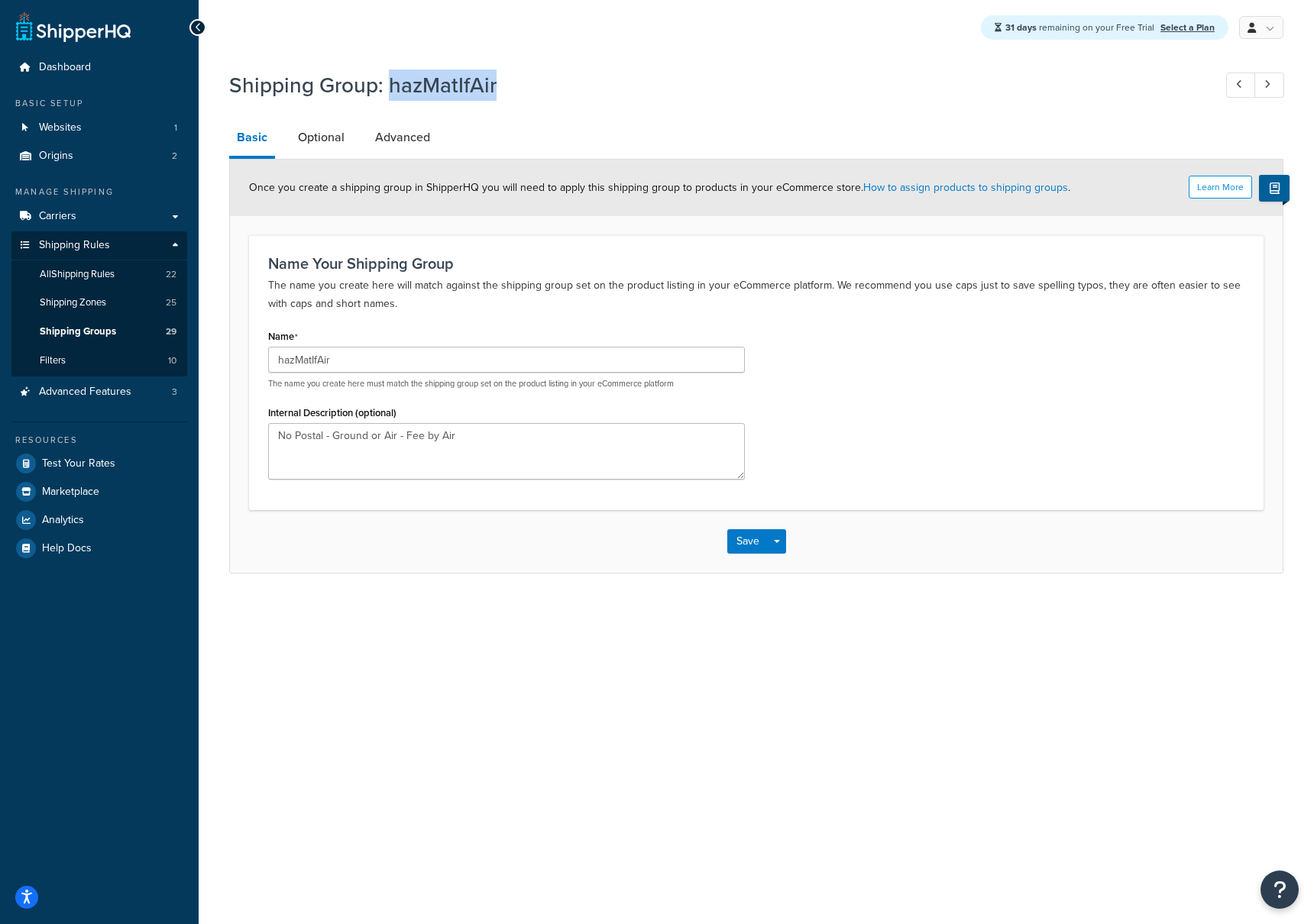
drag, startPoint x: 390, startPoint y: 86, endPoint x: 501, endPoint y: 91, distance: 111.1
click at [501, 91] on h1 "Shipping Group: hazMatIfAir" at bounding box center [713, 85] width 968 height 30
copy h1 "hazMatIfAir"
click at [275, 57] on div "31 days remaining on your Free Trial Select a Plan My Profile Billing Global Se…" at bounding box center [756, 462] width 1116 height 924
click at [324, 140] on link "Optional" at bounding box center [321, 137] width 62 height 37
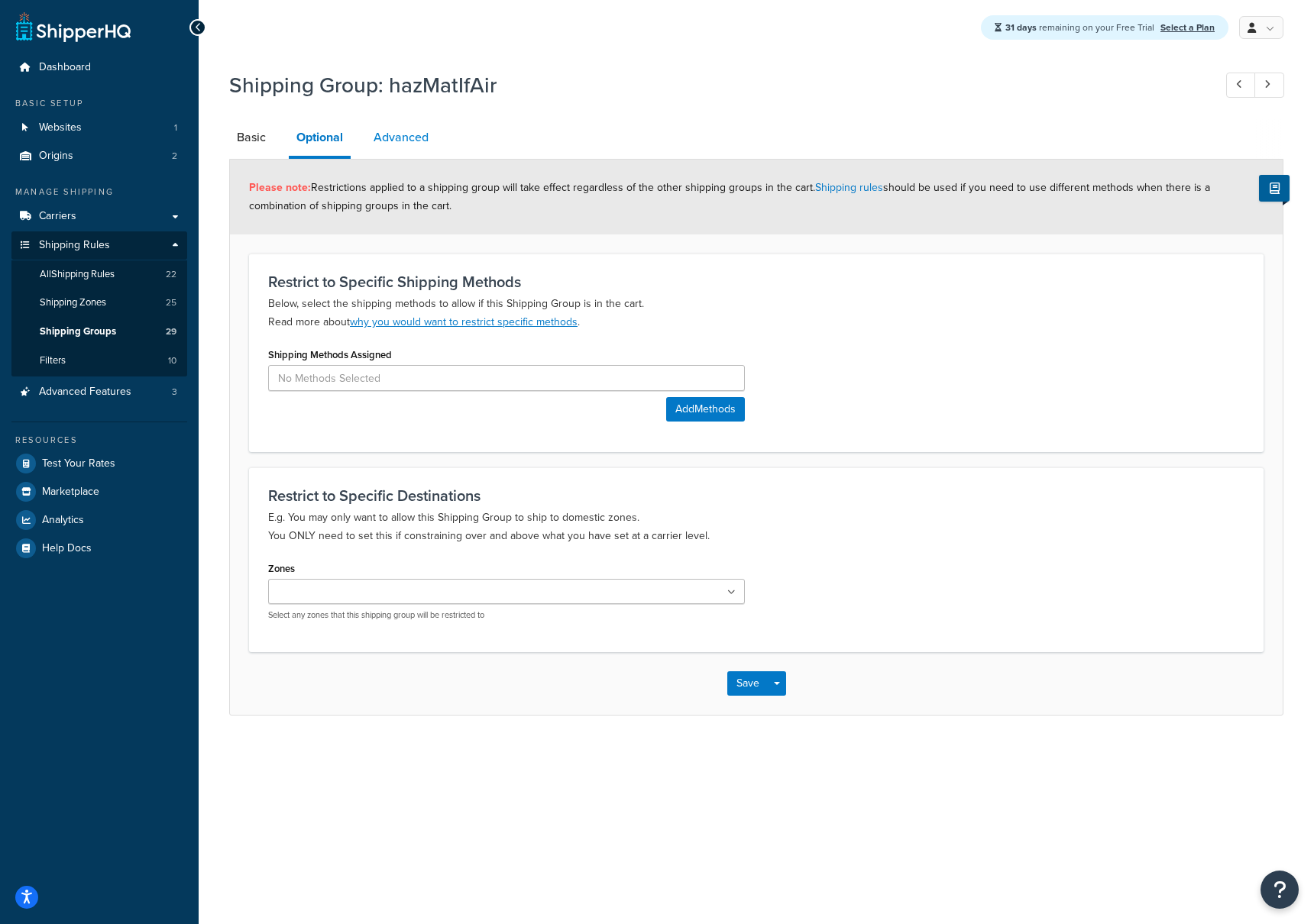
click at [407, 140] on link "Advanced" at bounding box center [401, 137] width 70 height 37
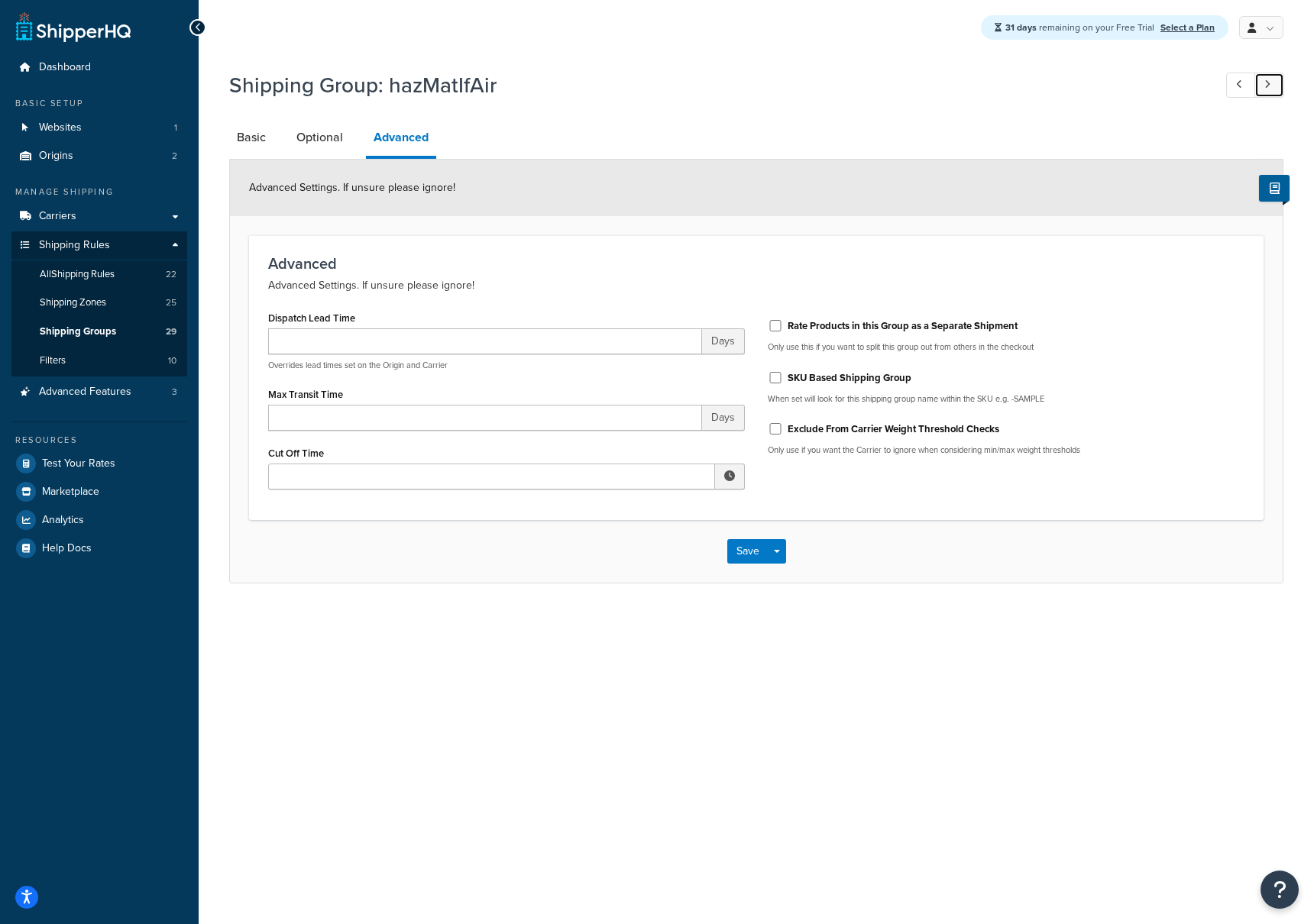
click at [1271, 89] on link at bounding box center [1269, 86] width 30 height 26
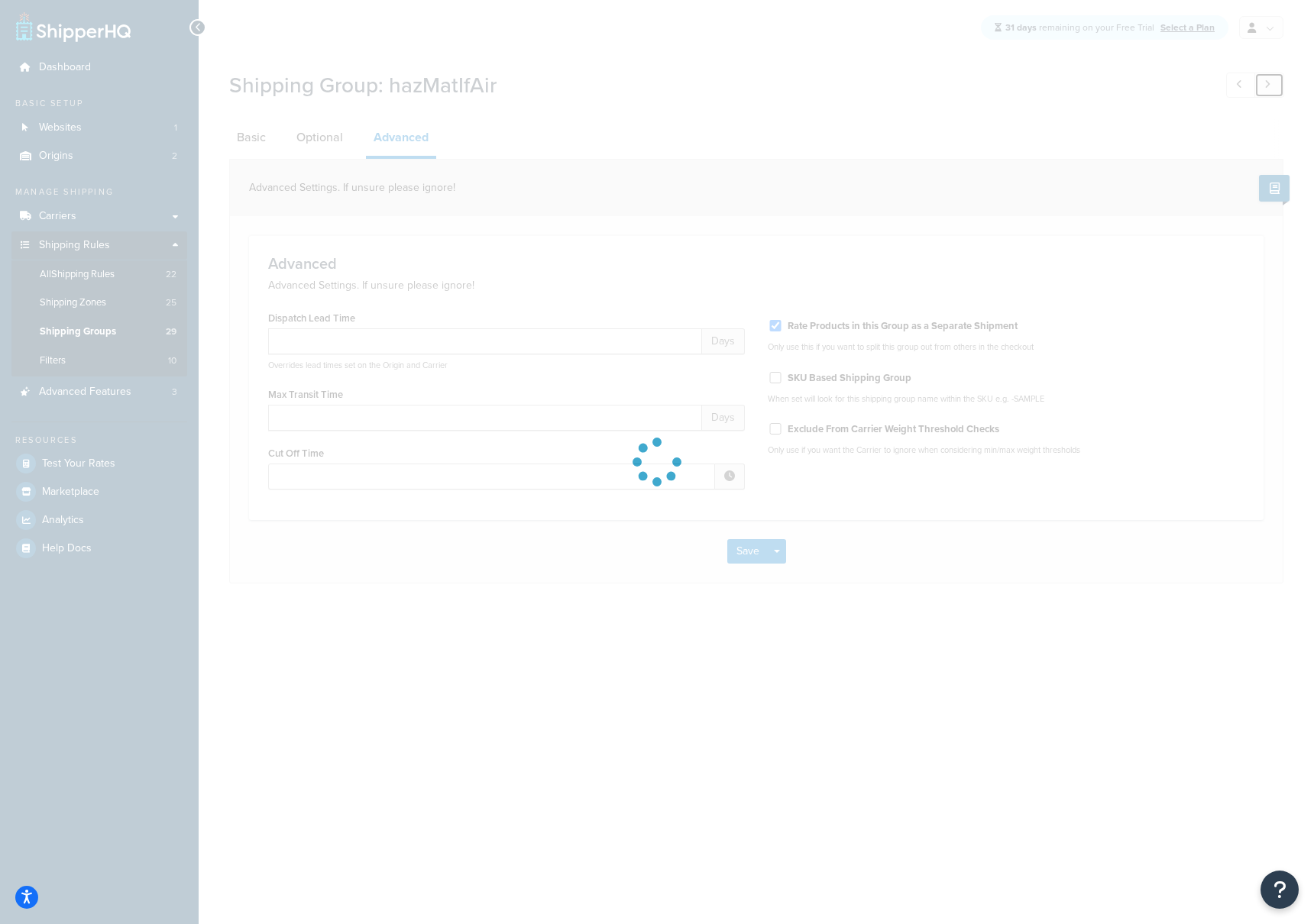
type input "3"
checkbox input "true"
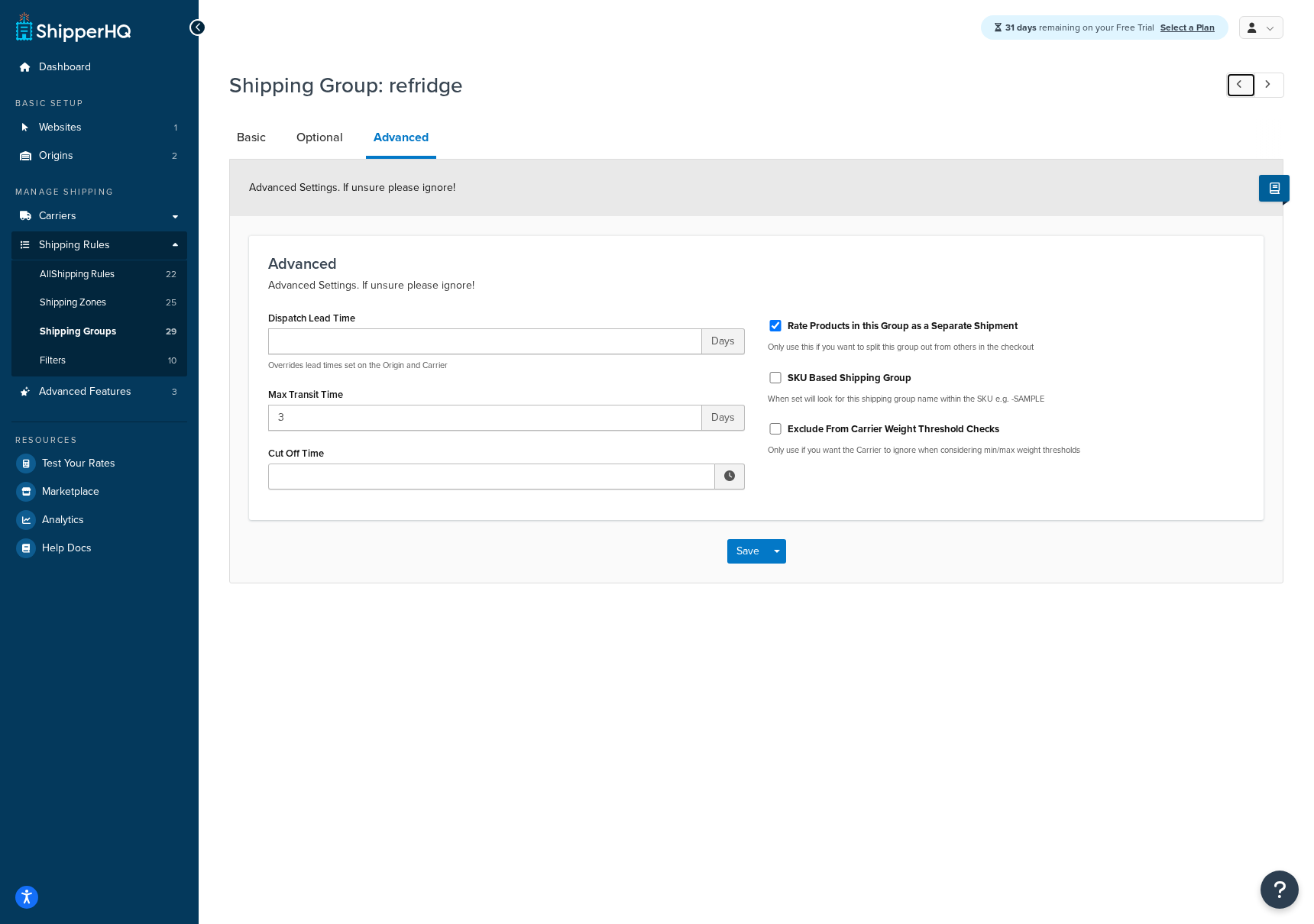
click at [1240, 86] on icon at bounding box center [1239, 84] width 6 height 10
checkbox input "false"
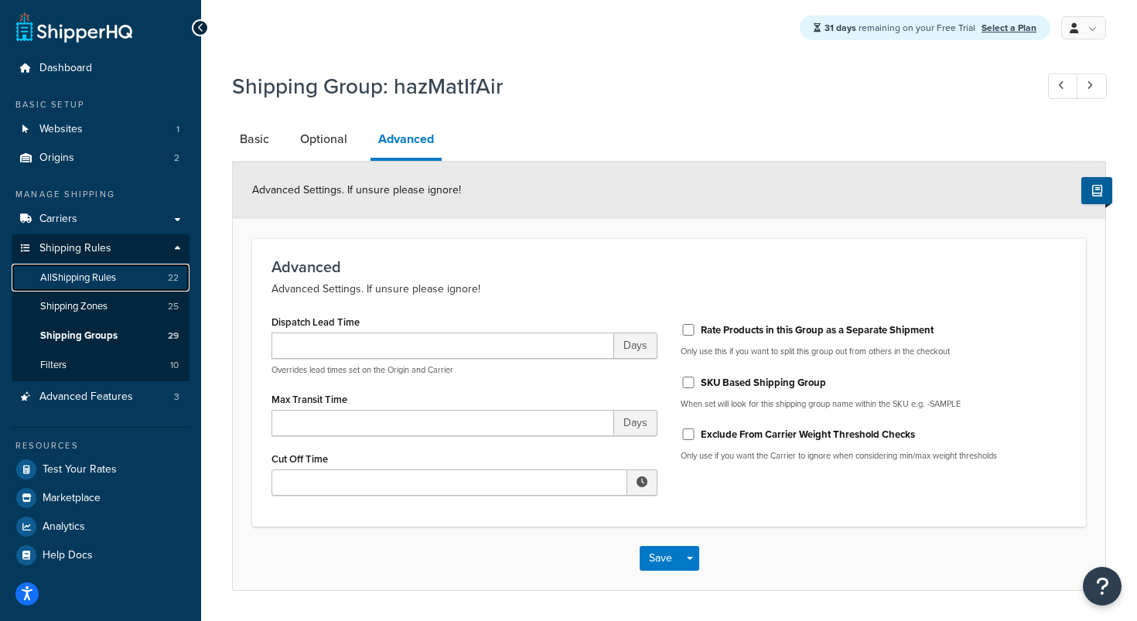
click at [106, 277] on span "All Shipping Rules" at bounding box center [78, 278] width 76 height 13
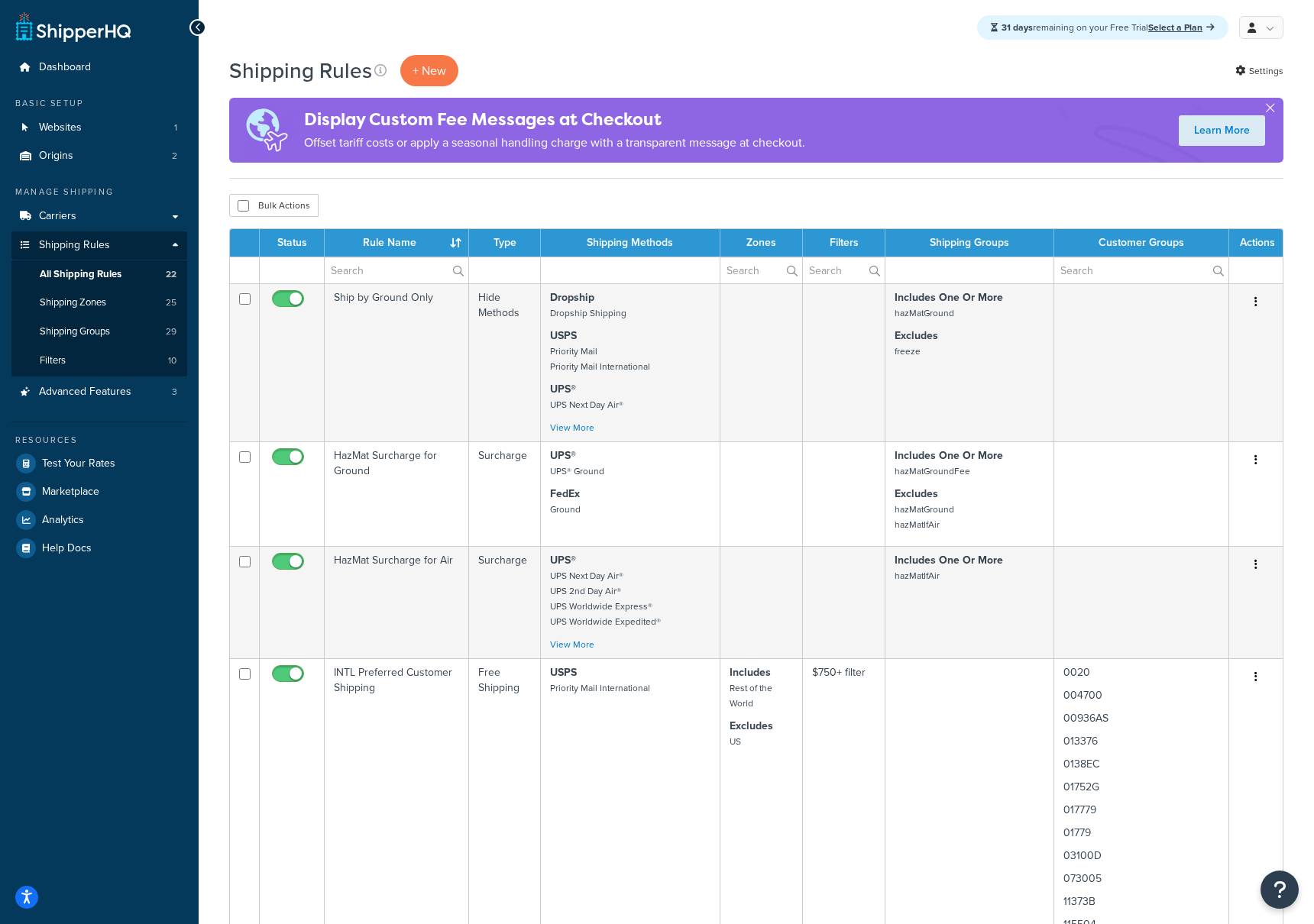
click at [668, 29] on div "31 days remaining on your Free Trial Select a Plan My Profile Billing Global Se…" at bounding box center [756, 28] width 1116 height 55
click at [1038, 58] on div "Shipping Rules + New Settings" at bounding box center [756, 71] width 1054 height 32
click at [1061, 66] on div "Shipping Rules + New Settings" at bounding box center [756, 71] width 1054 height 32
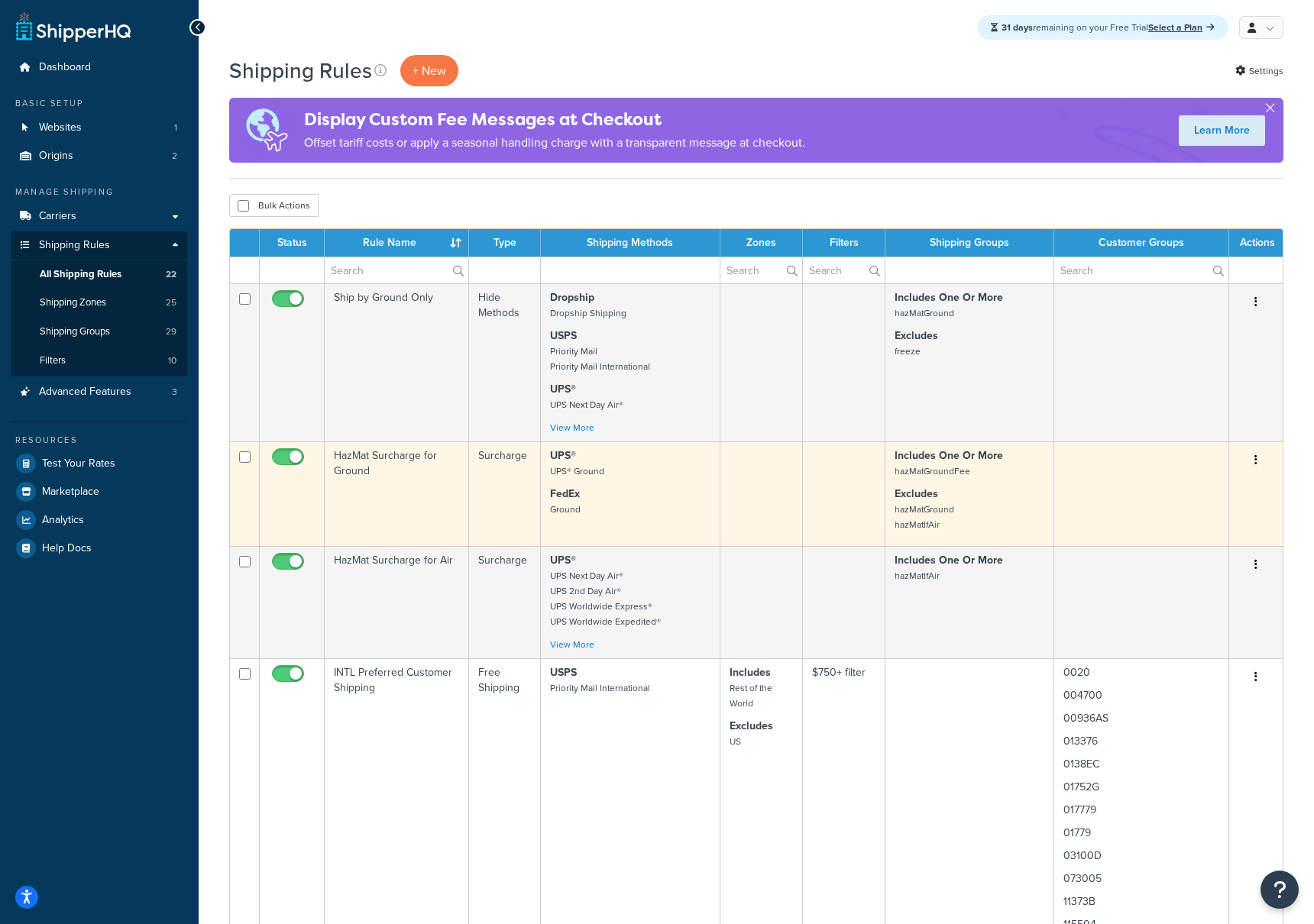
click at [391, 453] on td "HazMat Surcharge for Ground" at bounding box center [397, 494] width 144 height 105
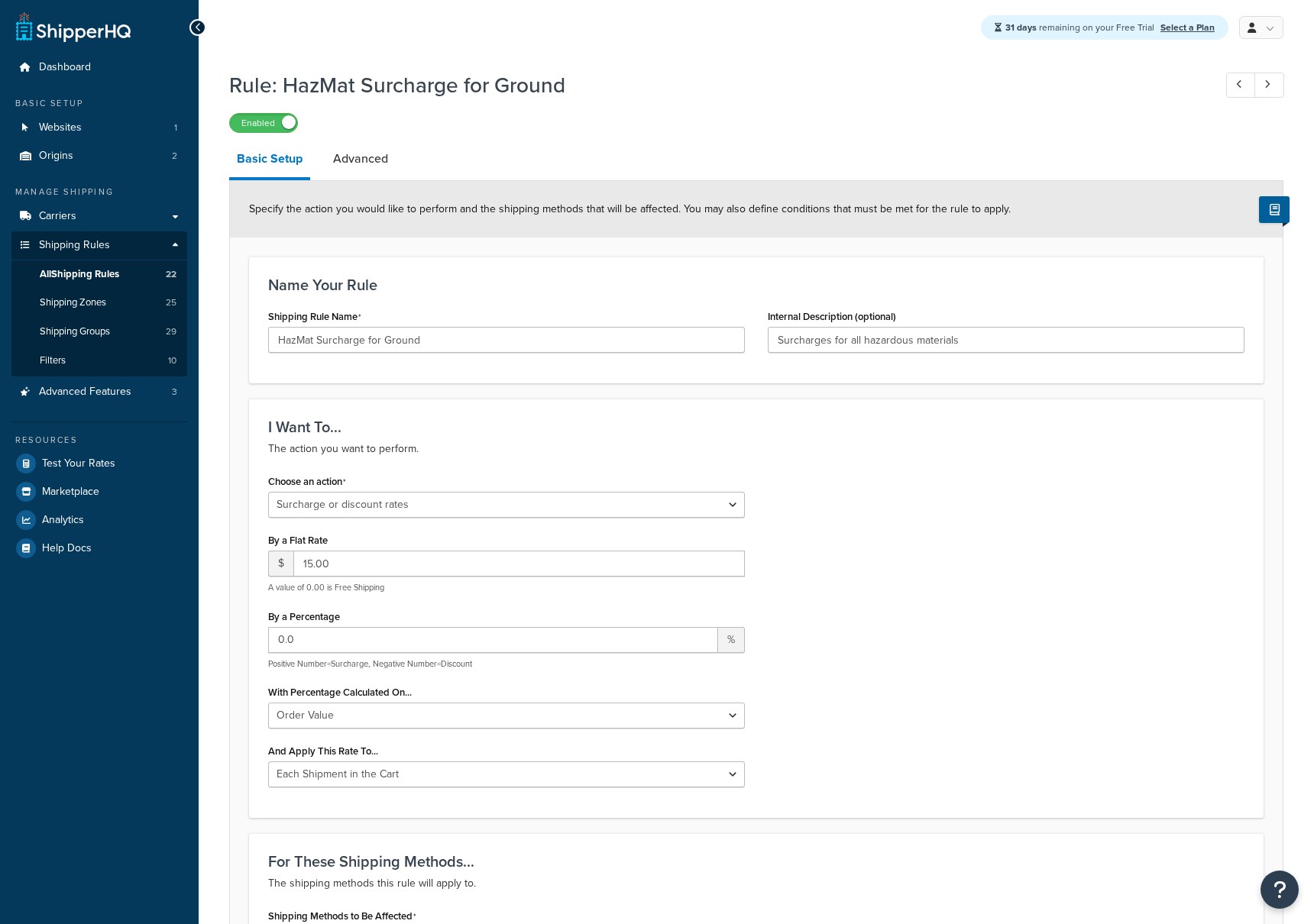
select select "SURCHARGE"
select select "ORDER"
select select "CART"
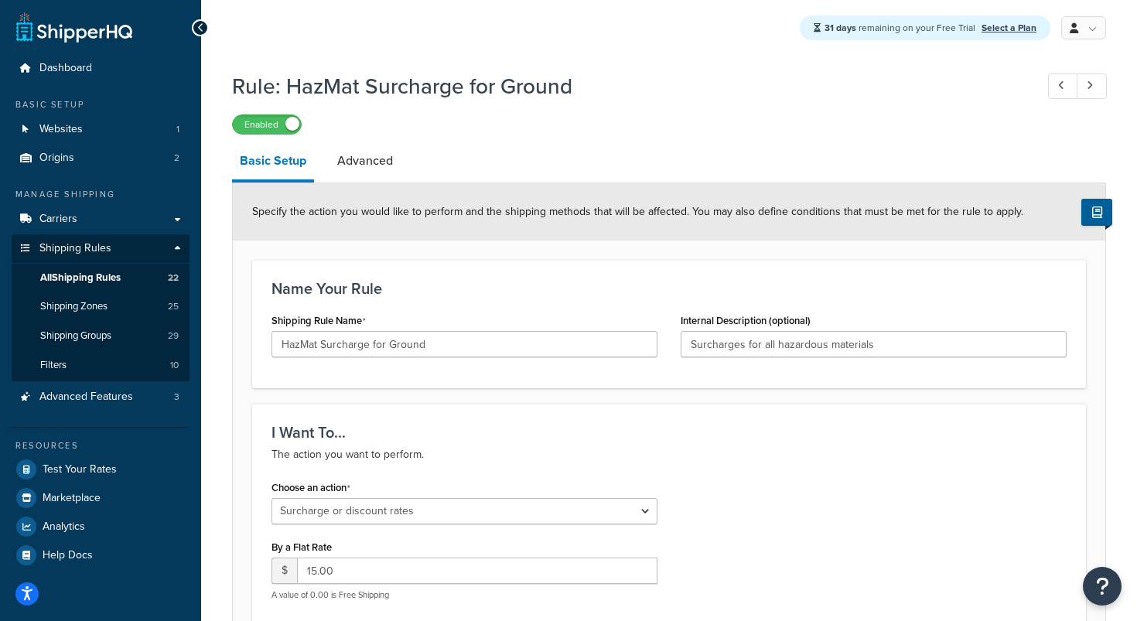
scroll to position [1, 0]
click at [87, 274] on span "All Shipping Rules" at bounding box center [80, 277] width 80 height 13
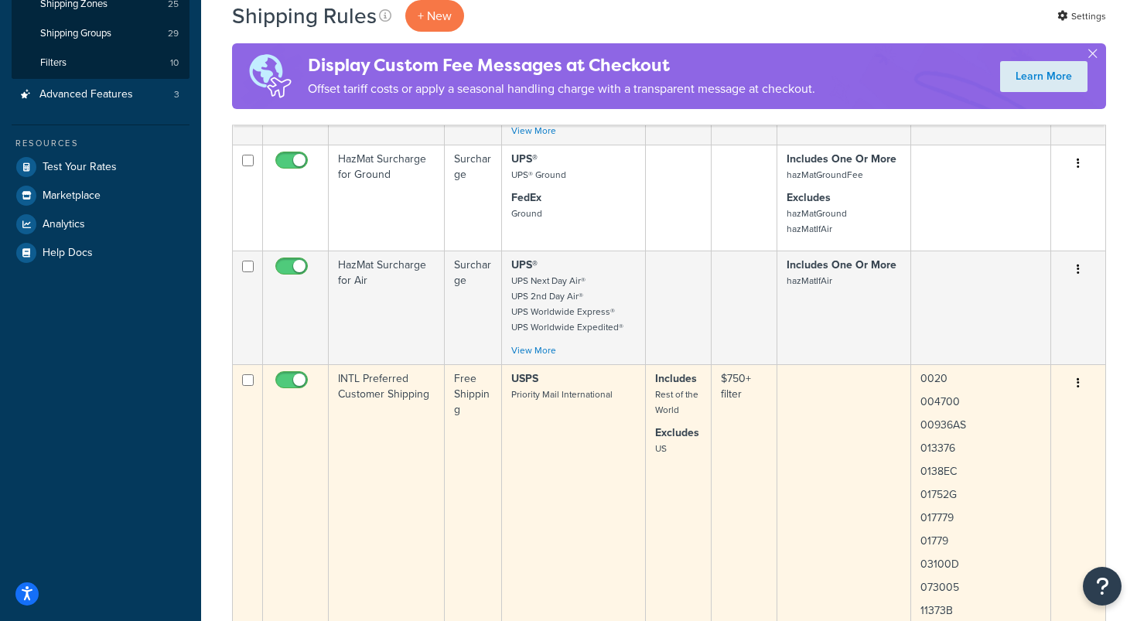
scroll to position [315, 0]
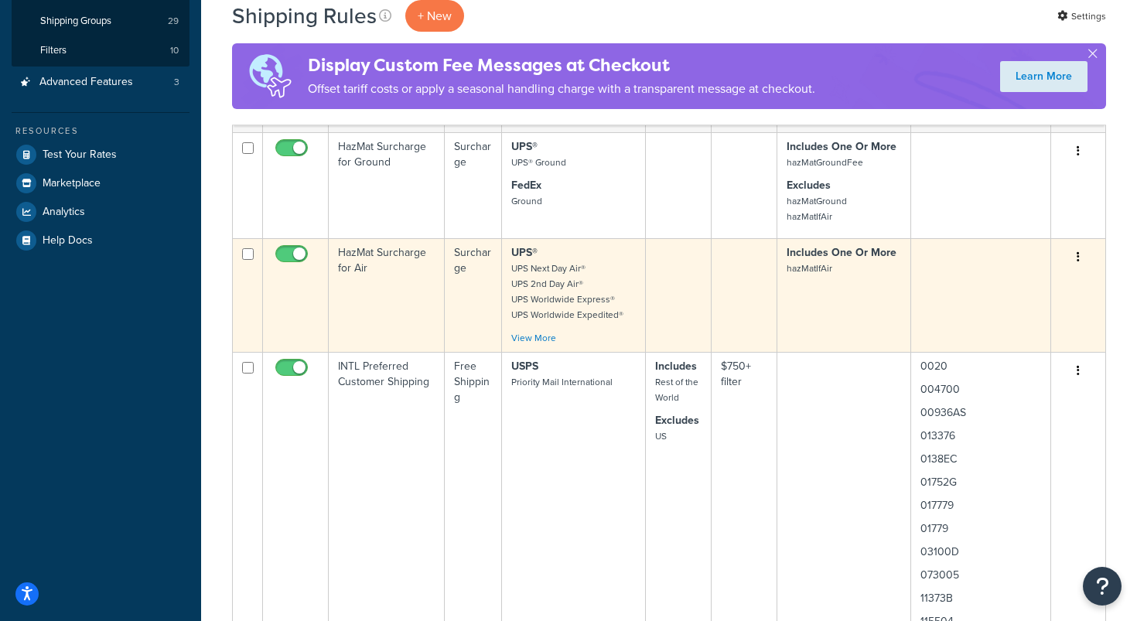
click at [368, 266] on td "HazMat Surcharge for Air" at bounding box center [387, 295] width 116 height 114
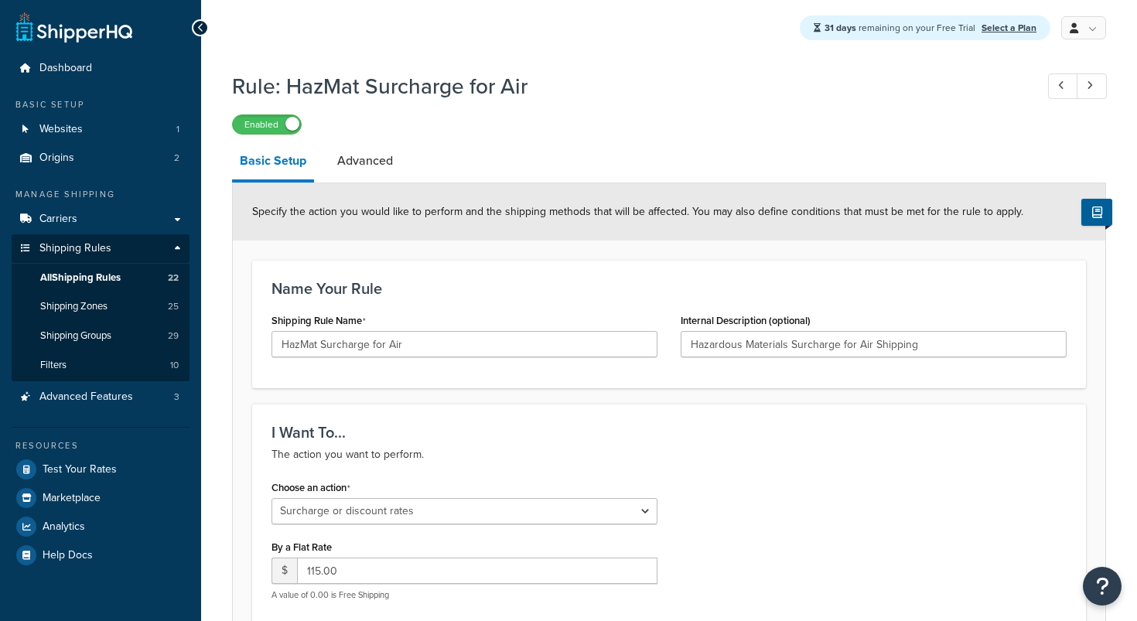
select select "SURCHARGE"
select select "ORDER"
select select "BOX"
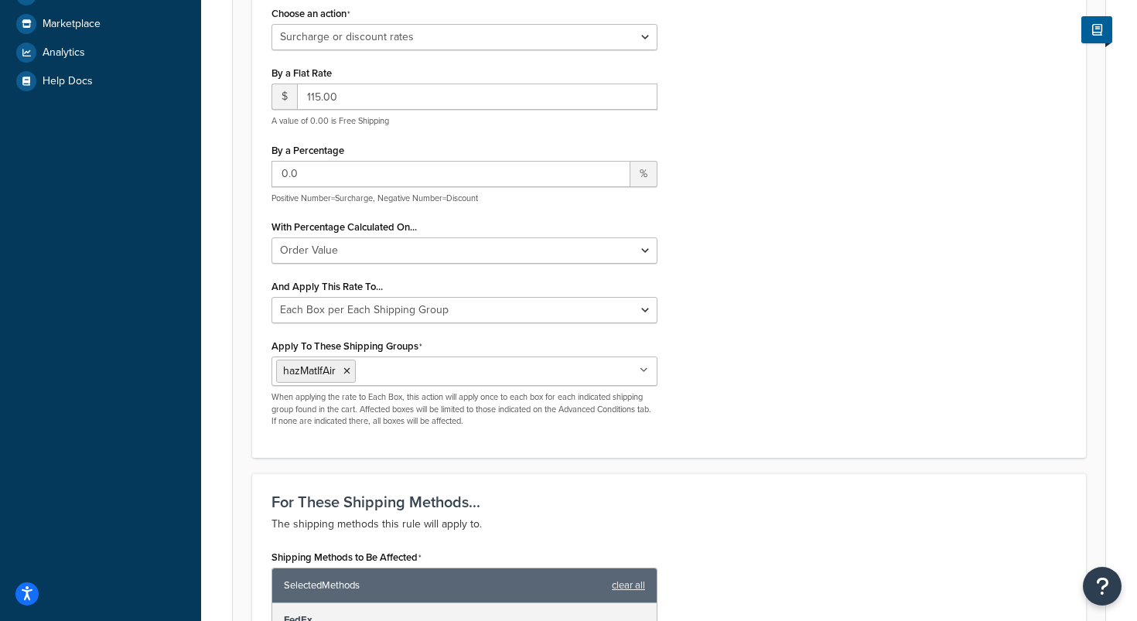
scroll to position [474, 0]
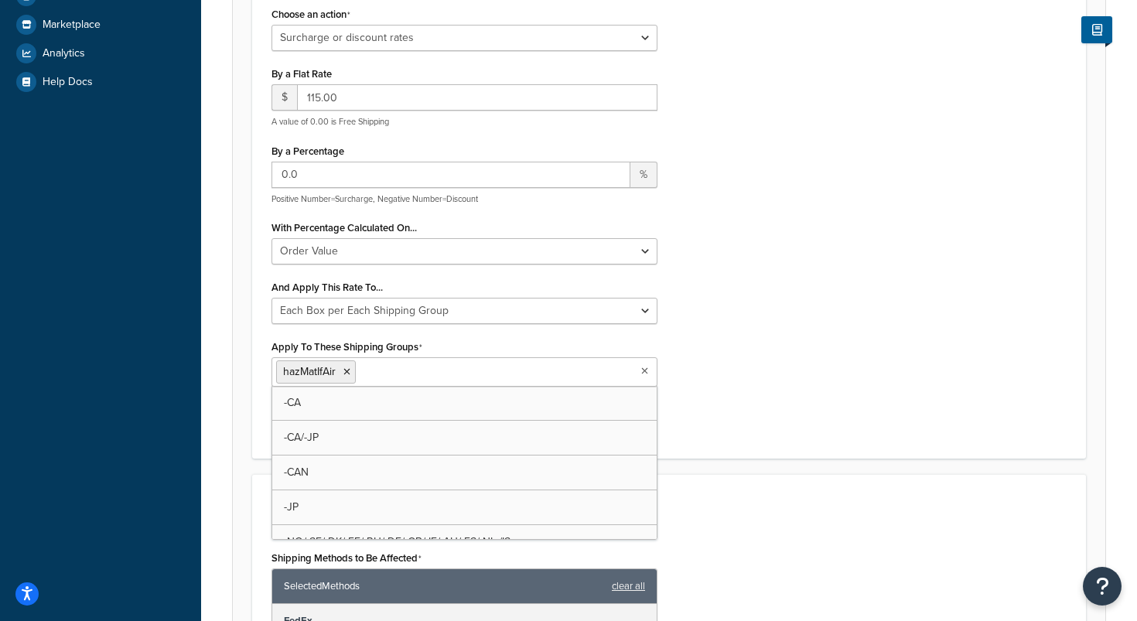
click at [647, 371] on icon at bounding box center [644, 371] width 7 height 9
click at [690, 357] on div "Choose an action Choose an action Override Rates Surcharge or discount rates Hi…" at bounding box center [669, 221] width 819 height 436
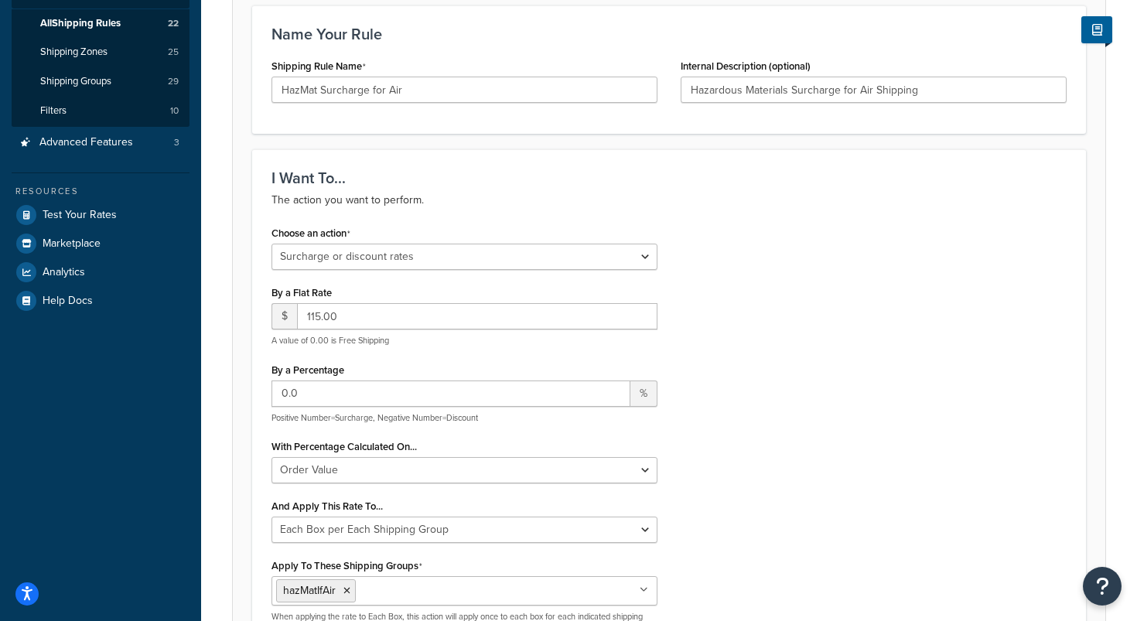
scroll to position [277, 0]
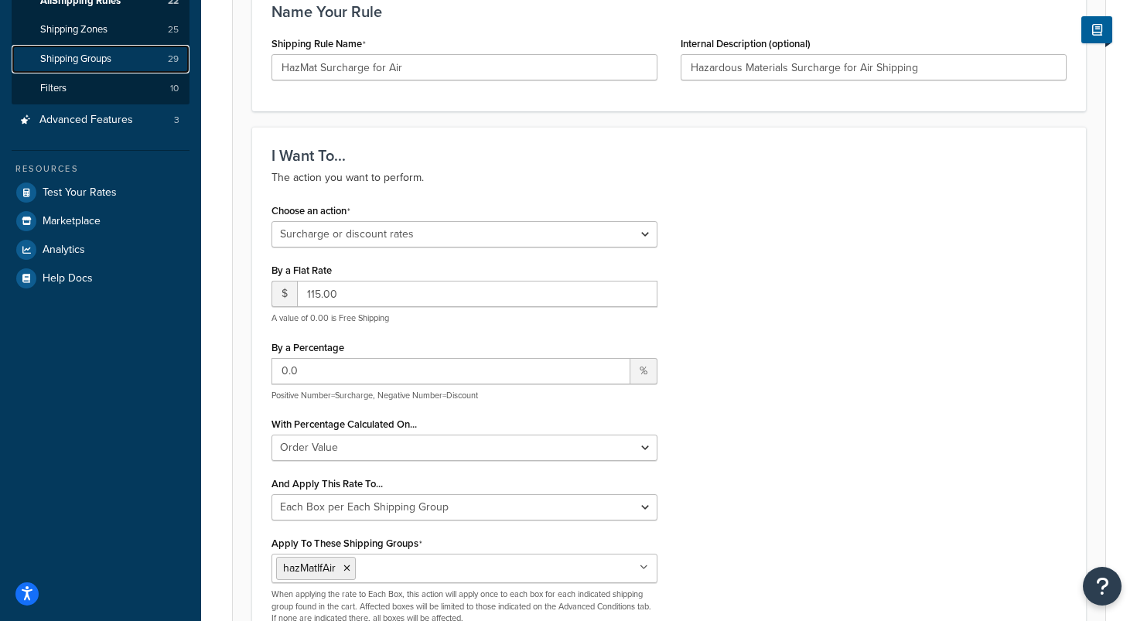
click at [117, 63] on link "Shipping Groups 29" at bounding box center [101, 59] width 178 height 29
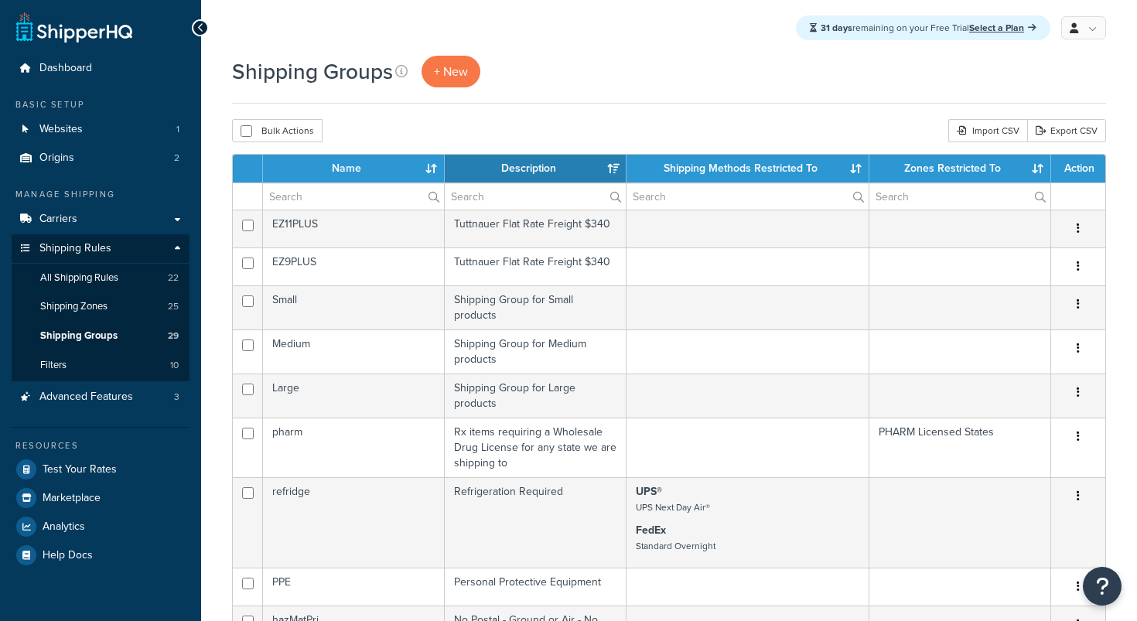
select select "15"
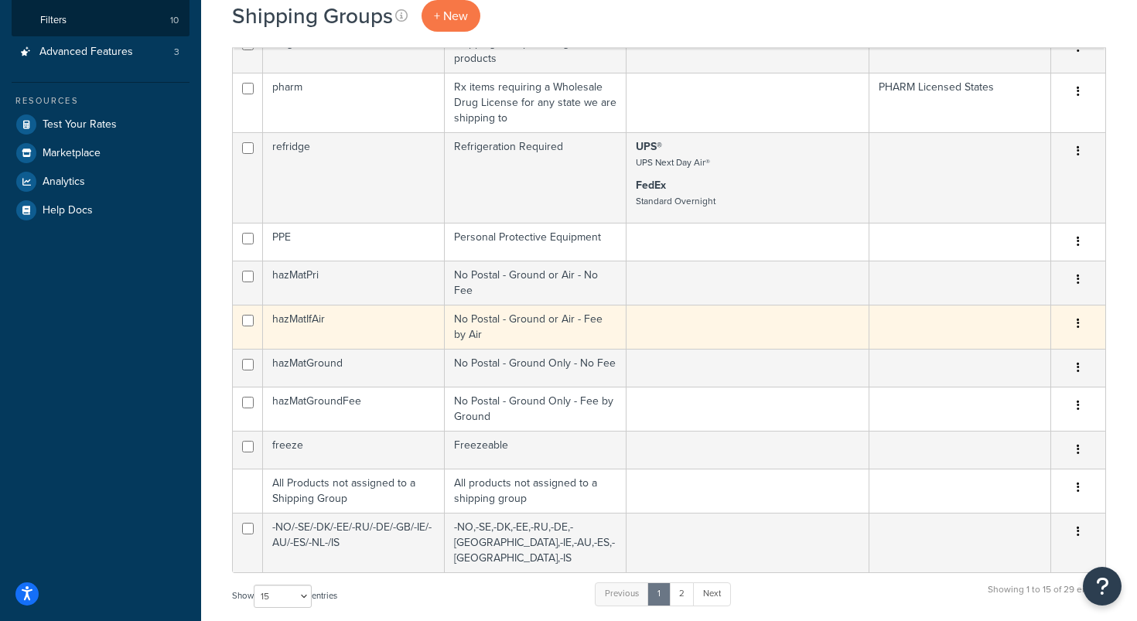
scroll to position [346, 0]
click at [305, 313] on td "hazMatIfAir" at bounding box center [354, 326] width 182 height 44
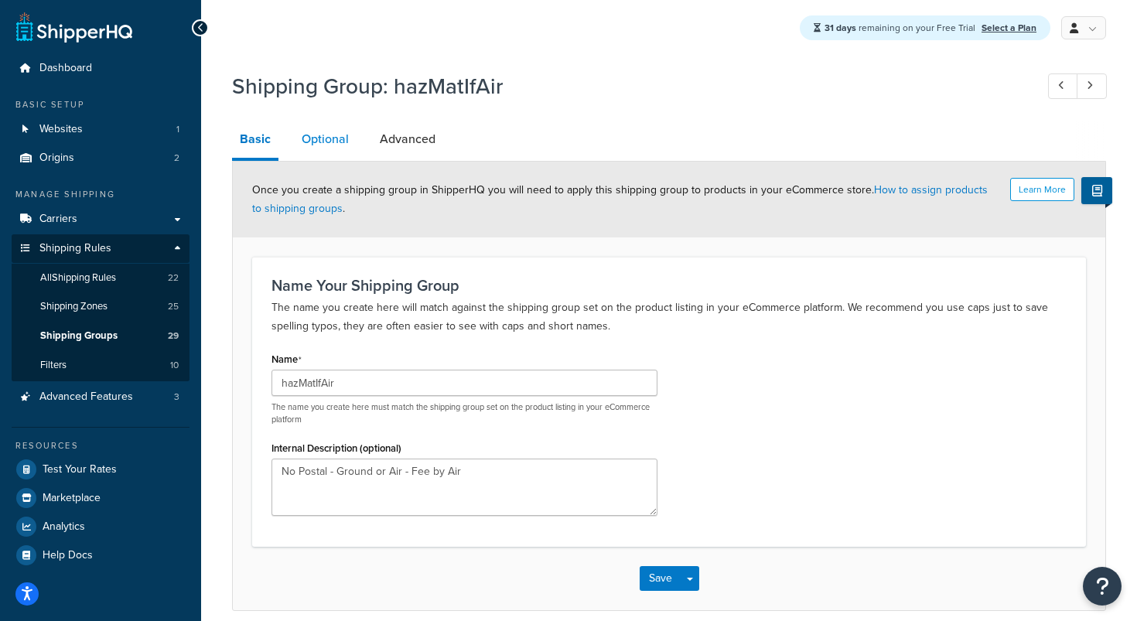
click at [332, 140] on link "Optional" at bounding box center [325, 139] width 63 height 37
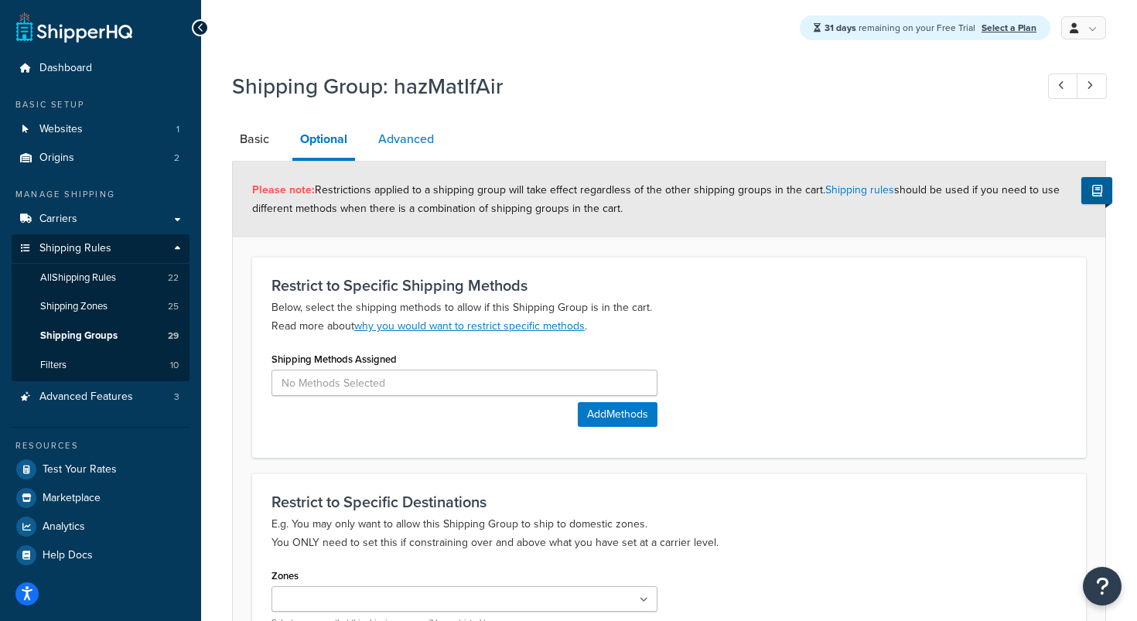
click at [428, 142] on link "Advanced" at bounding box center [406, 139] width 71 height 37
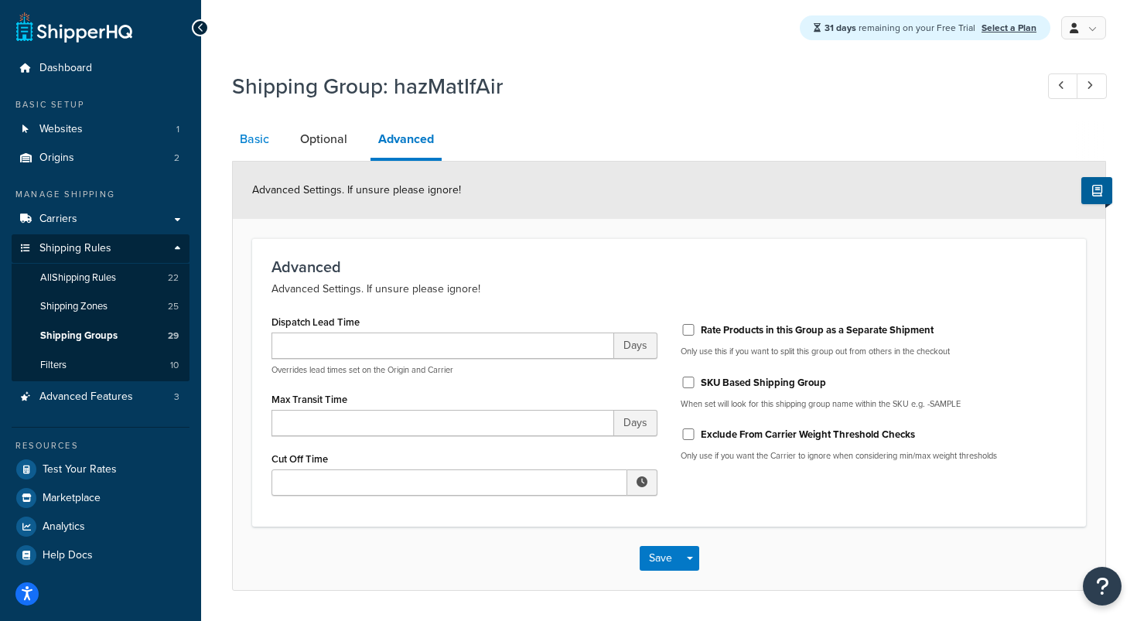
click at [258, 142] on link "Basic" at bounding box center [254, 139] width 45 height 37
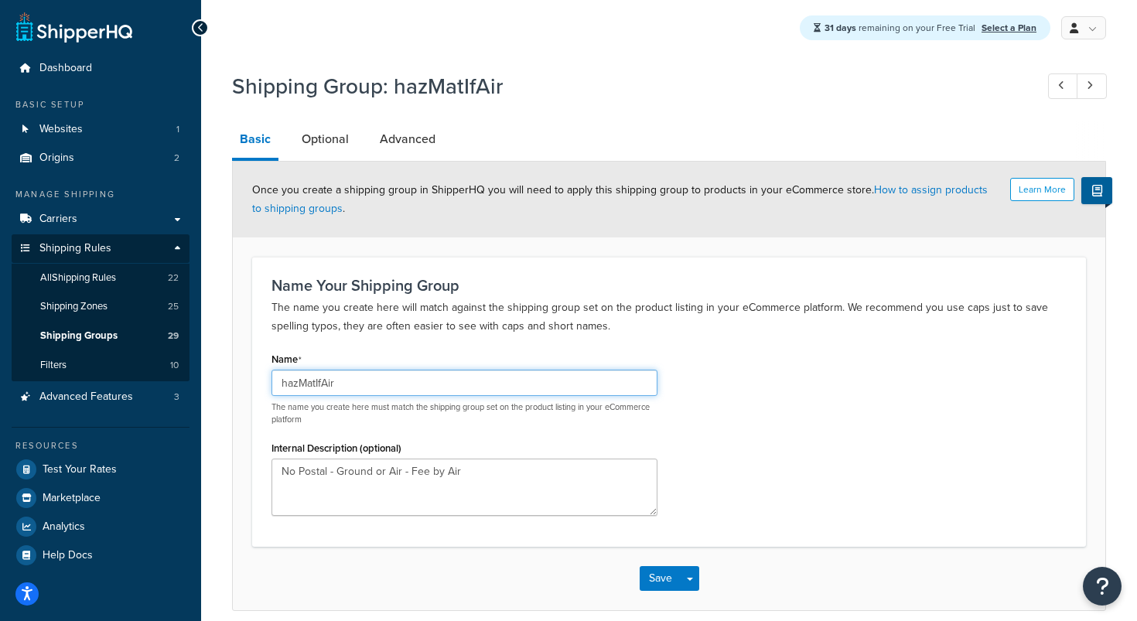
drag, startPoint x: 348, startPoint y: 381, endPoint x: 214, endPoint y: 371, distance: 135.1
click at [214, 371] on div "Shipping Group: hazMatIfAir Basic Optional Advanced Learn More Once you create …" at bounding box center [669, 356] width 936 height 586
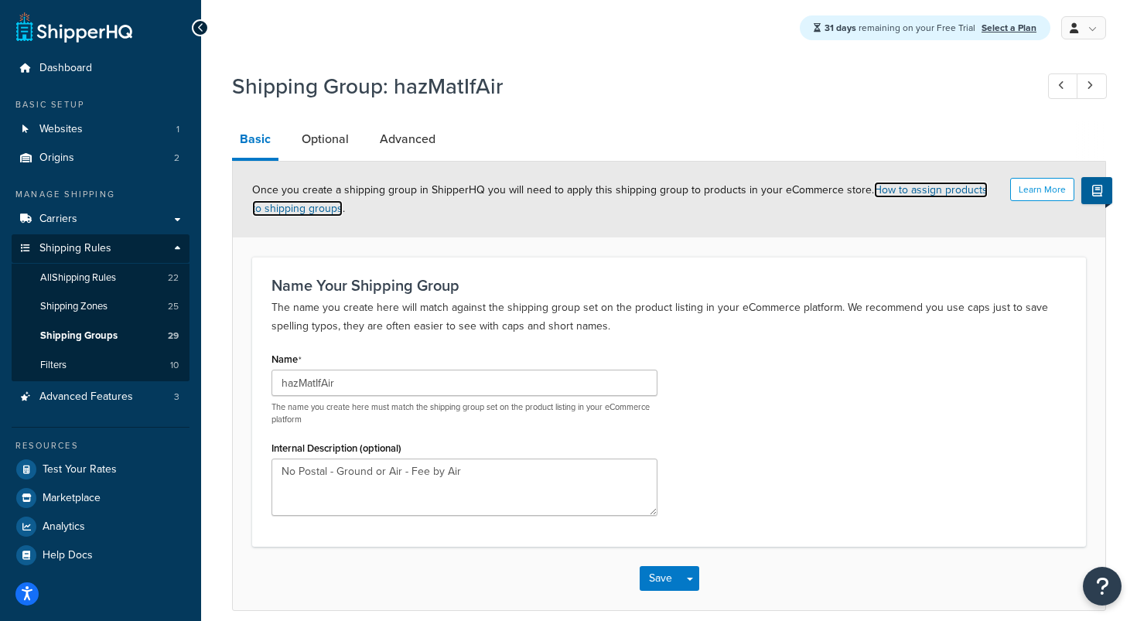
click at [314, 210] on link "How to assign products to shipping groups" at bounding box center [620, 199] width 736 height 35
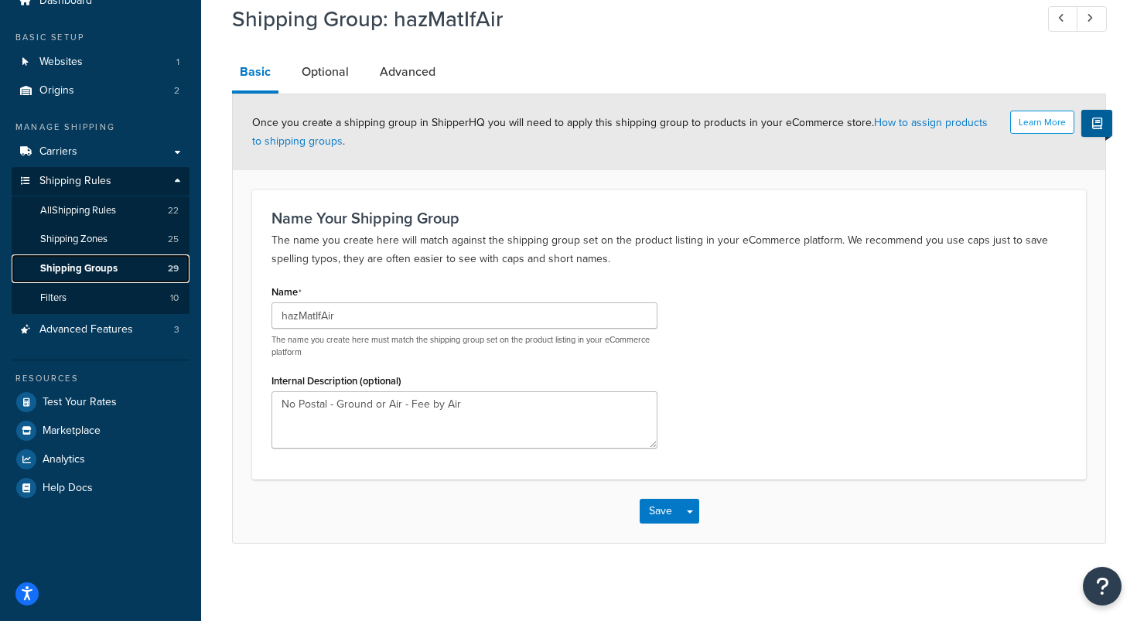
click at [97, 265] on span "Shipping Groups" at bounding box center [78, 268] width 77 height 13
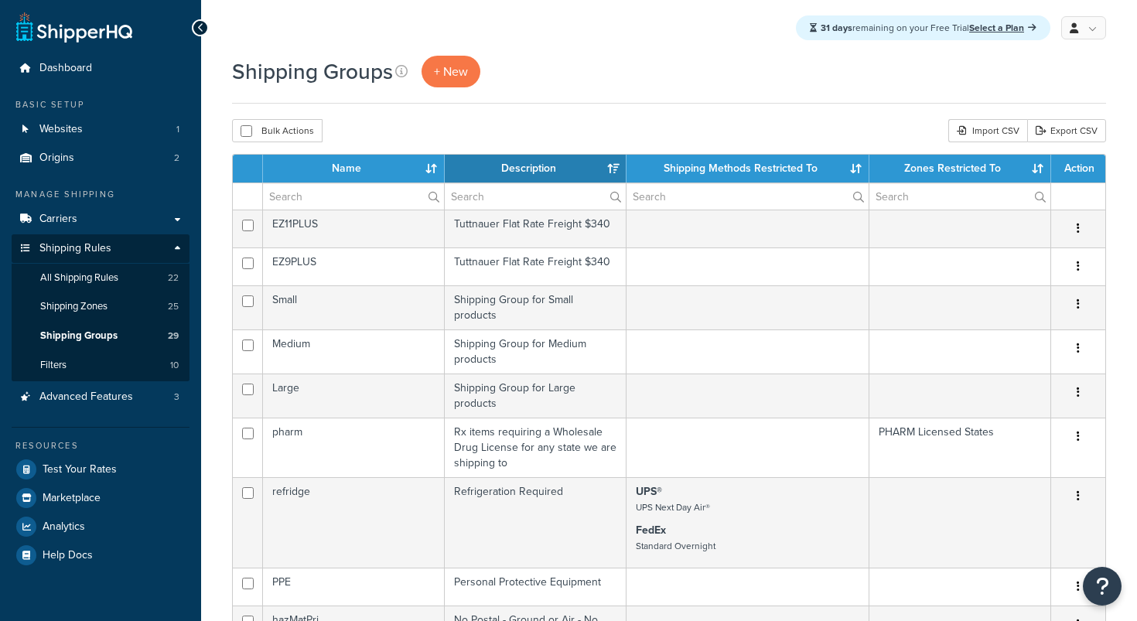
select select "15"
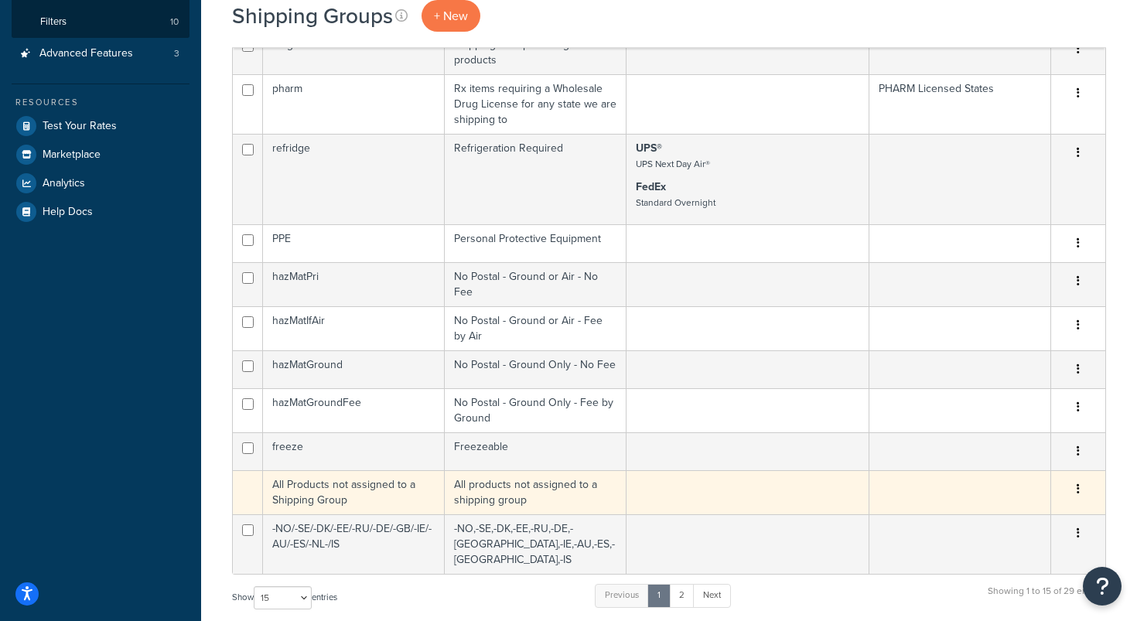
scroll to position [327, 0]
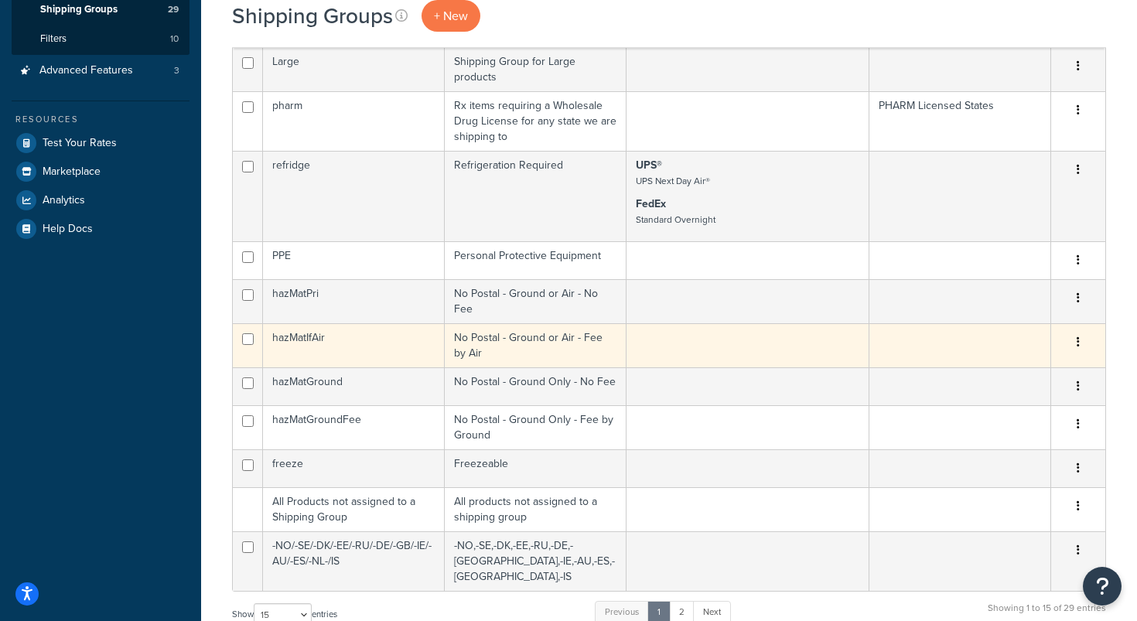
click at [1078, 337] on icon "button" at bounding box center [1078, 342] width 3 height 11
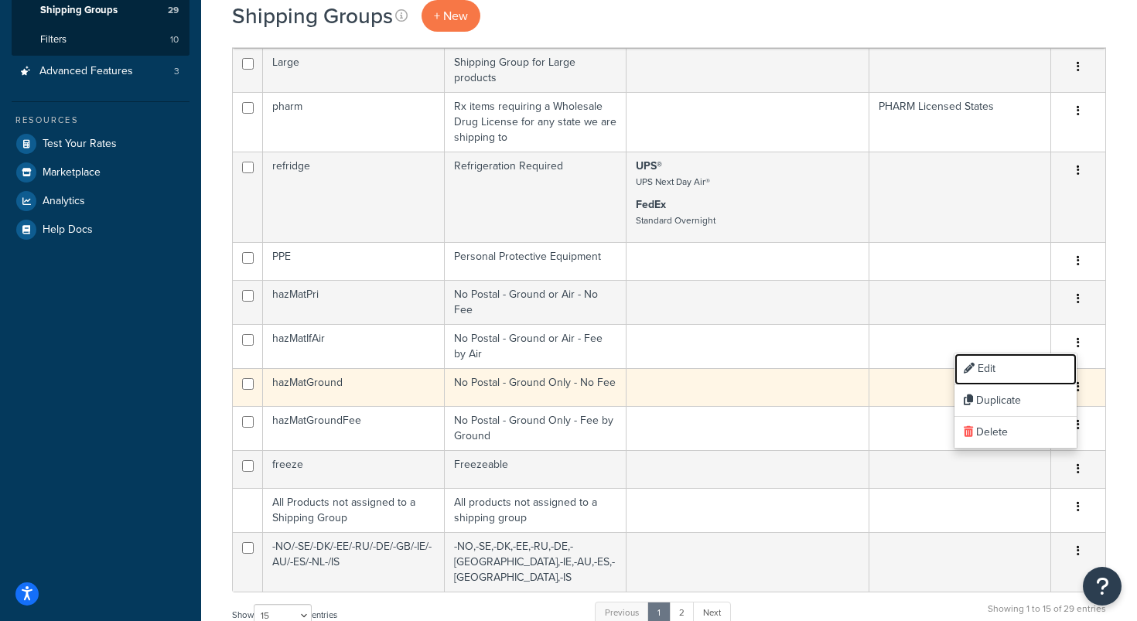
click at [1033, 364] on link "Edit" at bounding box center [1016, 370] width 122 height 32
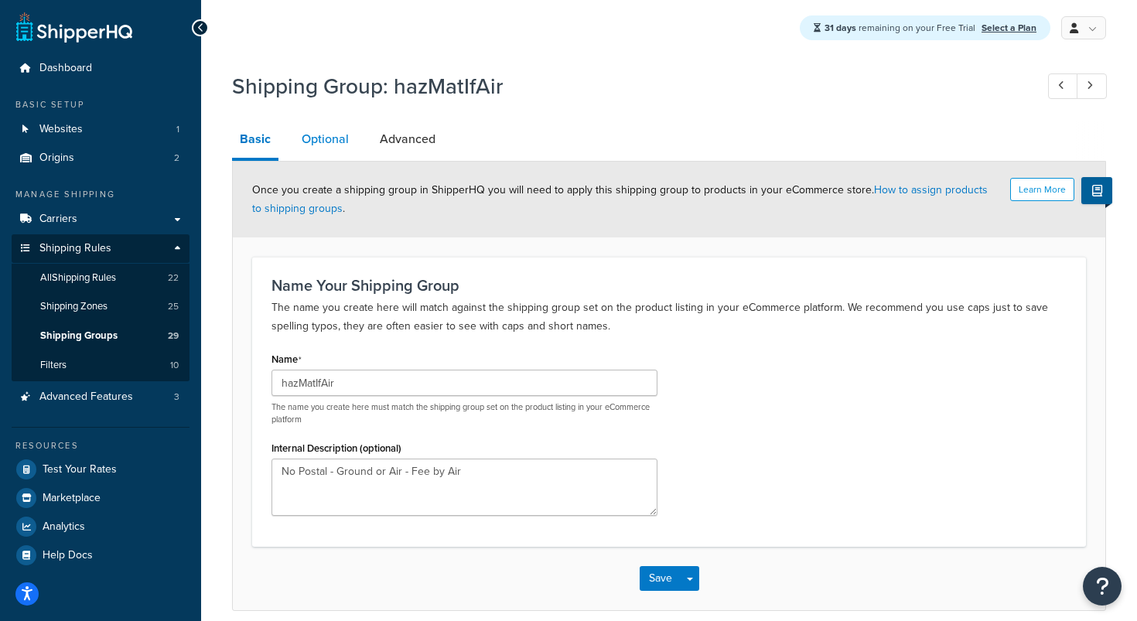
drag, startPoint x: 331, startPoint y: 141, endPoint x: 344, endPoint y: 147, distance: 13.8
click at [331, 141] on link "Optional" at bounding box center [325, 139] width 63 height 37
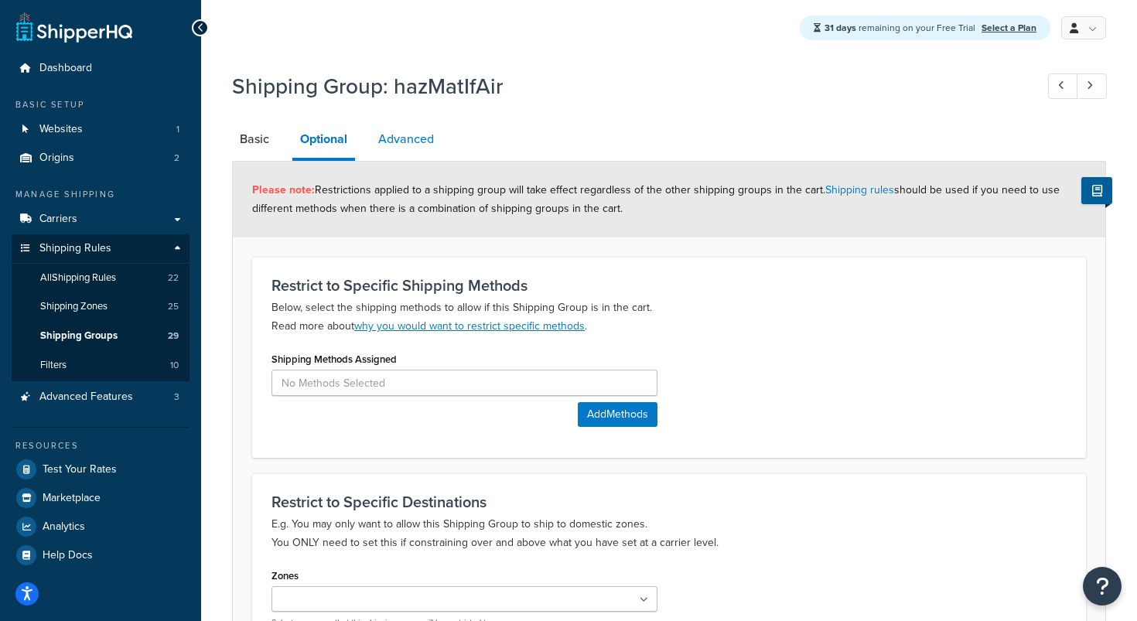
click at [401, 147] on link "Advanced" at bounding box center [406, 139] width 71 height 37
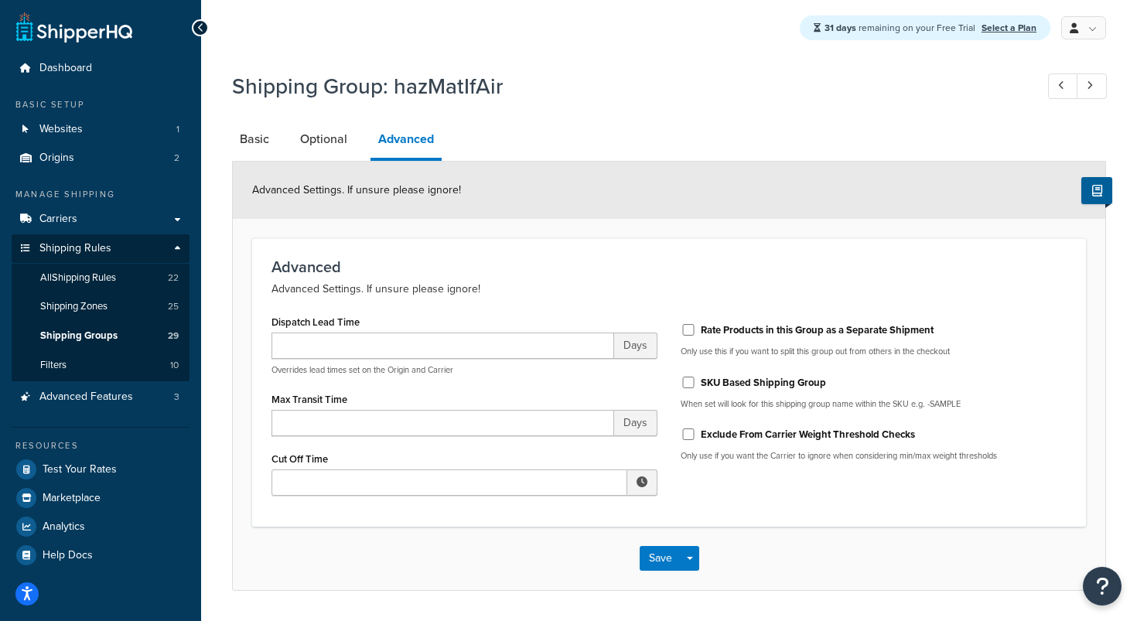
scroll to position [47, 0]
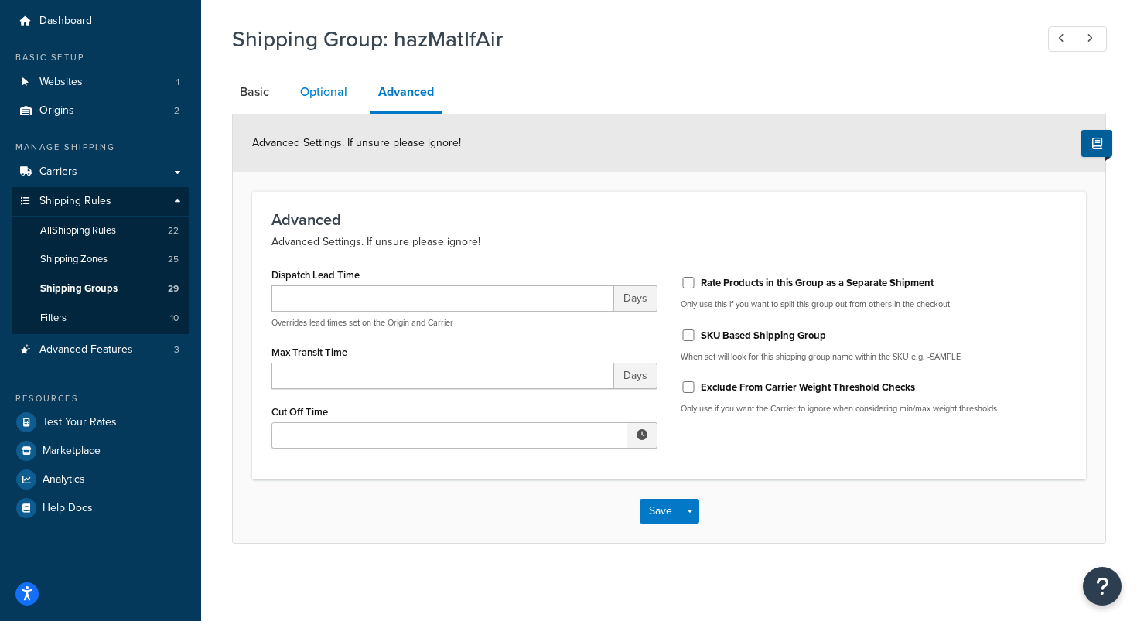
click at [343, 84] on link "Optional" at bounding box center [323, 92] width 63 height 37
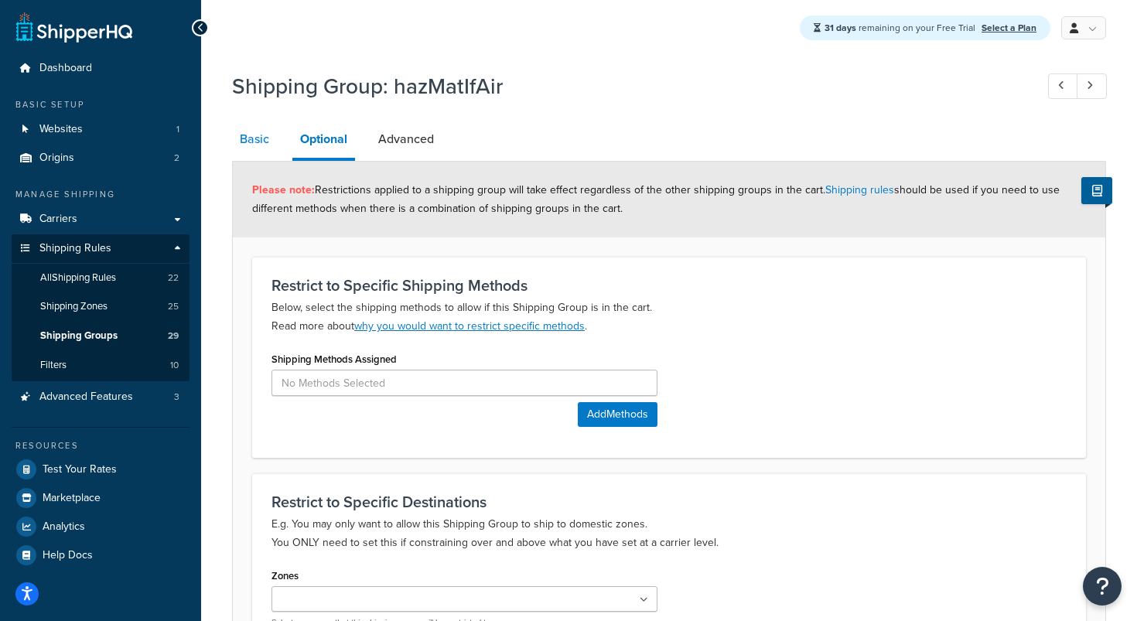
click at [267, 137] on link "Basic" at bounding box center [254, 139] width 45 height 37
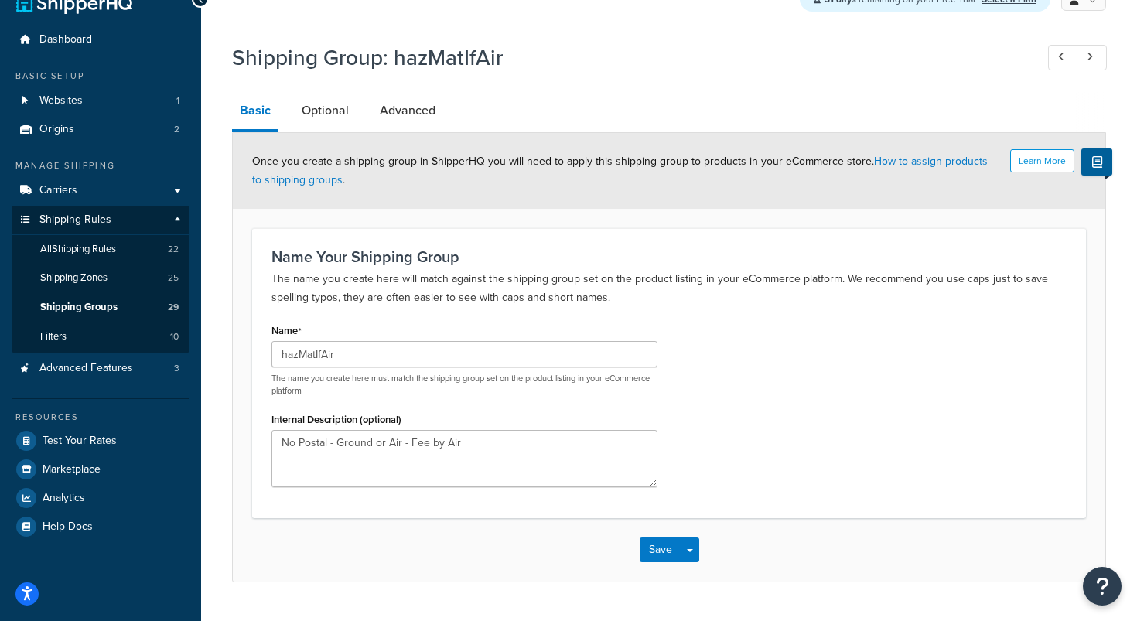
scroll to position [68, 0]
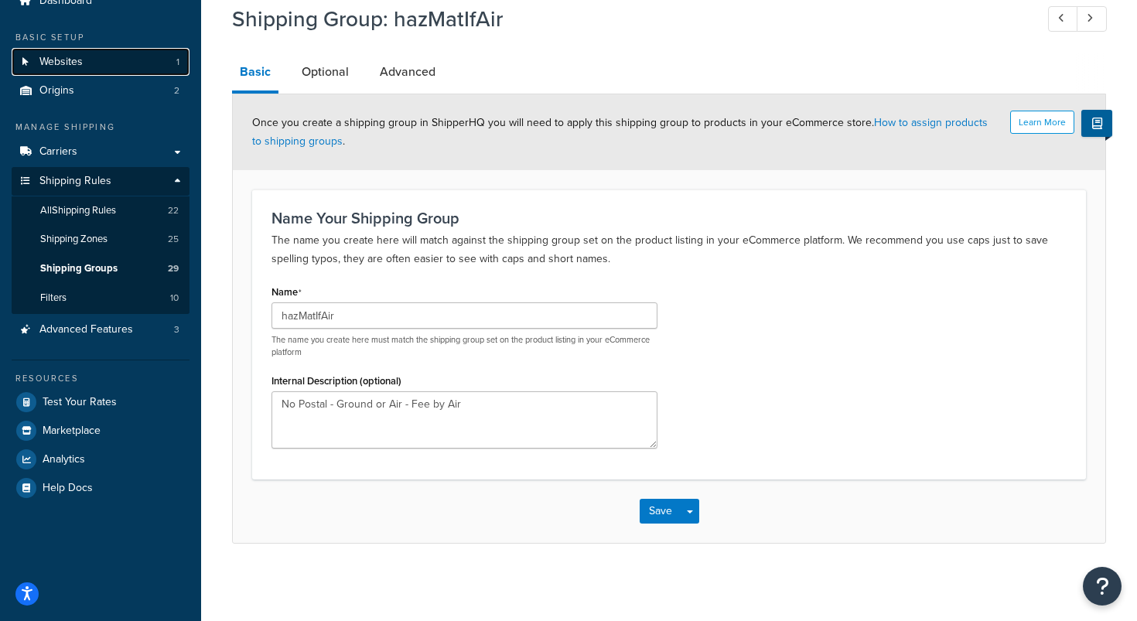
click at [62, 60] on span "Websites" at bounding box center [60, 62] width 43 height 13
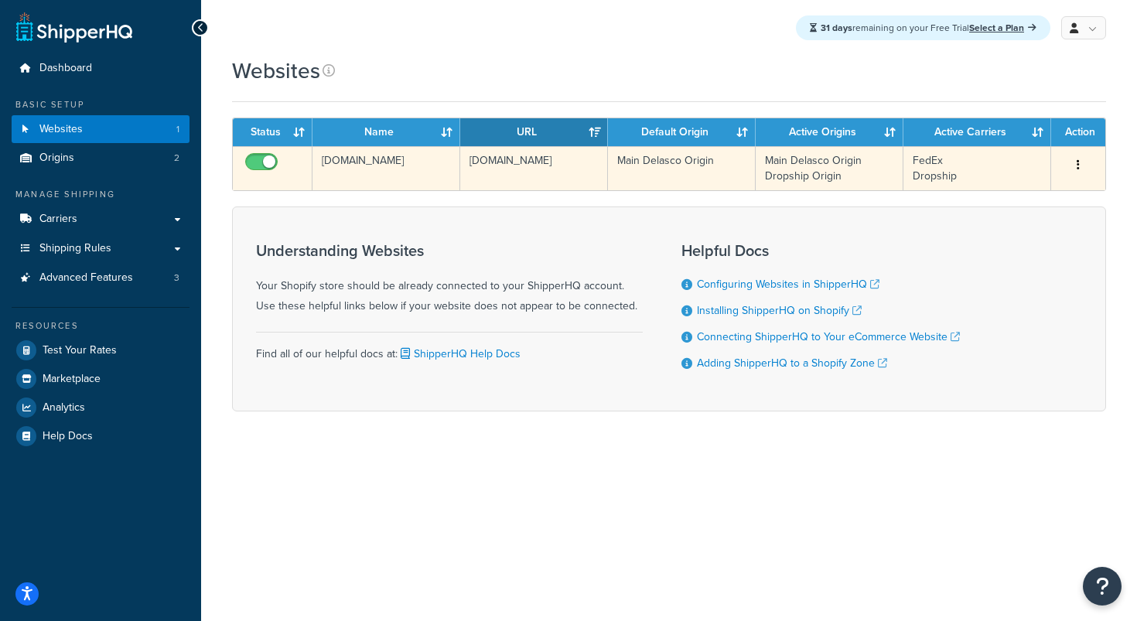
click at [586, 171] on td "[DOMAIN_NAME]" at bounding box center [534, 168] width 148 height 44
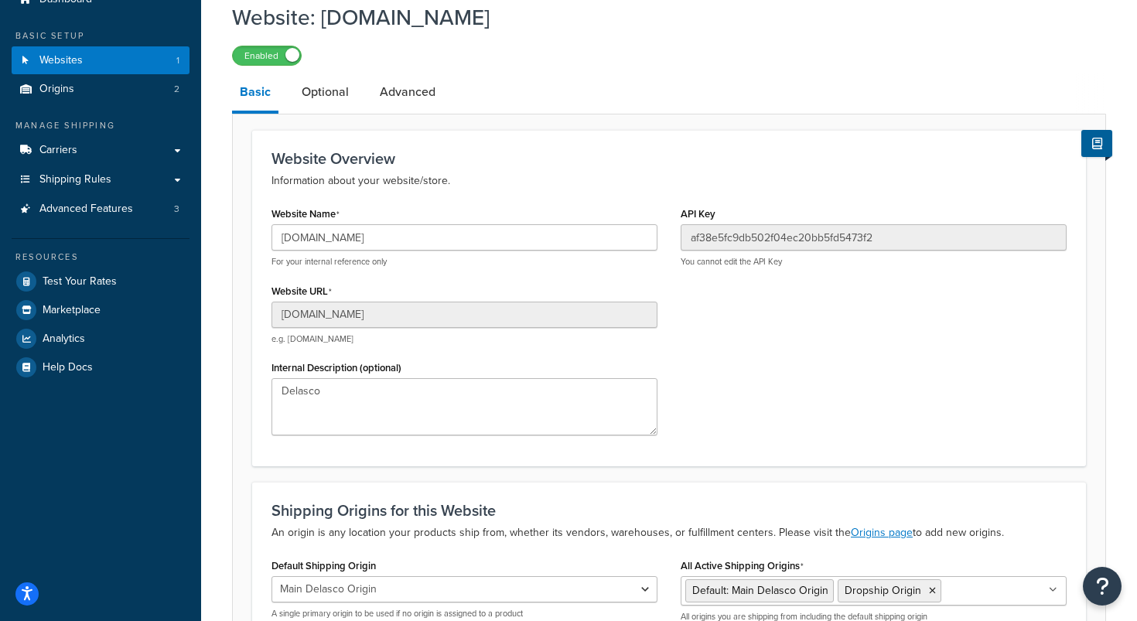
scroll to position [14, 0]
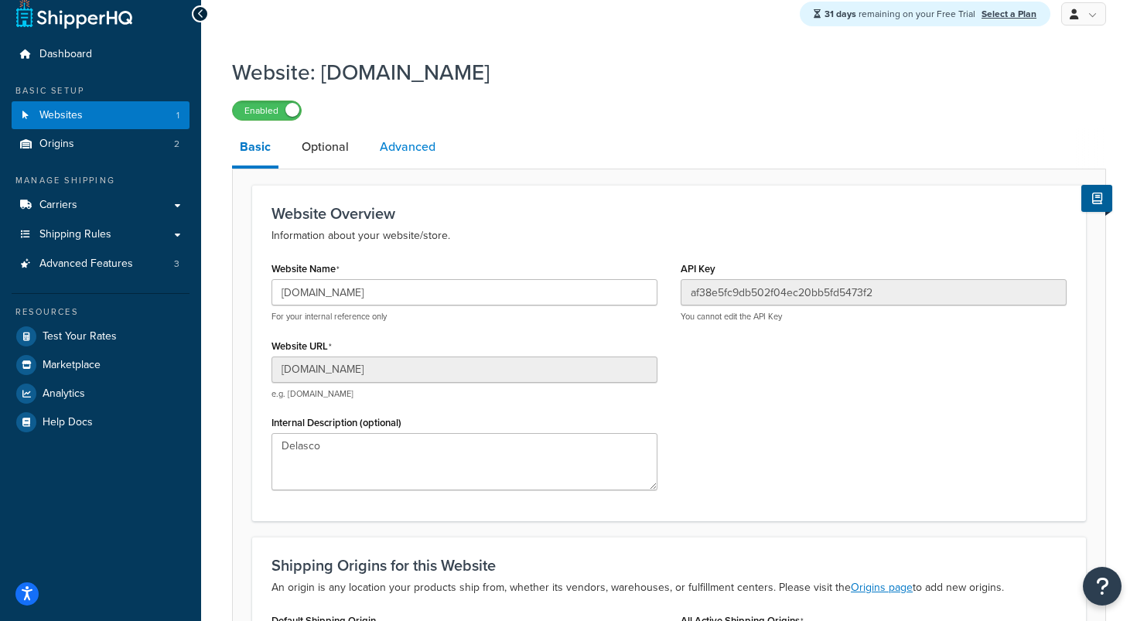
click at [423, 163] on link "Advanced" at bounding box center [407, 146] width 71 height 37
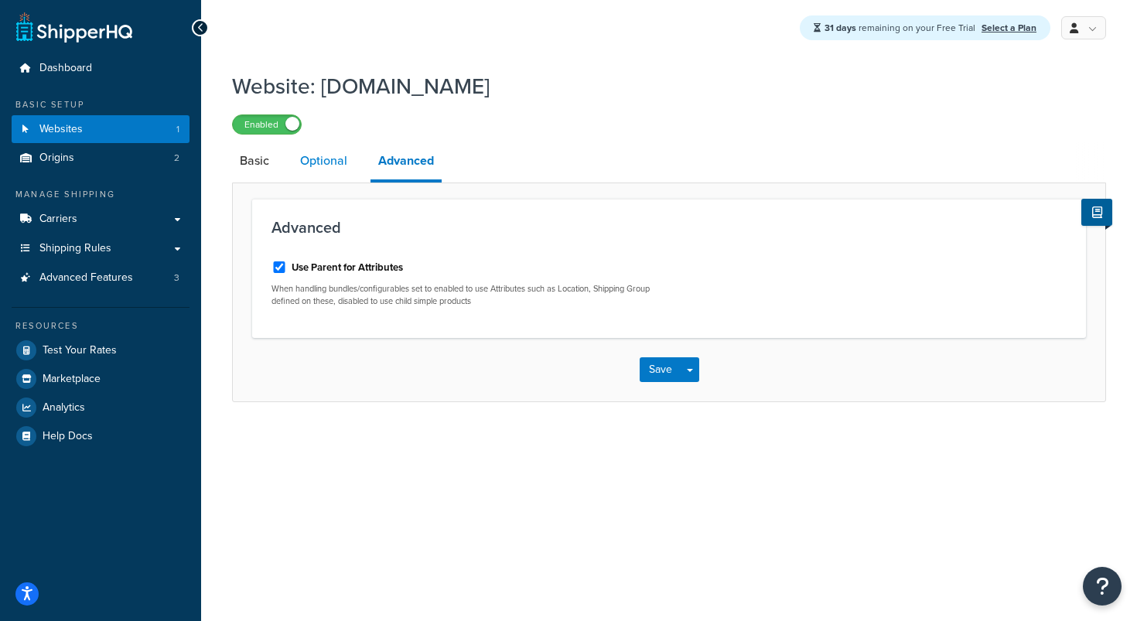
click at [337, 160] on link "Optional" at bounding box center [323, 160] width 63 height 37
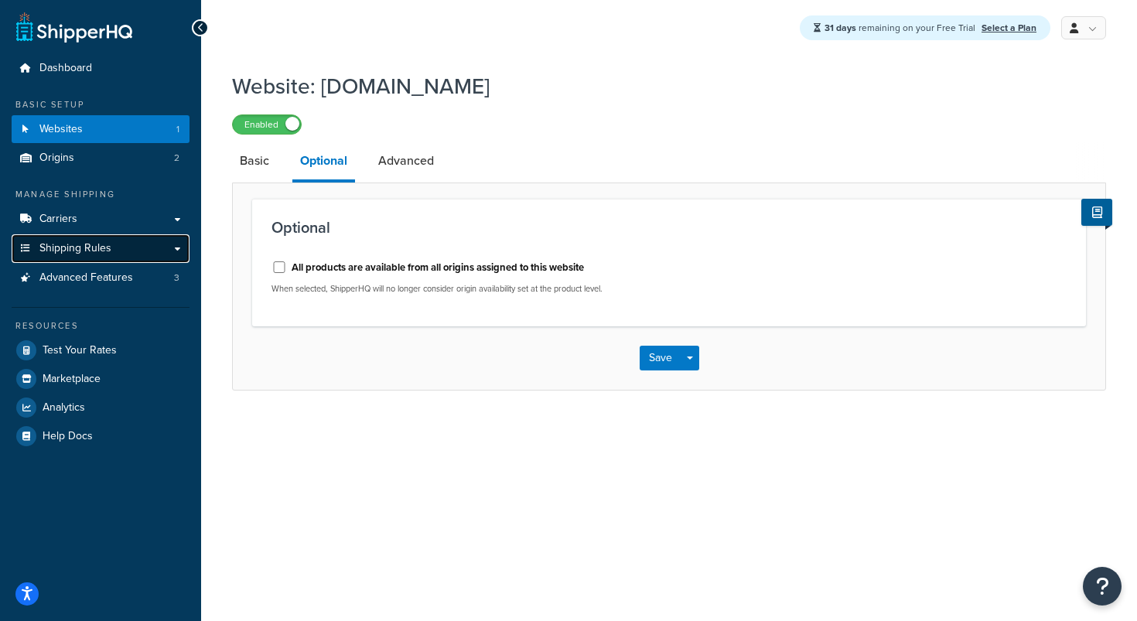
click at [125, 247] on link "Shipping Rules" at bounding box center [101, 248] width 178 height 29
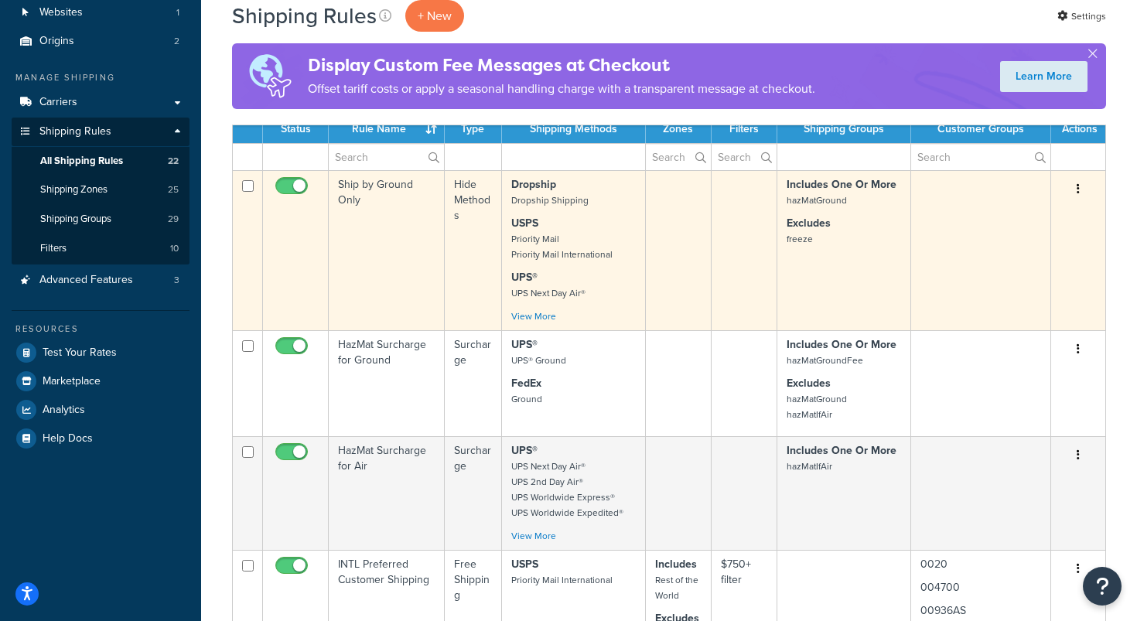
scroll to position [137, 0]
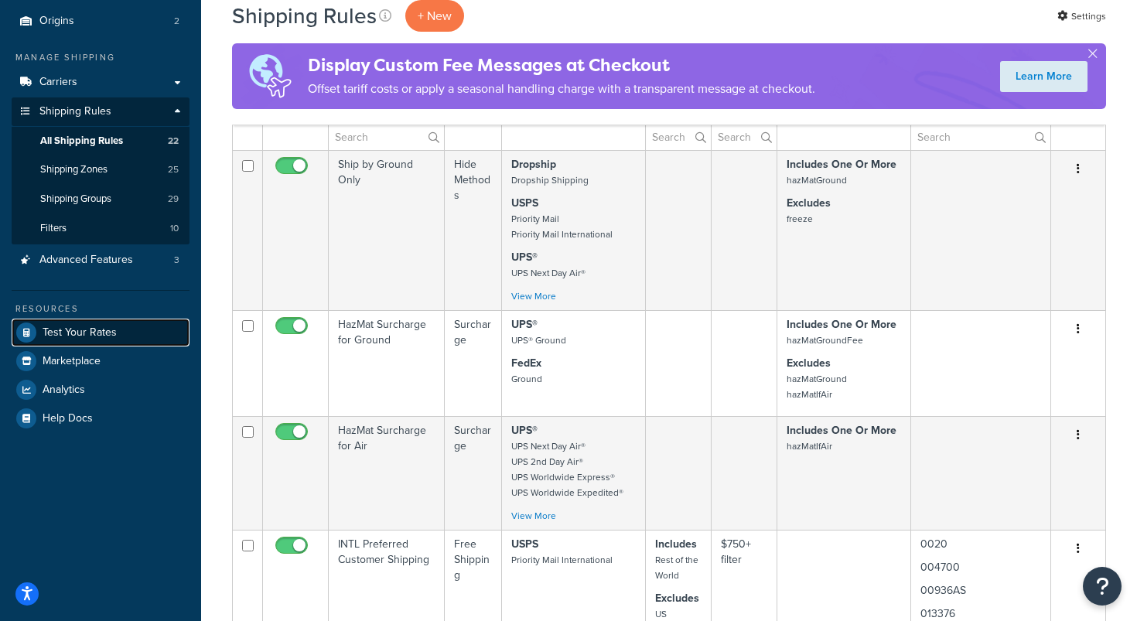
click at [97, 328] on span "Test Your Rates" at bounding box center [80, 333] width 74 height 13
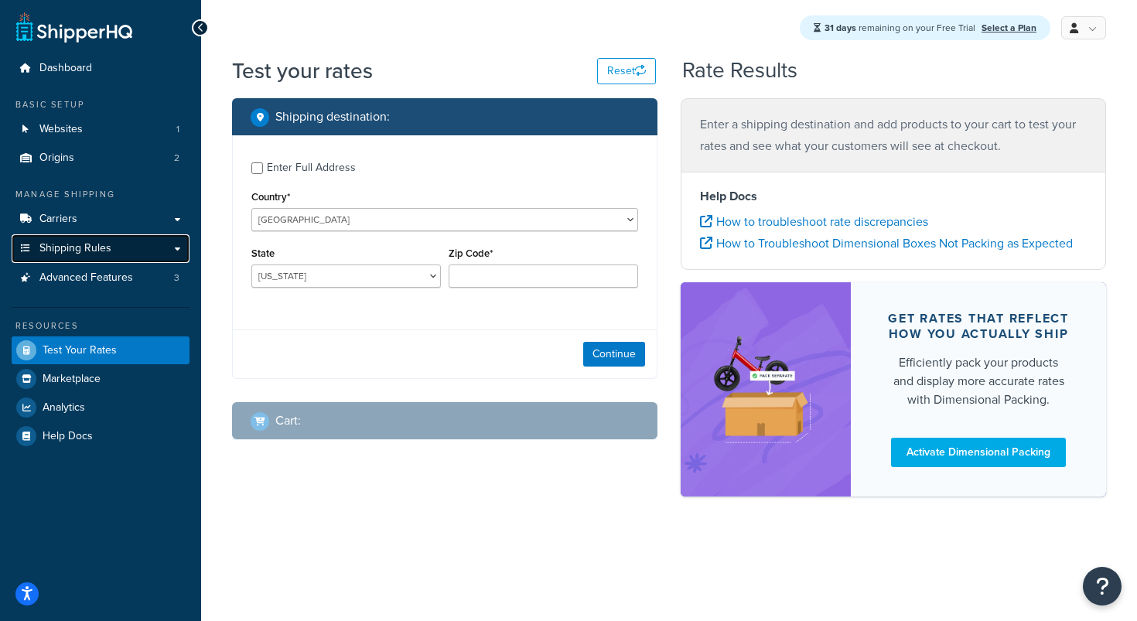
click at [93, 250] on span "Shipping Rules" at bounding box center [75, 248] width 72 height 13
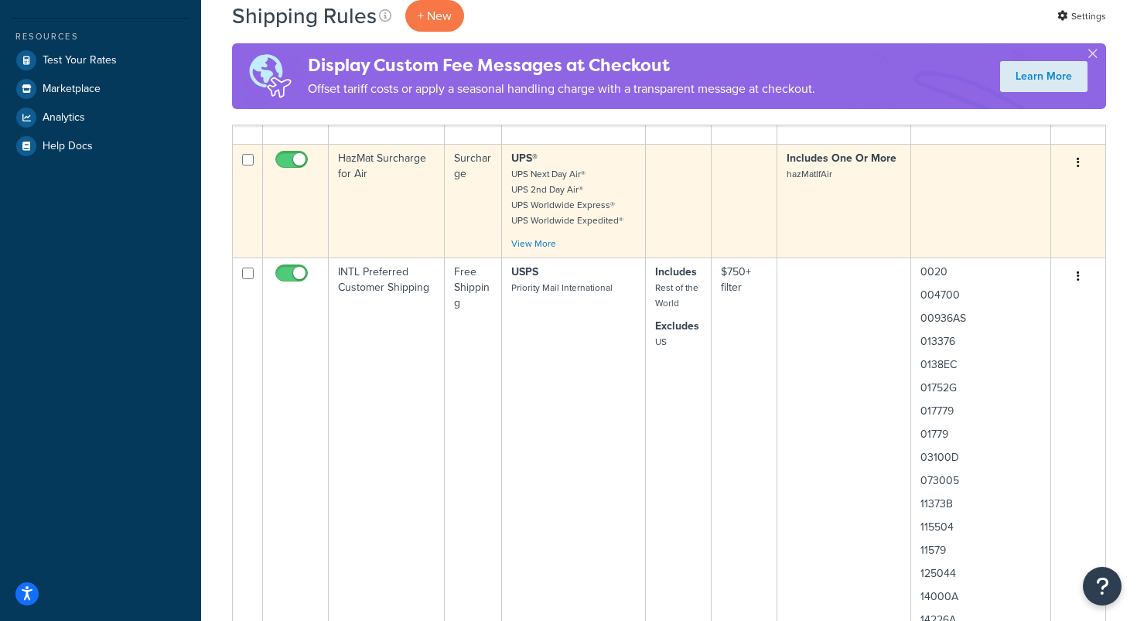
scroll to position [249, 0]
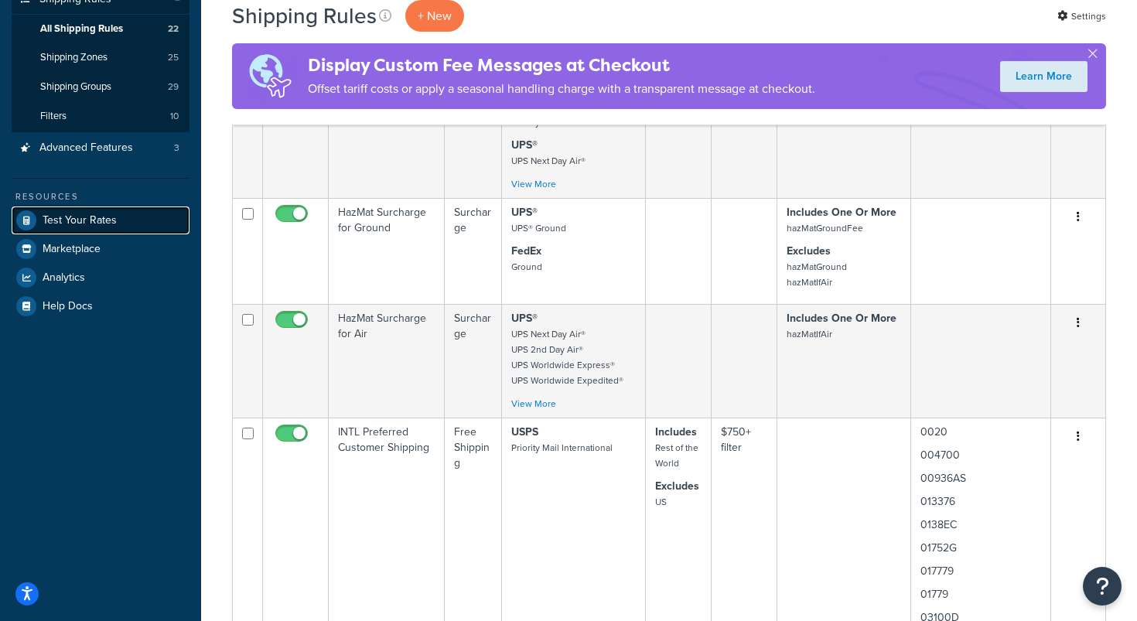
click at [115, 217] on link "Test Your Rates" at bounding box center [101, 221] width 178 height 28
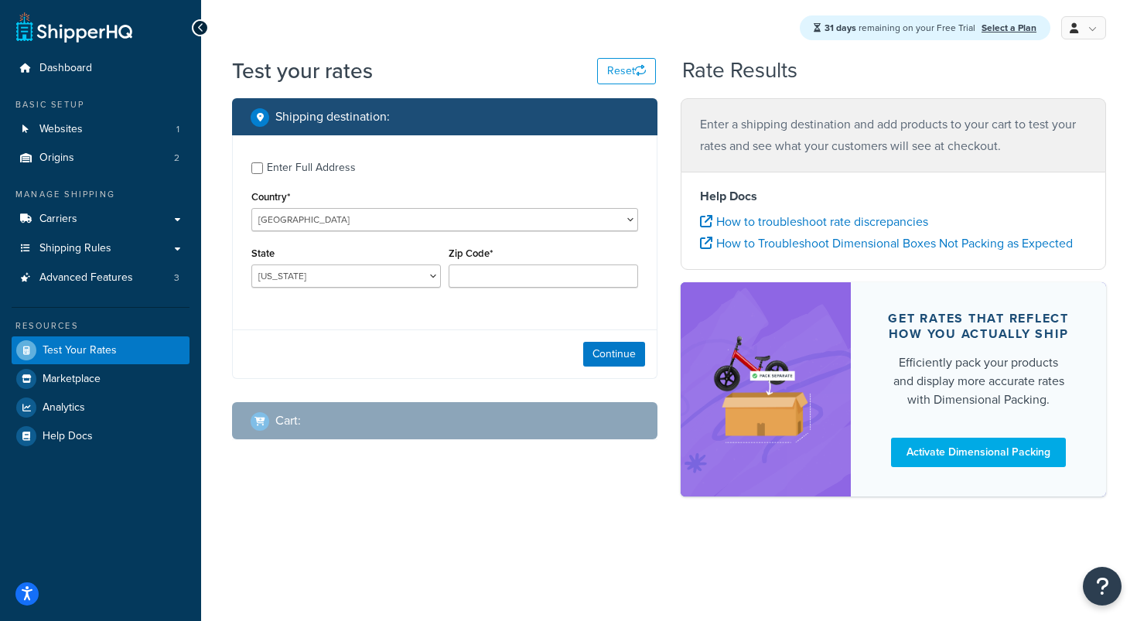
click at [303, 162] on div "Enter Full Address" at bounding box center [311, 168] width 89 height 22
click at [263, 162] on input "Enter Full Address" at bounding box center [257, 168] width 12 height 12
checkbox input "true"
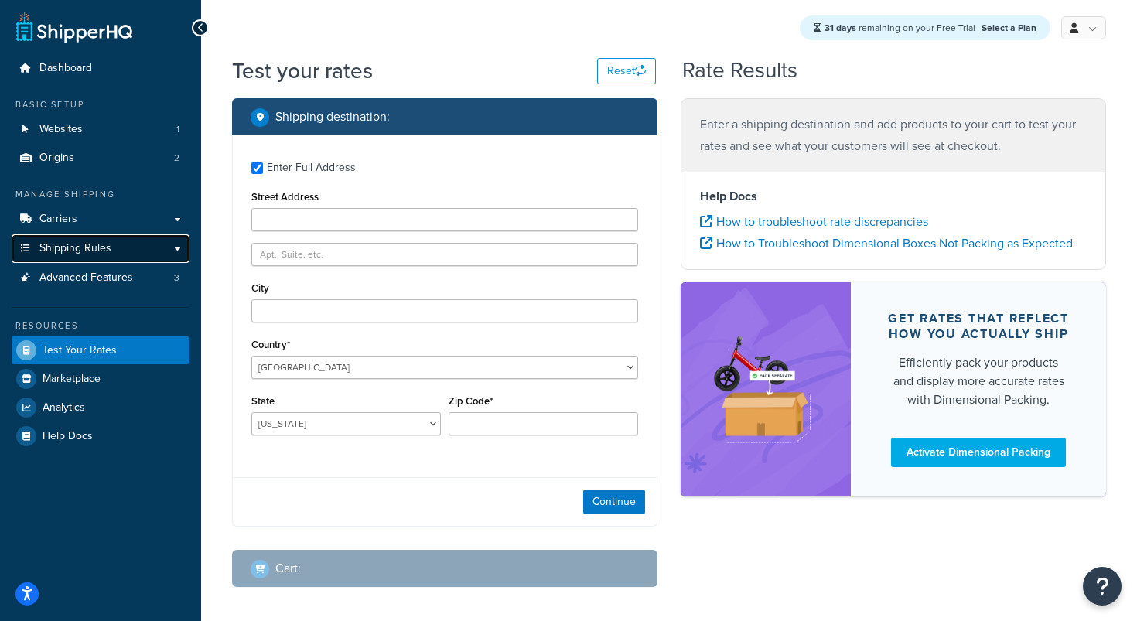
click at [101, 242] on span "Shipping Rules" at bounding box center [75, 248] width 72 height 13
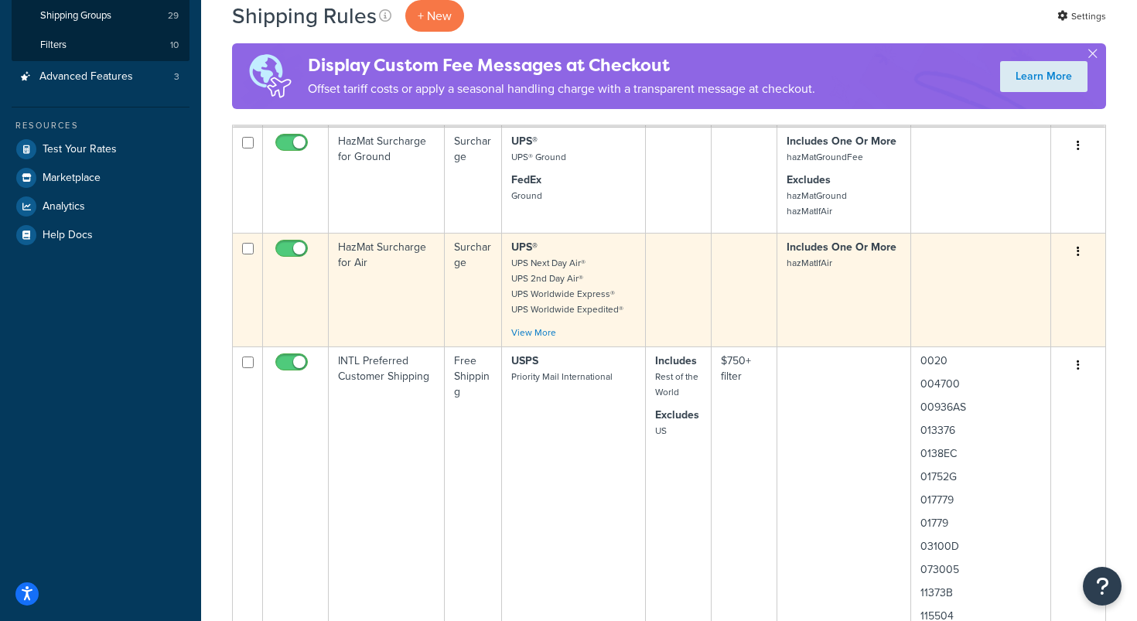
scroll to position [317, 0]
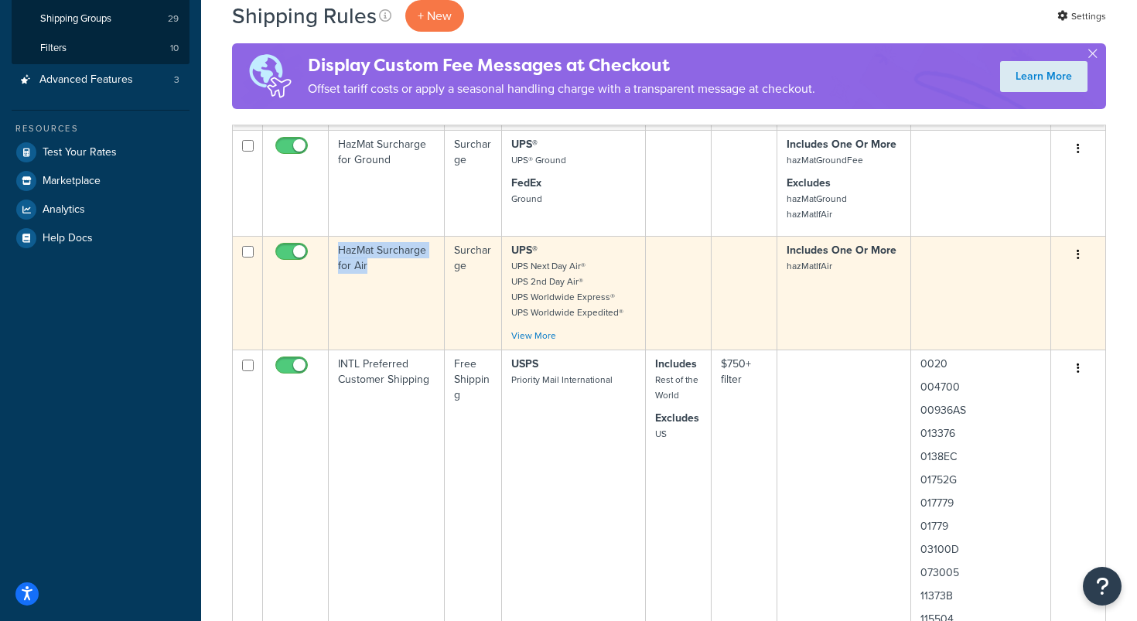
drag, startPoint x: 386, startPoint y: 265, endPoint x: 588, endPoint y: 296, distance: 204.2
click at [337, 248] on td "HazMat Surcharge for Air" at bounding box center [387, 293] width 116 height 114
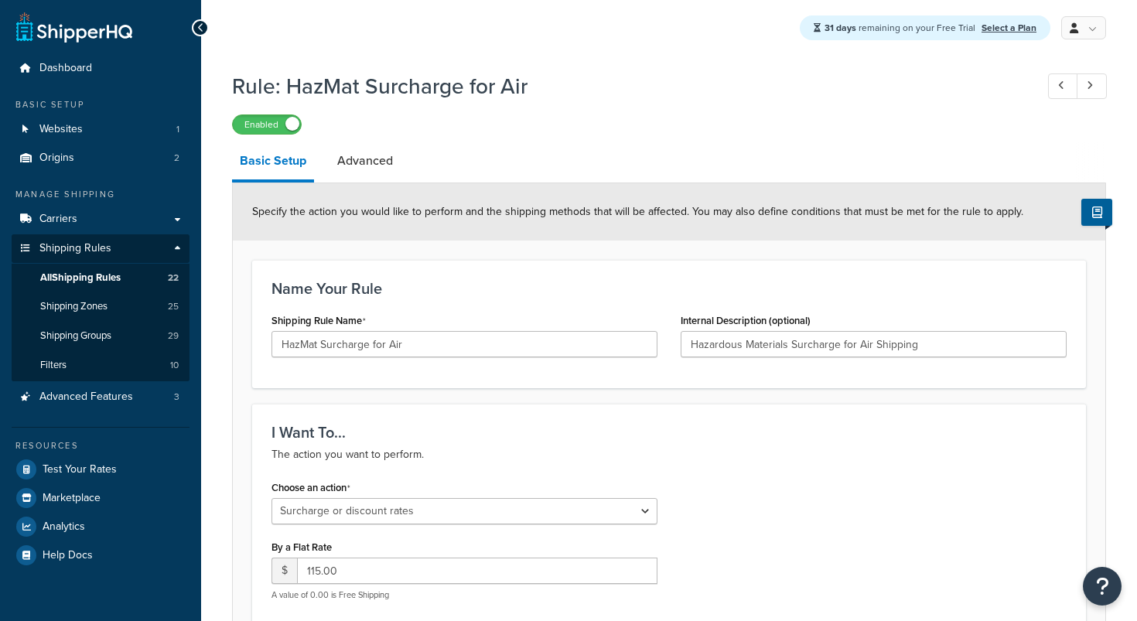
select select "SURCHARGE"
select select "ORDER"
select select "BOX"
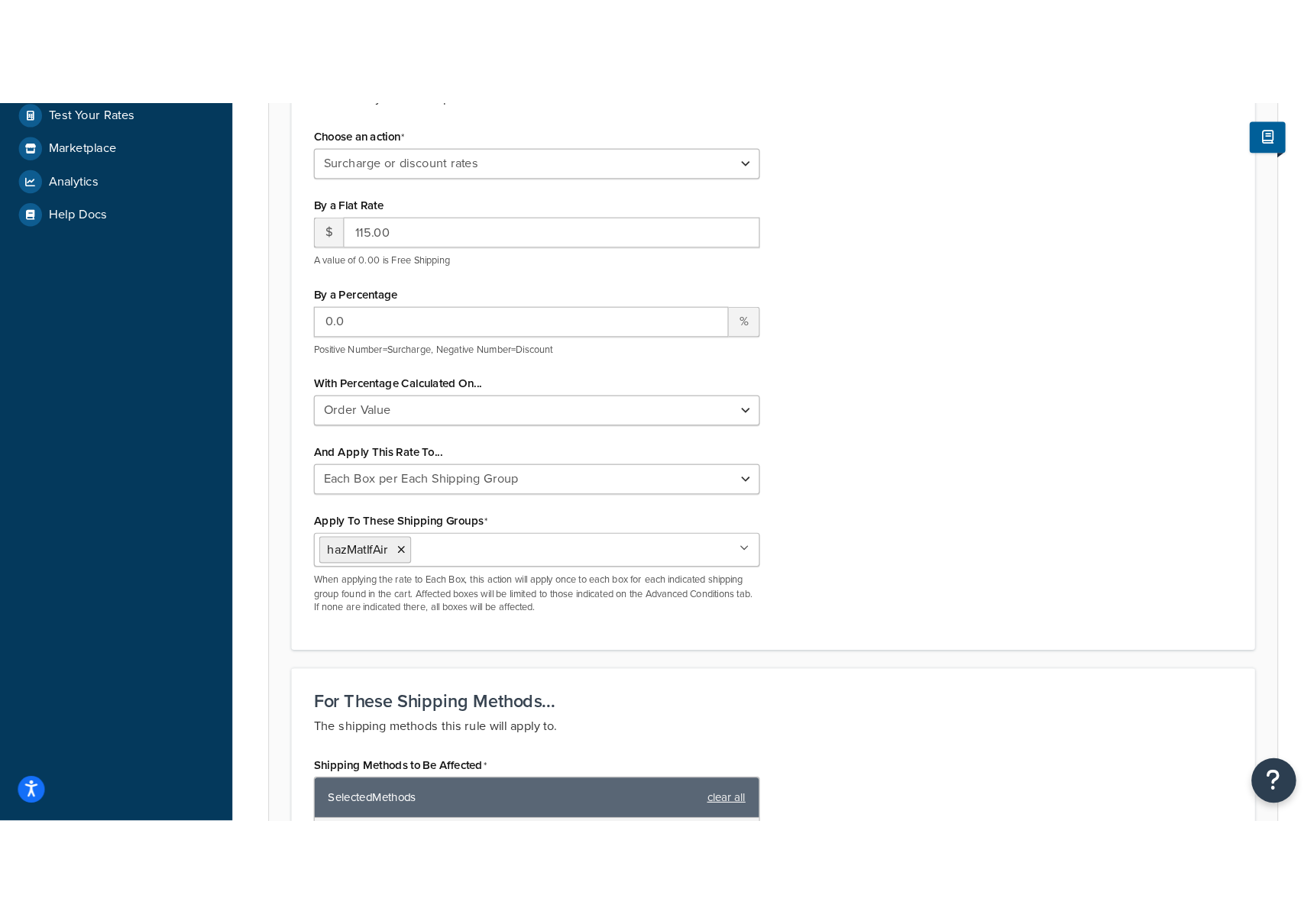
scroll to position [454, 0]
